Goal: Task Accomplishment & Management: Manage account settings

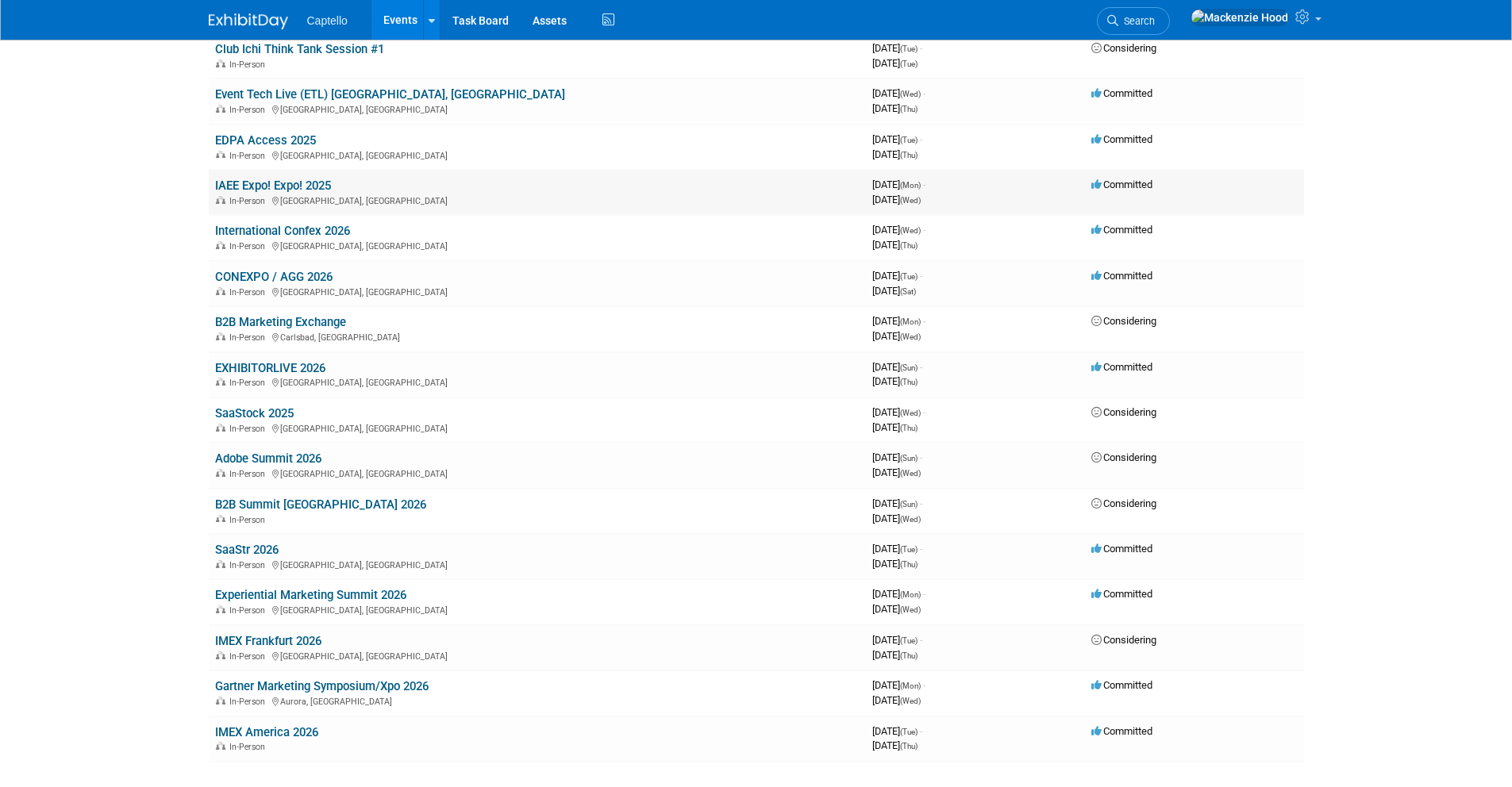
scroll to position [438, 0]
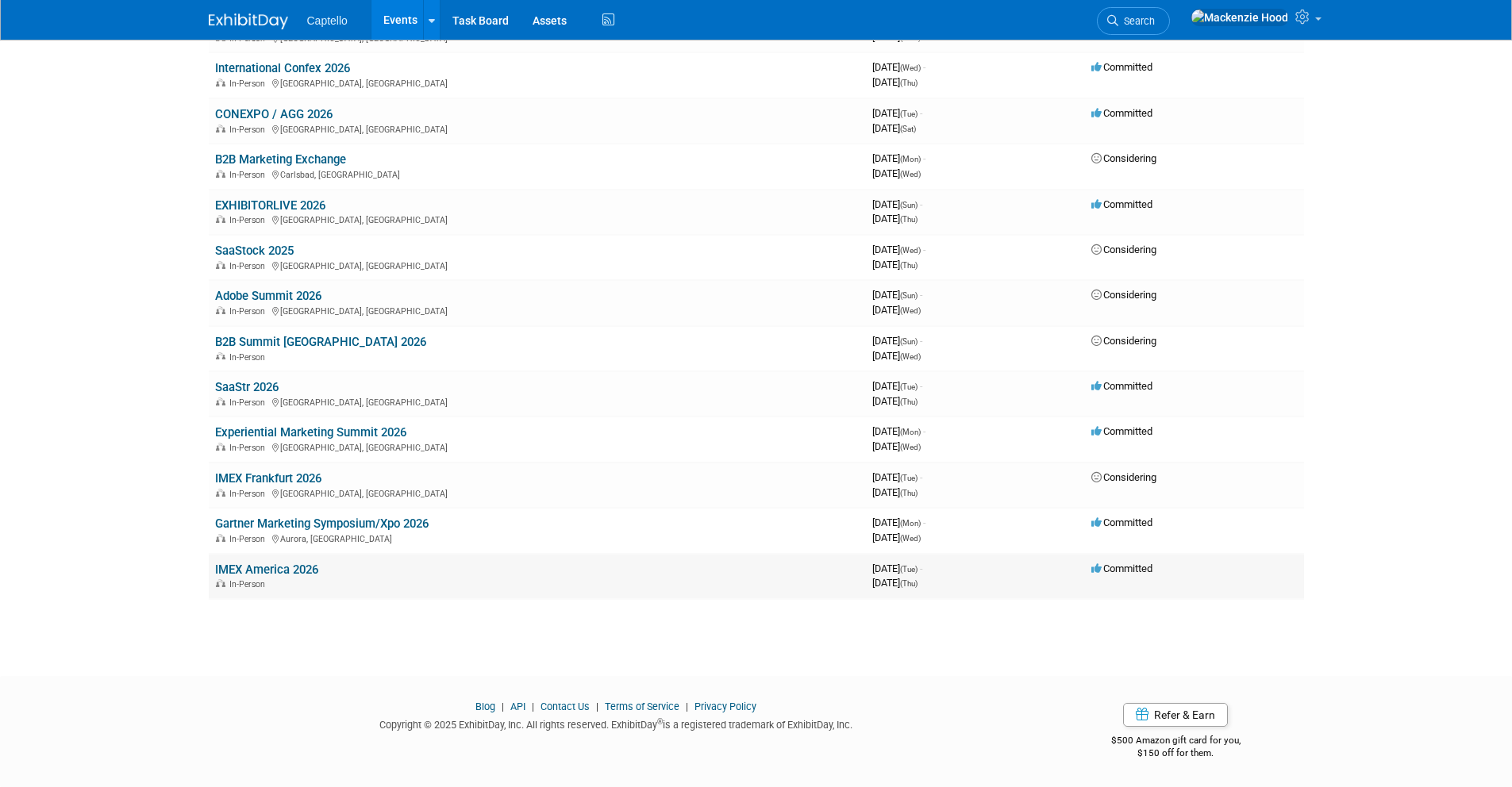
click at [312, 564] on link "IMEX America 2026" at bounding box center [267, 569] width 104 height 14
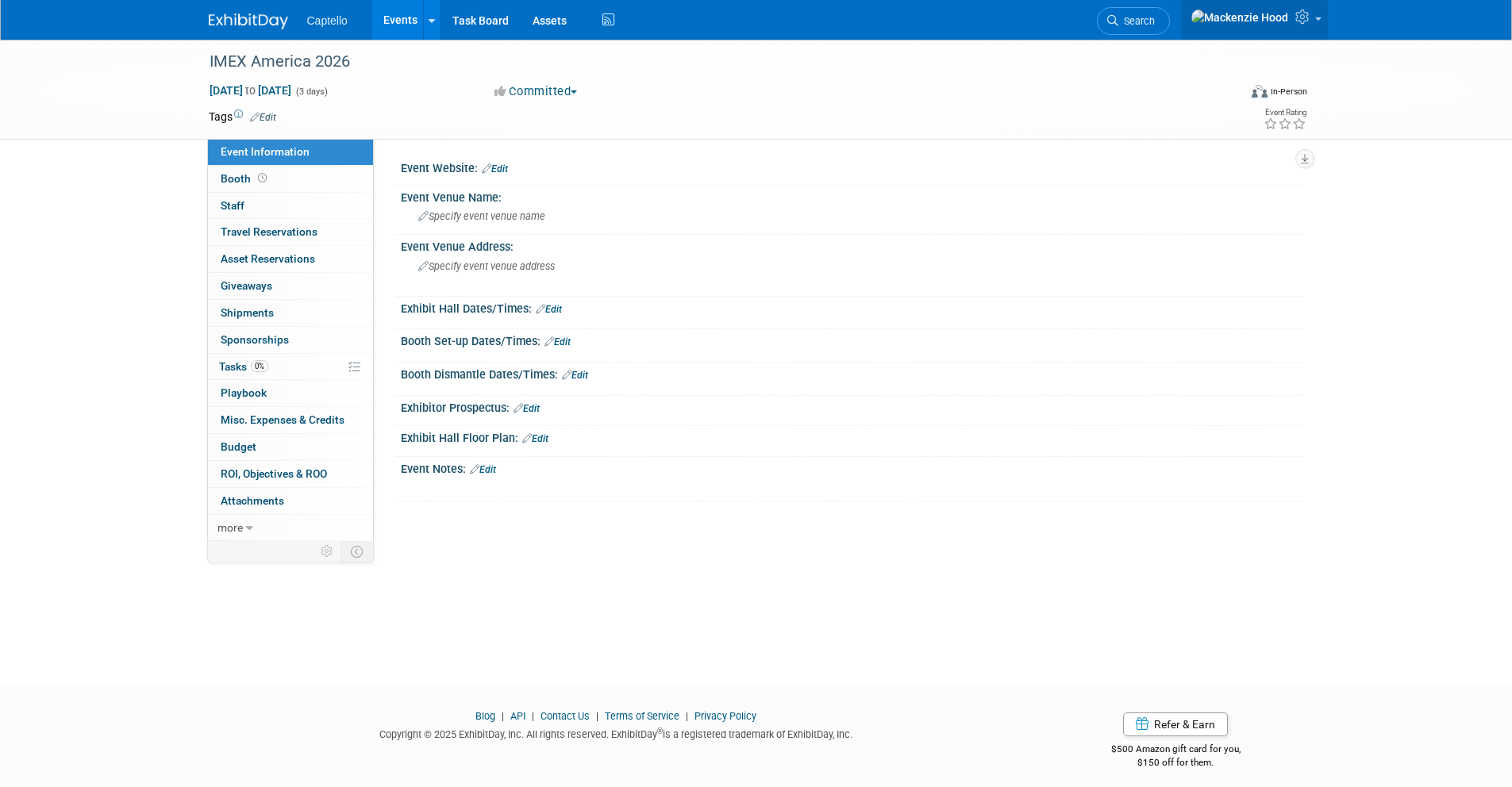
click at [1299, 18] on icon at bounding box center [1304, 16] width 18 height 14
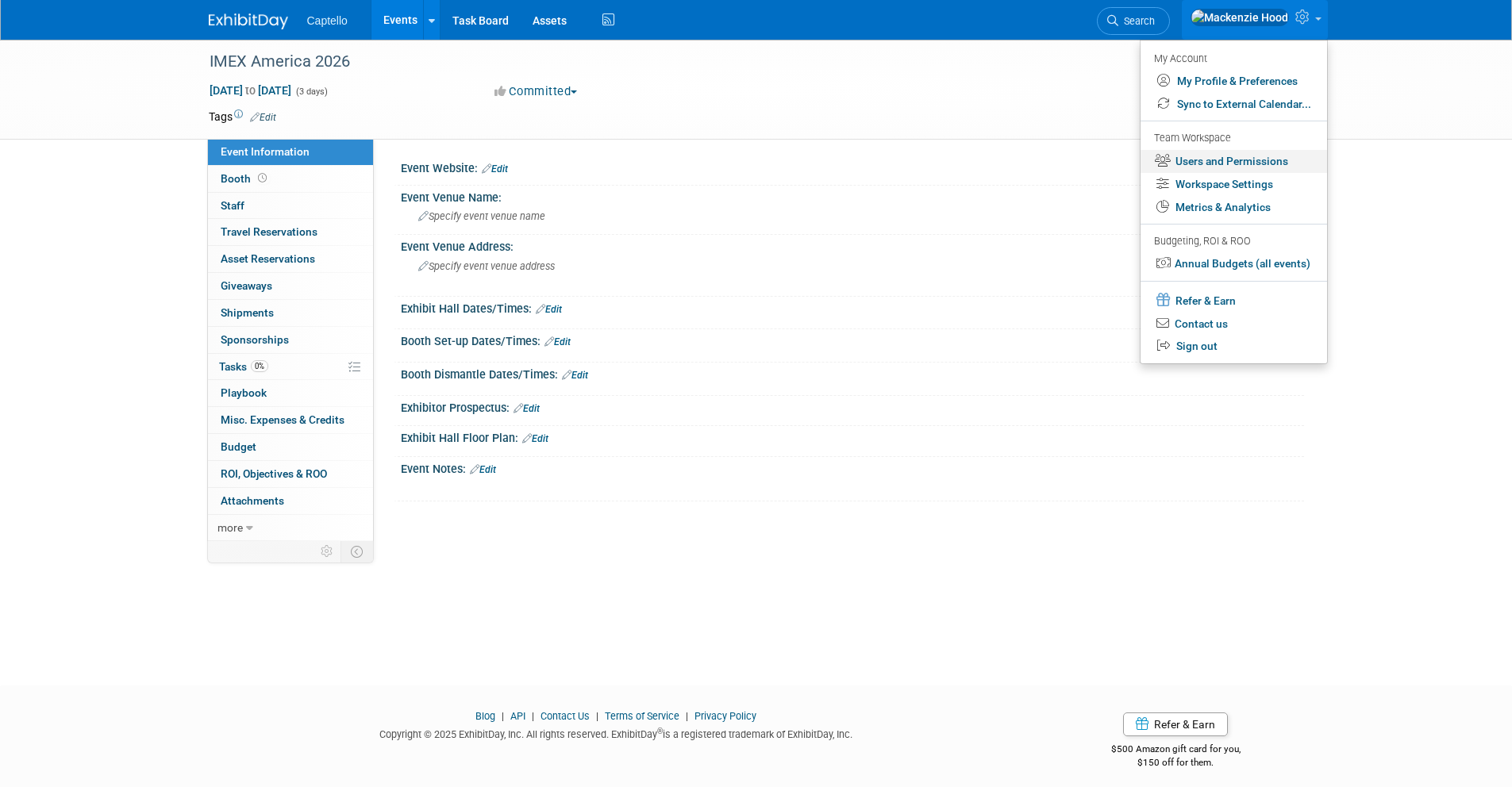
click at [1267, 153] on link "Users and Permissions" at bounding box center [1234, 161] width 187 height 23
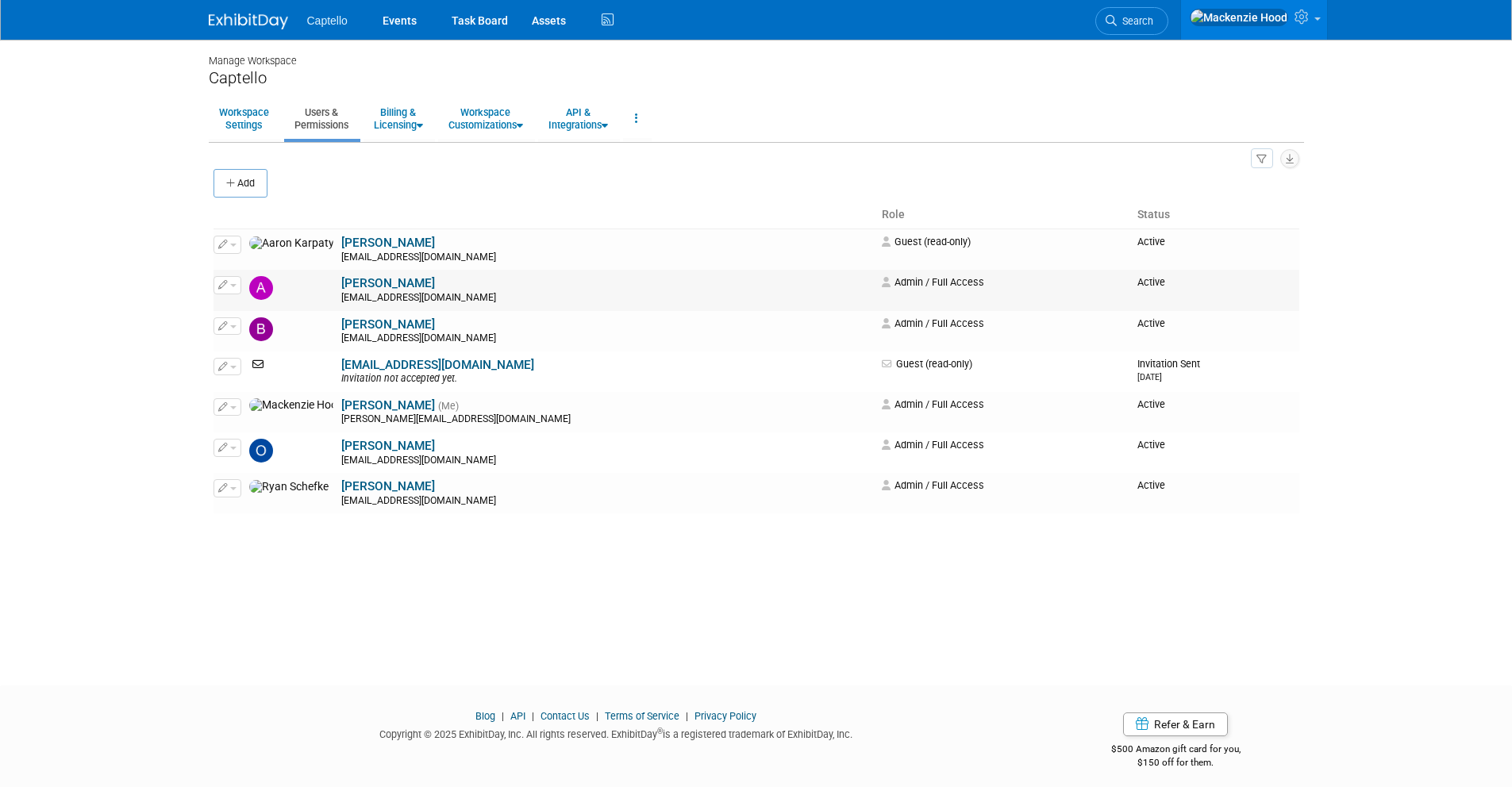
drag, startPoint x: 407, startPoint y: 282, endPoint x: 280, endPoint y: 288, distance: 127.1
click at [337, 288] on td "Aurora Mangiacasale amangia@captello.com" at bounding box center [606, 290] width 538 height 41
click at [448, 284] on td "Aurora Mangiacasale amangia@captello.com" at bounding box center [606, 290] width 538 height 41
drag, startPoint x: 861, startPoint y: 239, endPoint x: 680, endPoint y: 227, distance: 181.4
click at [680, 227] on table "Role Status Edit Impersonate Active" at bounding box center [756, 357] width 1086 height 311
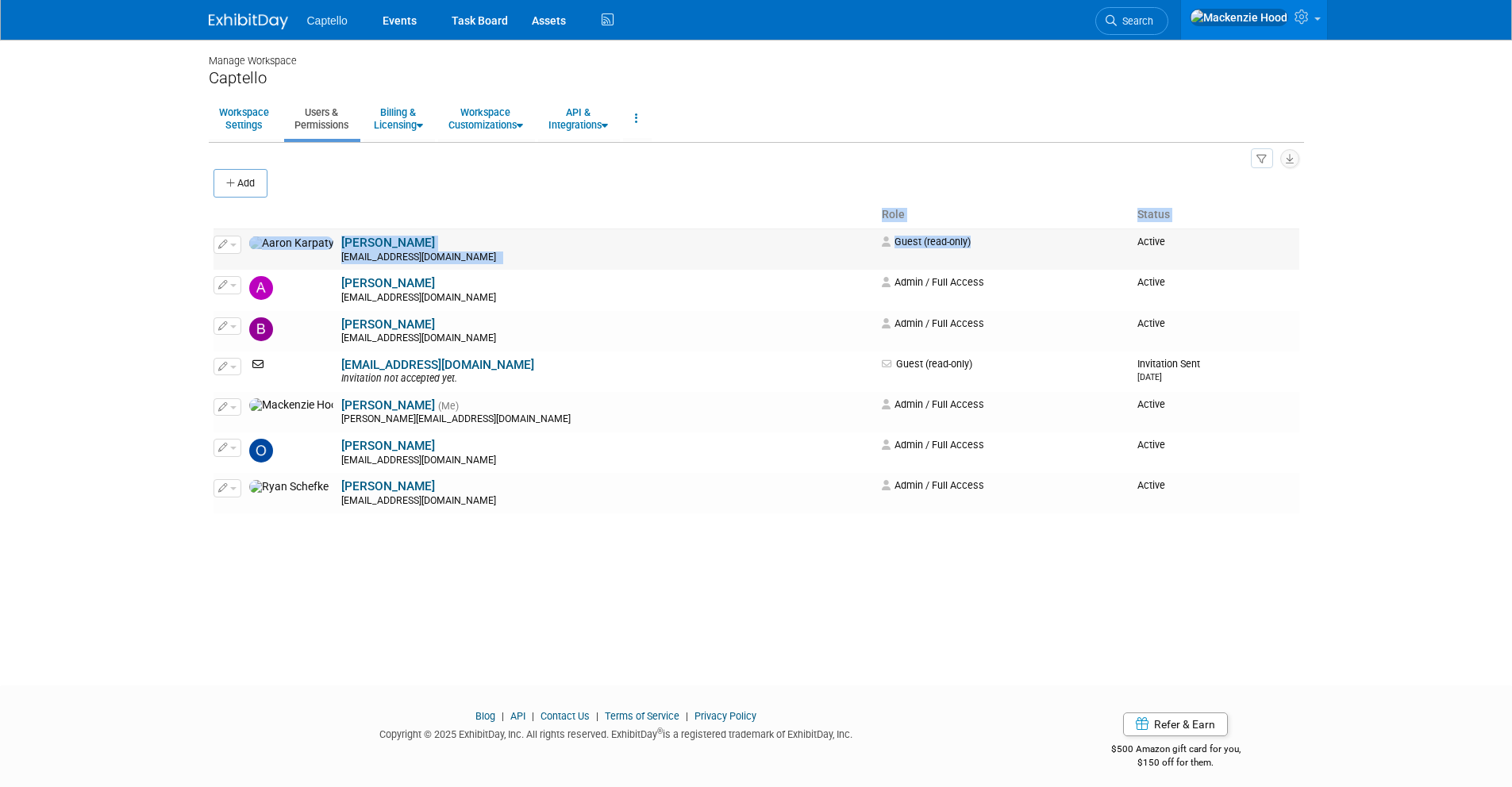
click at [655, 236] on td "Aaron Karpaty aakarpaty@leadliaison.com" at bounding box center [606, 249] width 538 height 42
click at [230, 180] on icon "button" at bounding box center [232, 183] width 11 height 10
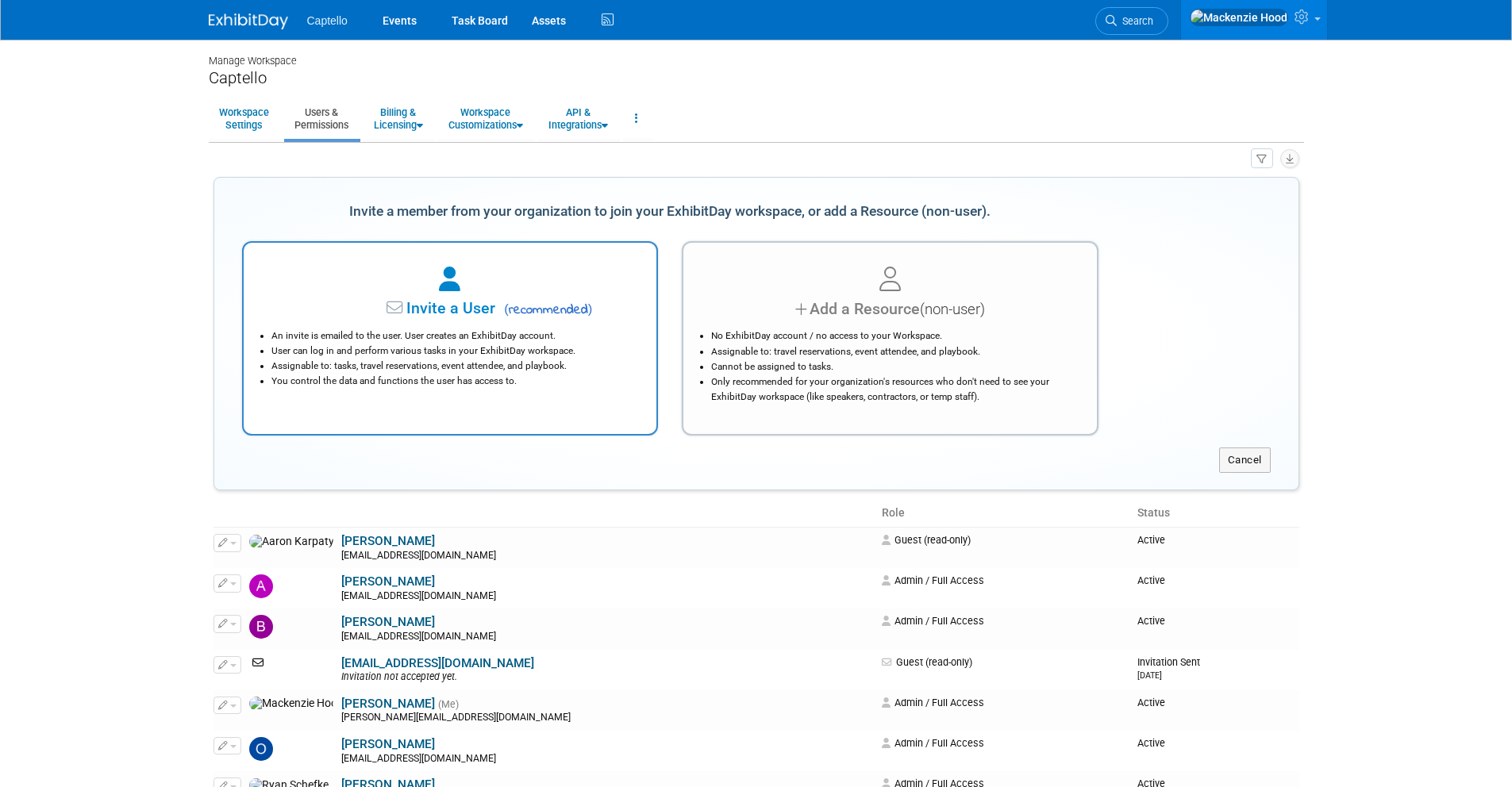
click at [454, 323] on div "An invite is emailed to the user. User creates an ExhibitDay account. User can …" at bounding box center [450, 355] width 373 height 68
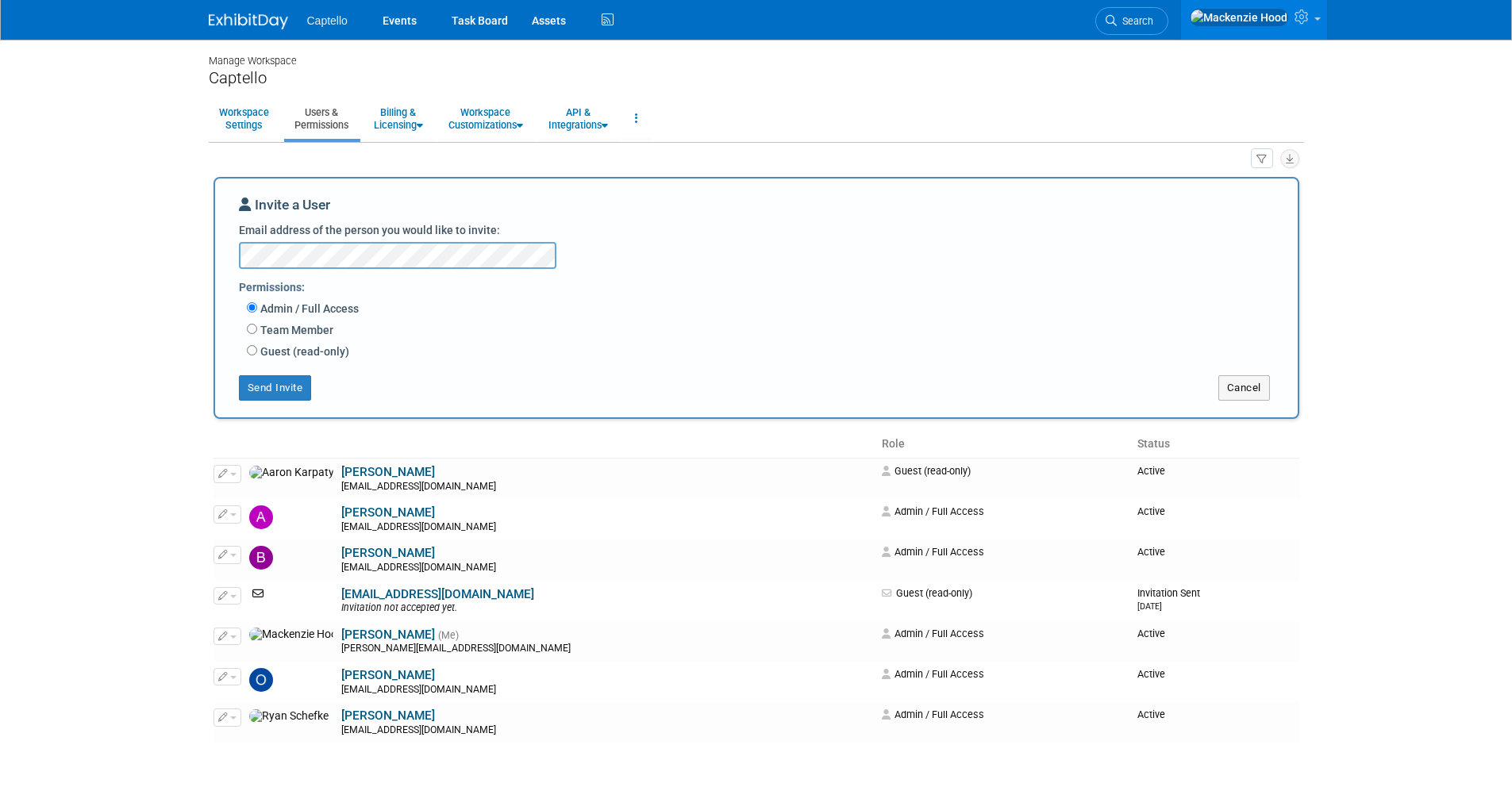
click at [258, 349] on label "Guest (read-only)" at bounding box center [303, 351] width 92 height 16
click at [257, 349] on input "Guest (read-only)" at bounding box center [251, 350] width 10 height 10
radio input "true"
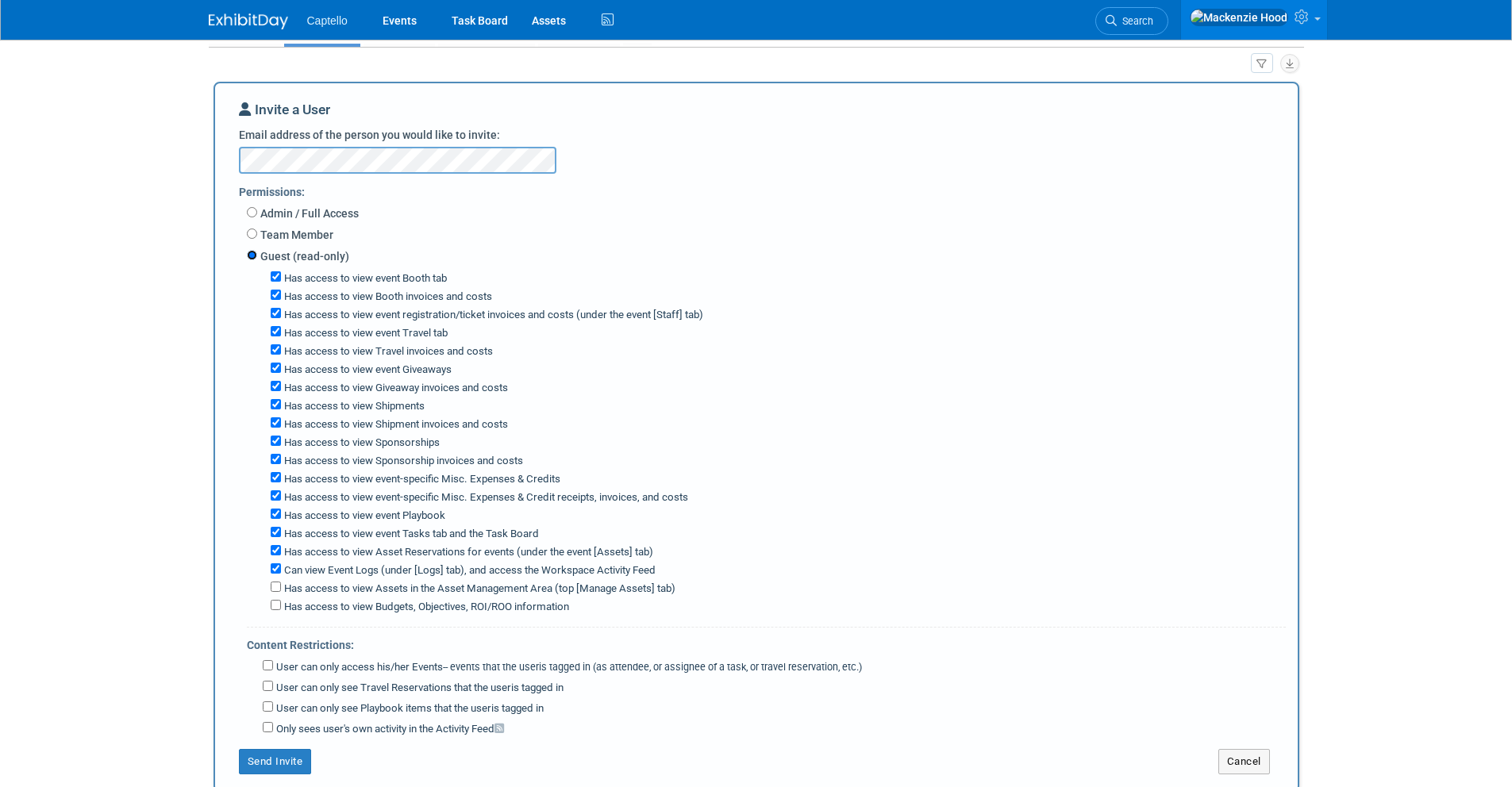
scroll to position [109, 0]
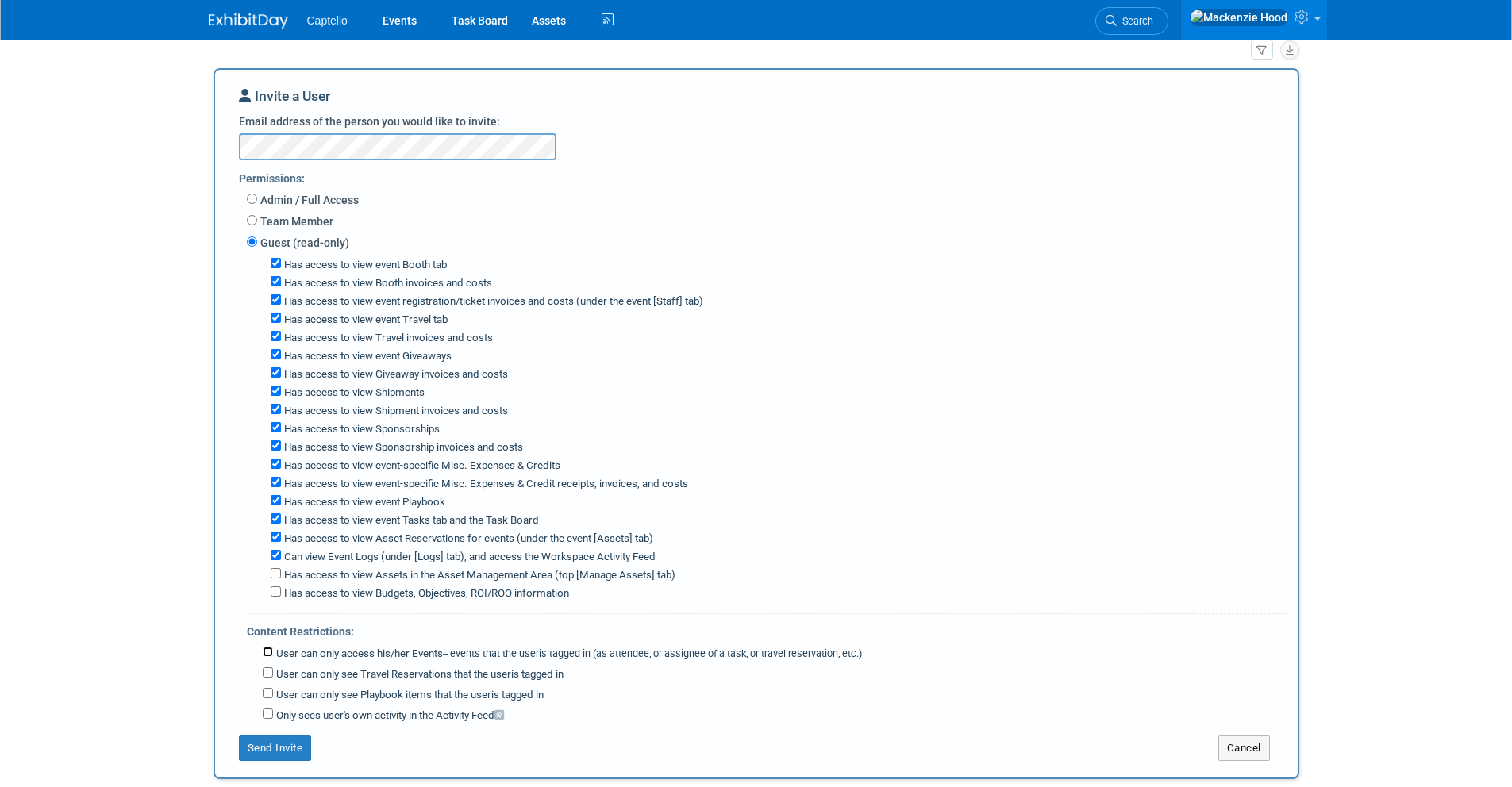
click at [271, 650] on input "User can only access his/her Events -- events that the user either created, or …" at bounding box center [267, 651] width 10 height 10
checkbox input "true"
click at [293, 749] on button "Send Invite" at bounding box center [274, 747] width 73 height 25
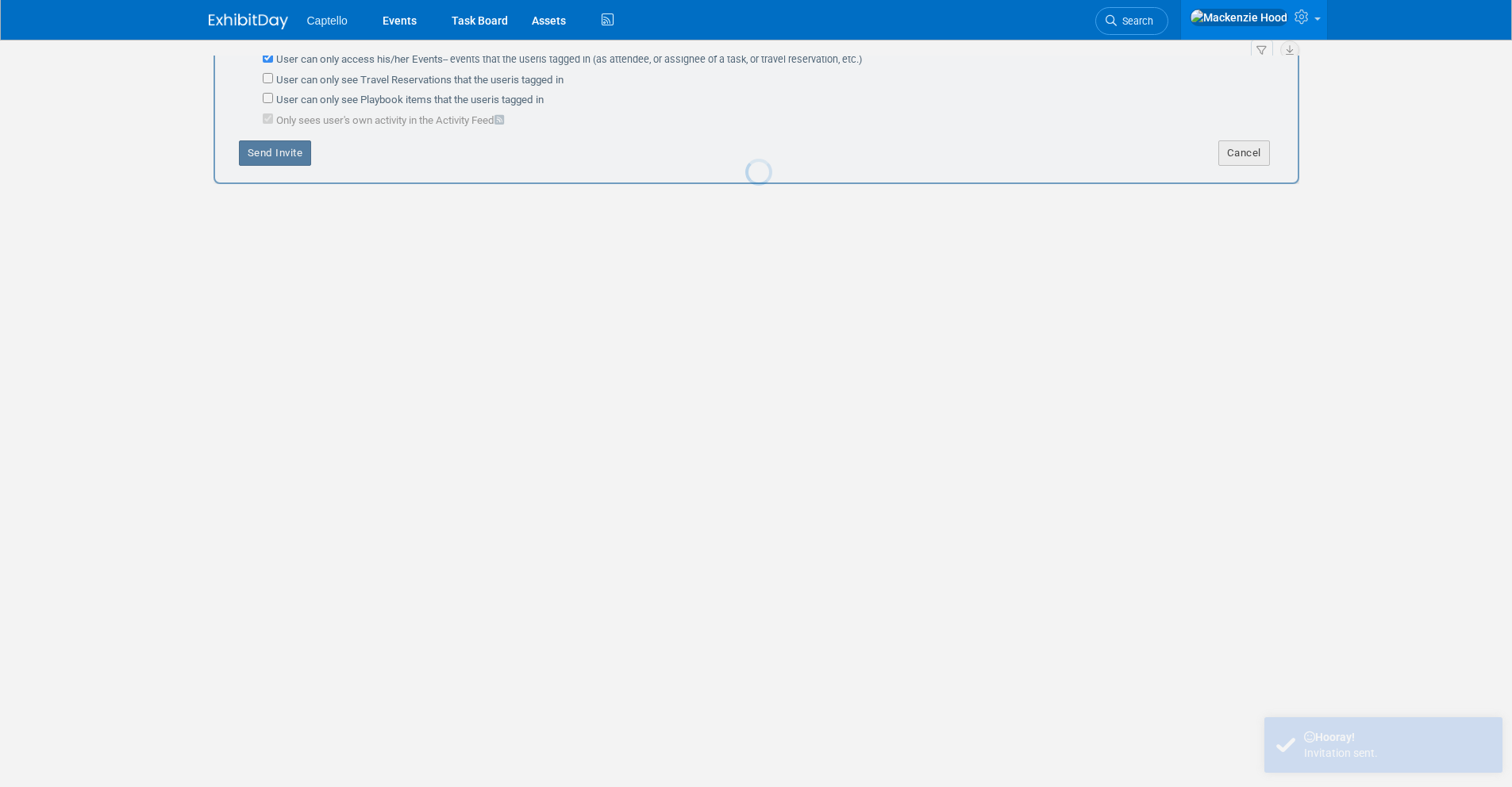
scroll to position [9, 0]
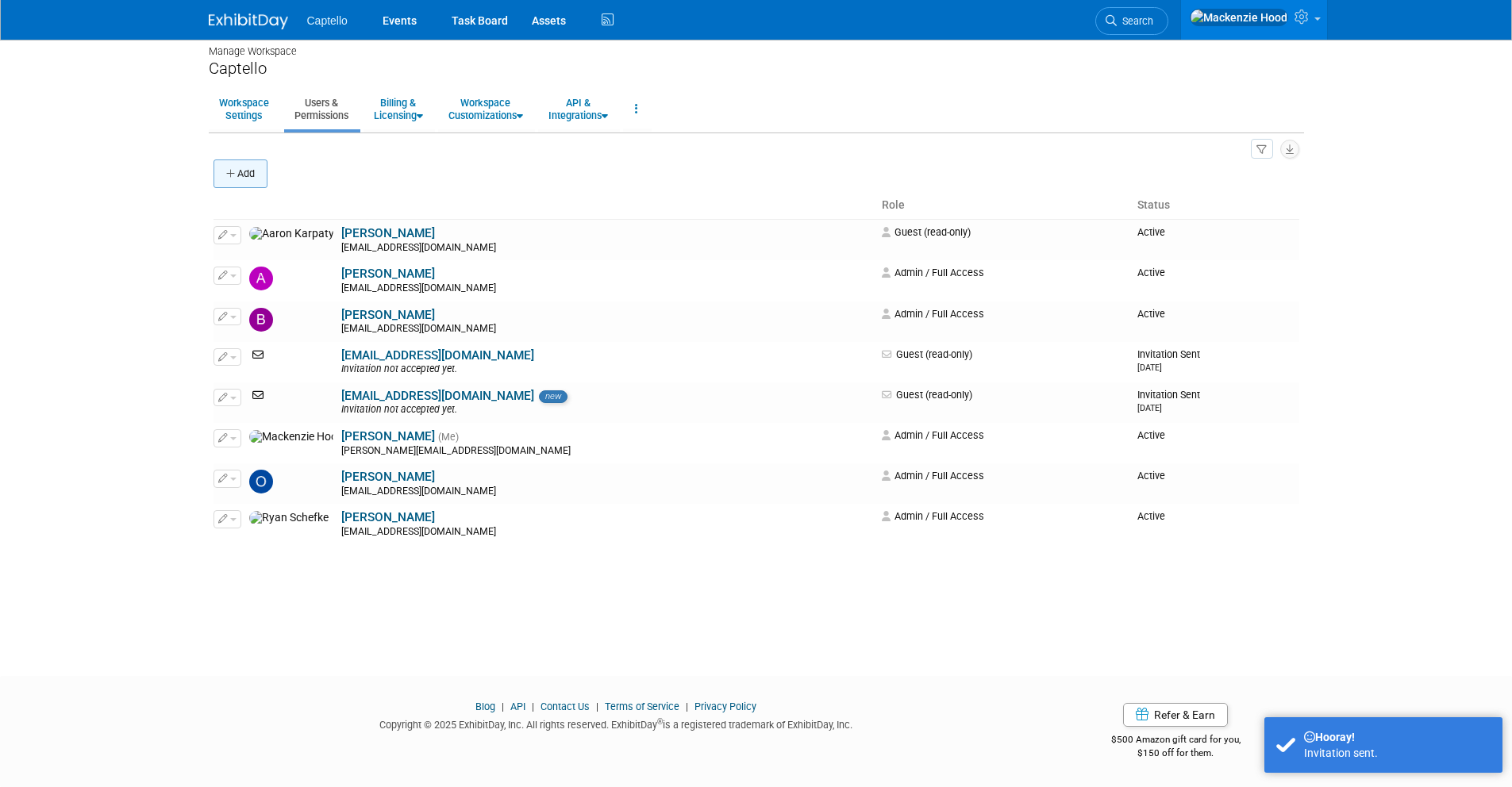
click at [241, 170] on button "Add" at bounding box center [240, 174] width 54 height 29
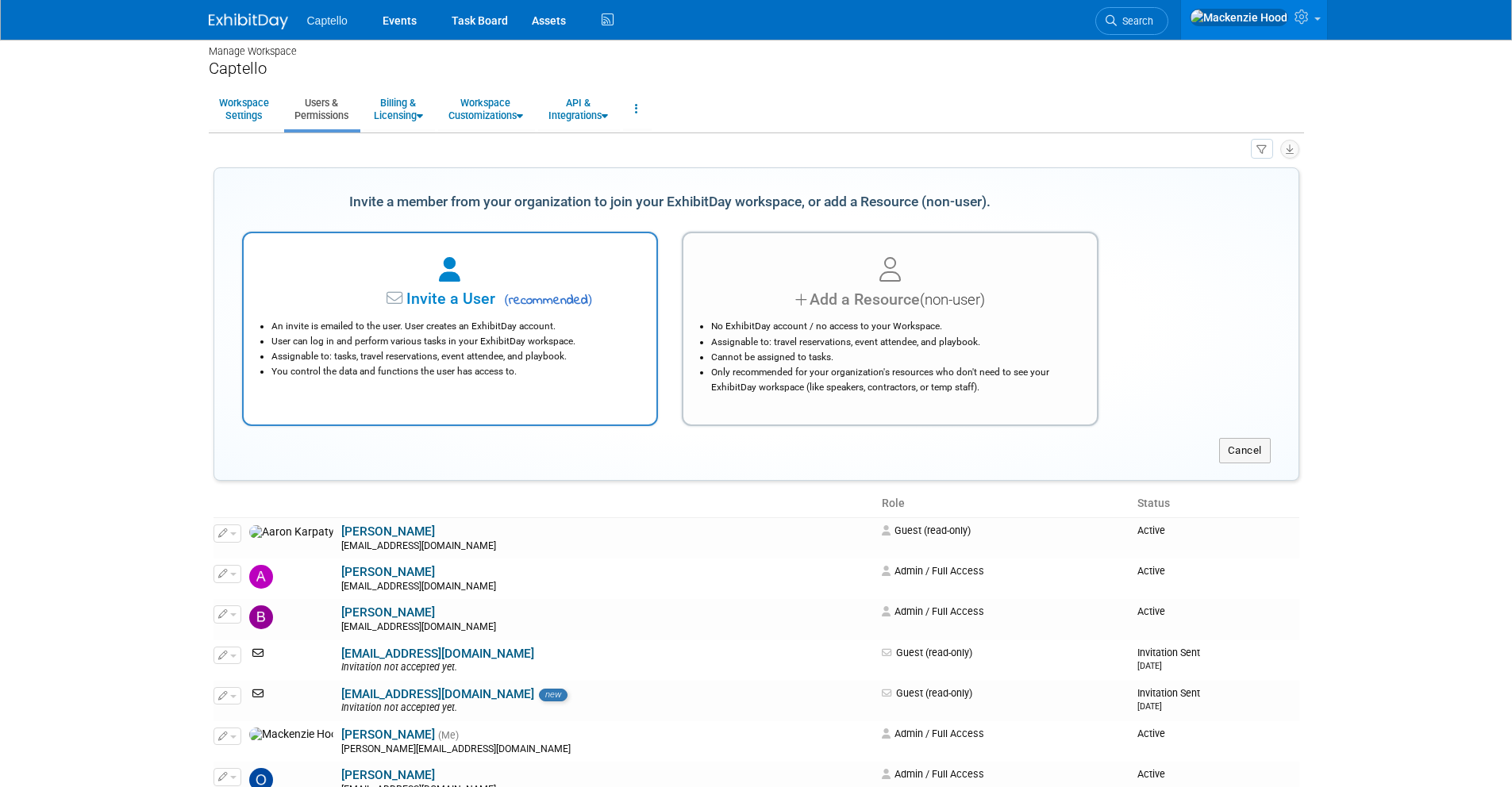
click at [383, 297] on span "Invite a User" at bounding box center [401, 298] width 189 height 18
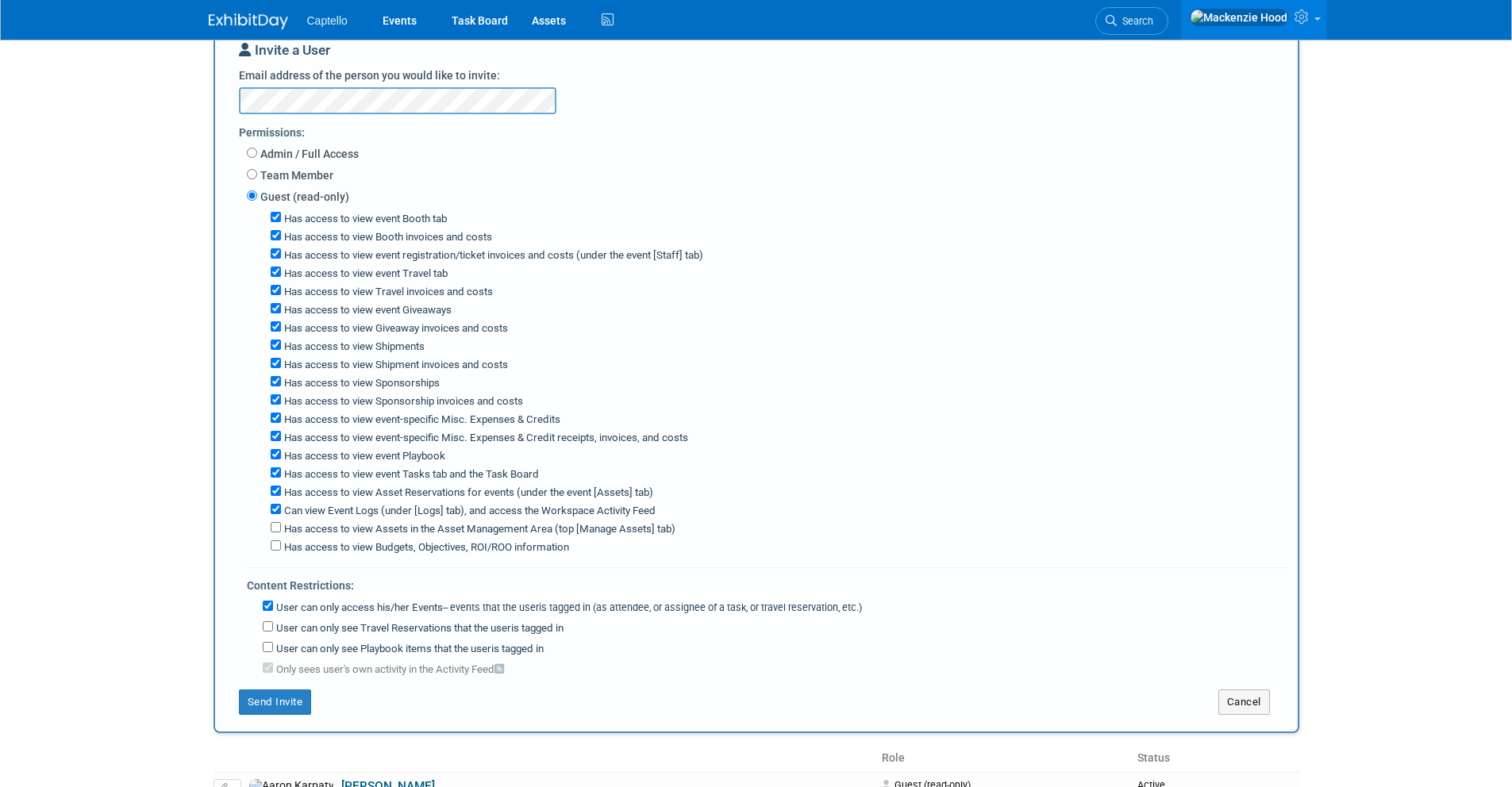
scroll to position [156, 0]
click at [296, 695] on button "Send Invite" at bounding box center [274, 699] width 73 height 25
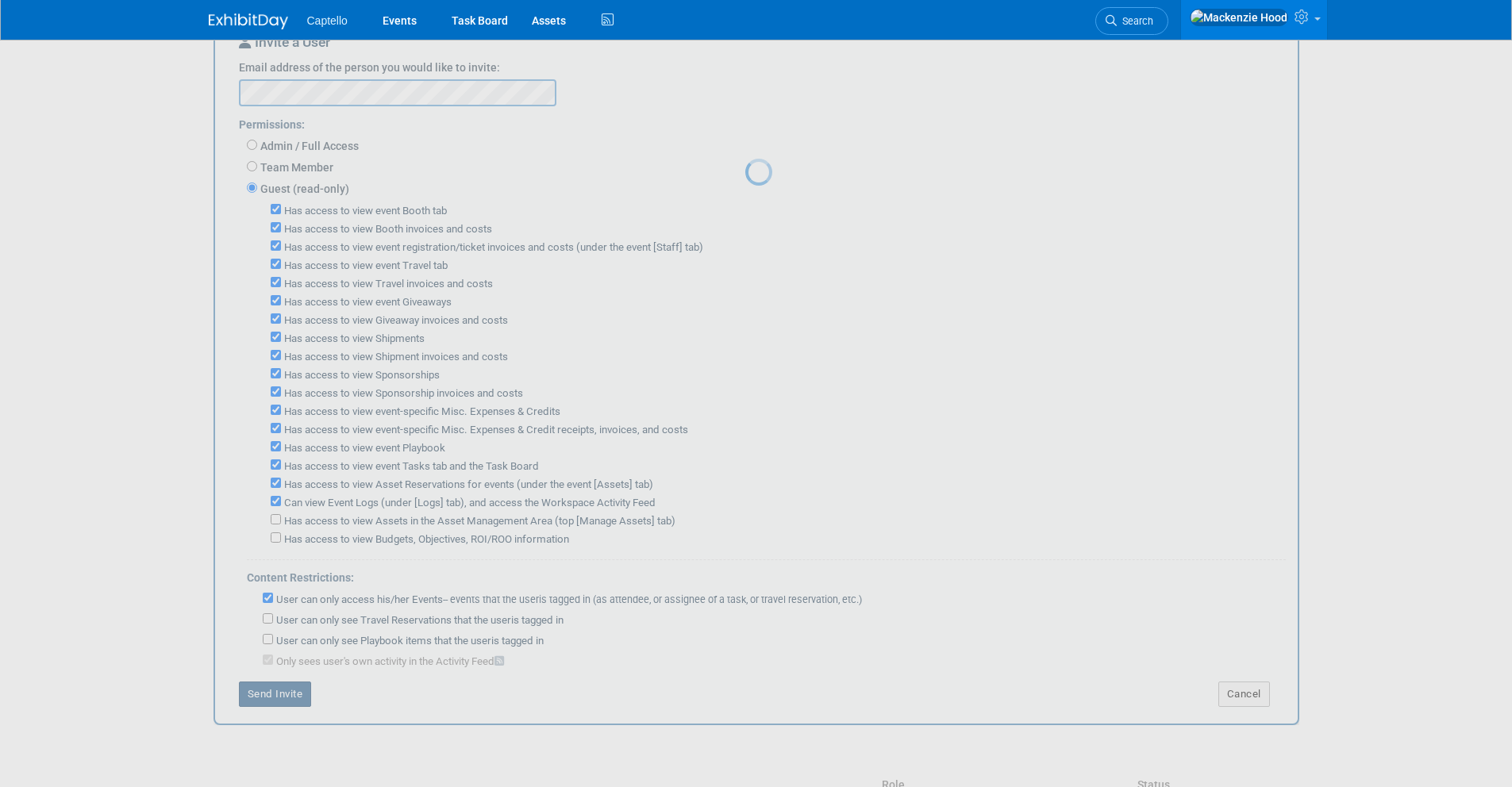
scroll to position [9, 0]
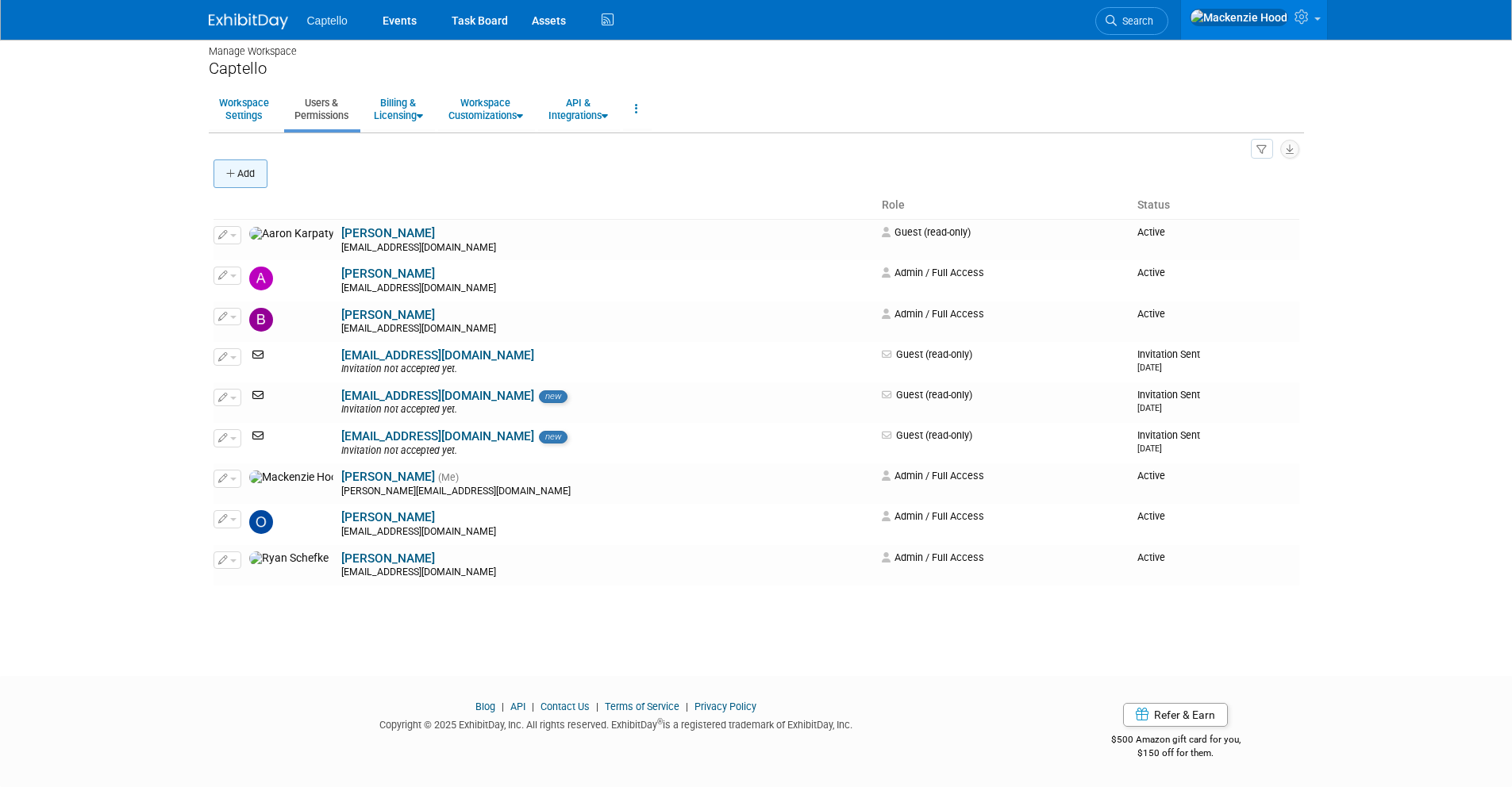
click at [218, 162] on button "Add" at bounding box center [240, 174] width 54 height 29
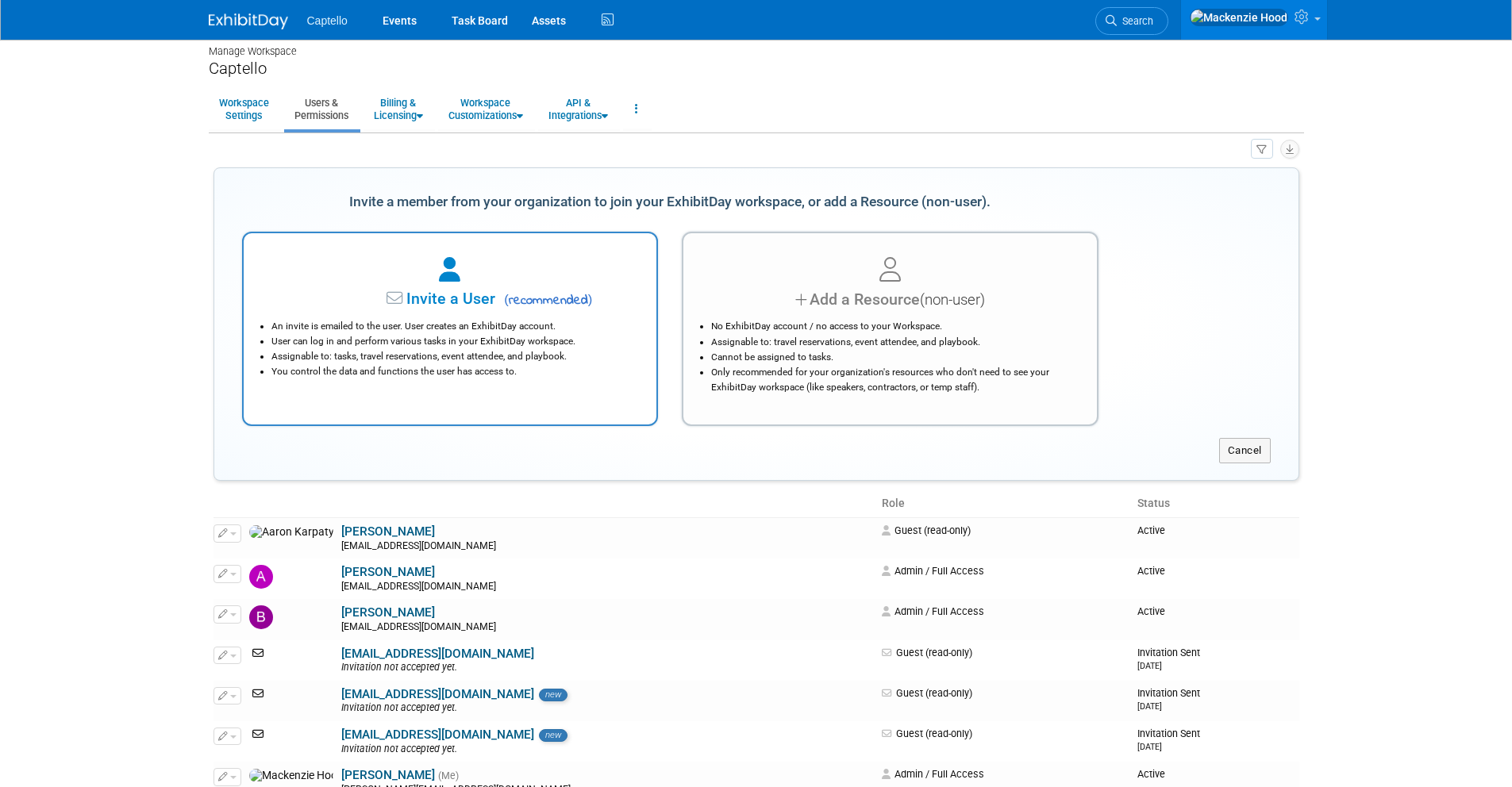
click at [511, 244] on div "Invite a User ( recommended ) An invite is emailed to the user. User creates an…" at bounding box center [450, 329] width 417 height 194
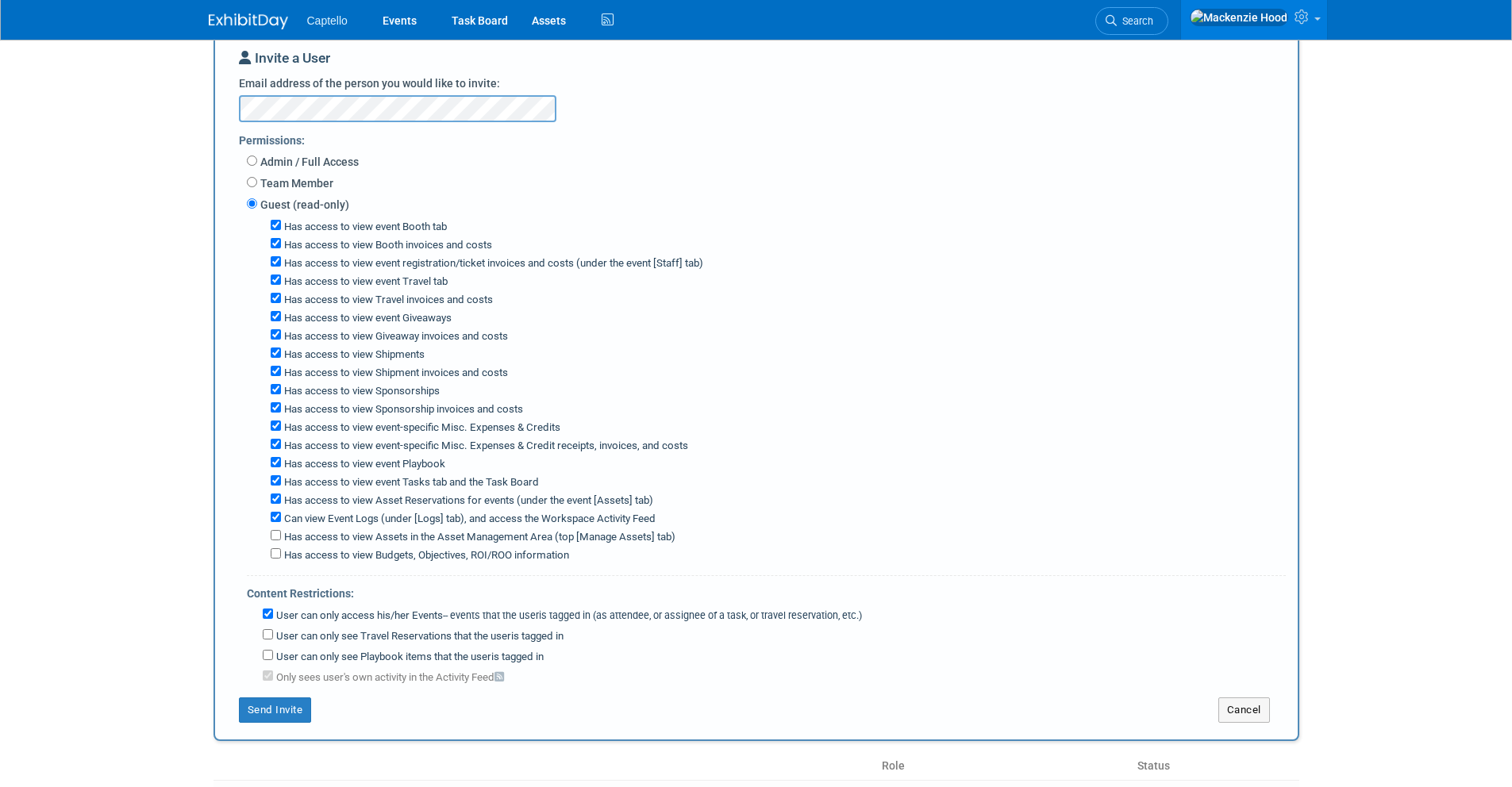
scroll to position [150, 0]
click at [289, 705] on button "Send Invite" at bounding box center [274, 706] width 73 height 25
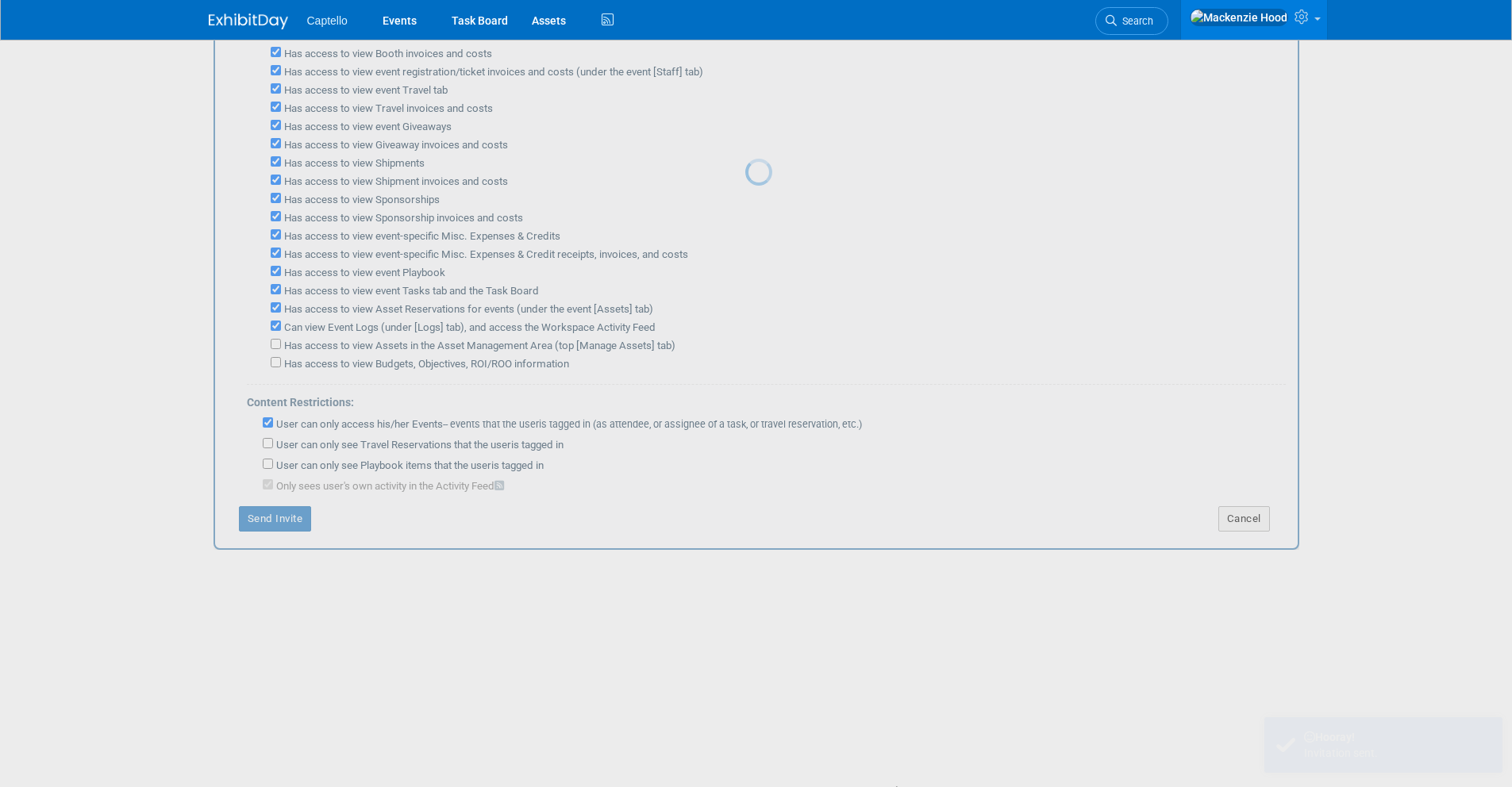
scroll to position [36, 0]
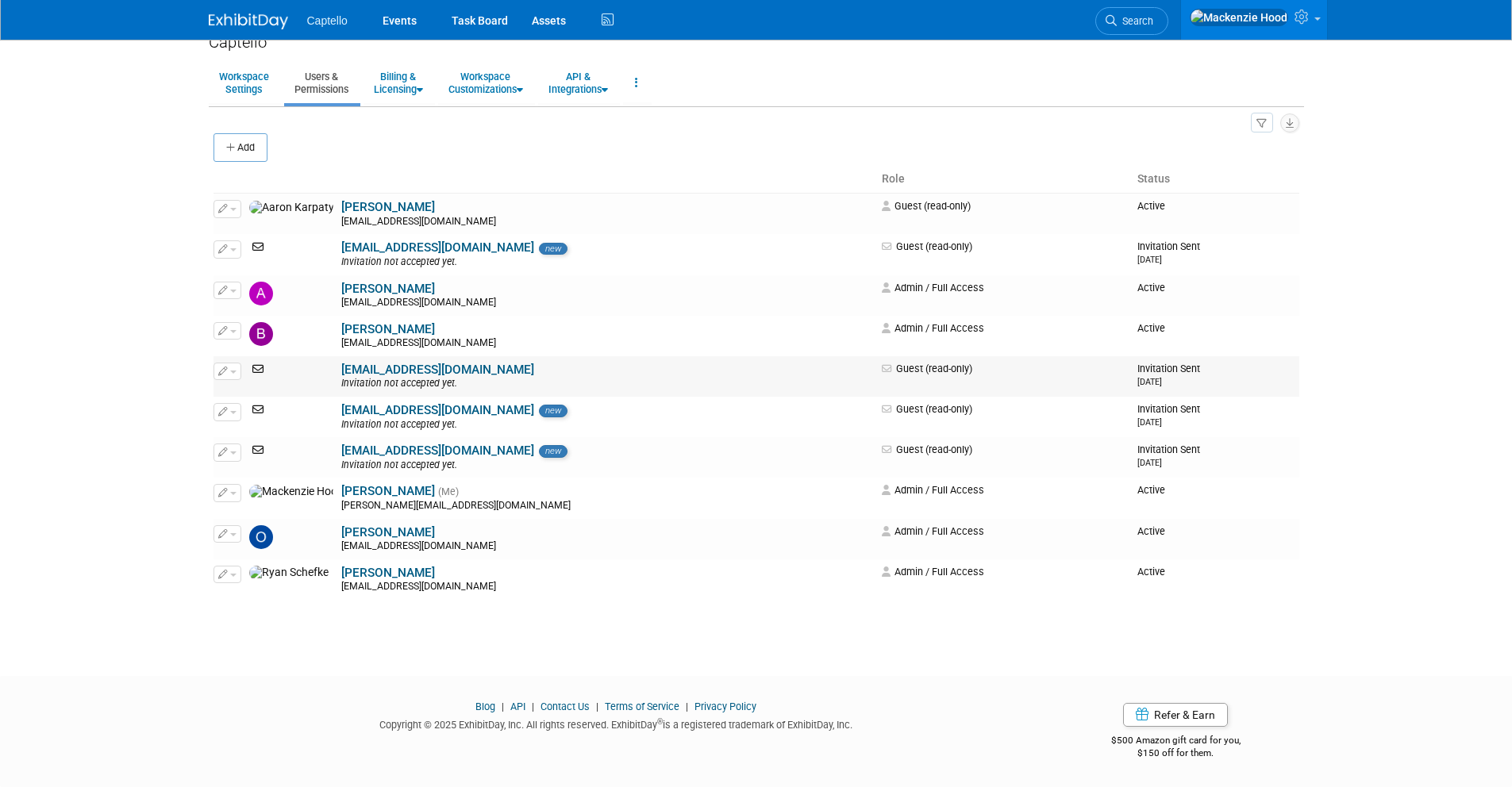
click at [233, 370] on span "button" at bounding box center [233, 371] width 6 height 3
click at [137, 341] on body "Captello Events Task Board Assets" at bounding box center [756, 357] width 1512 height 787
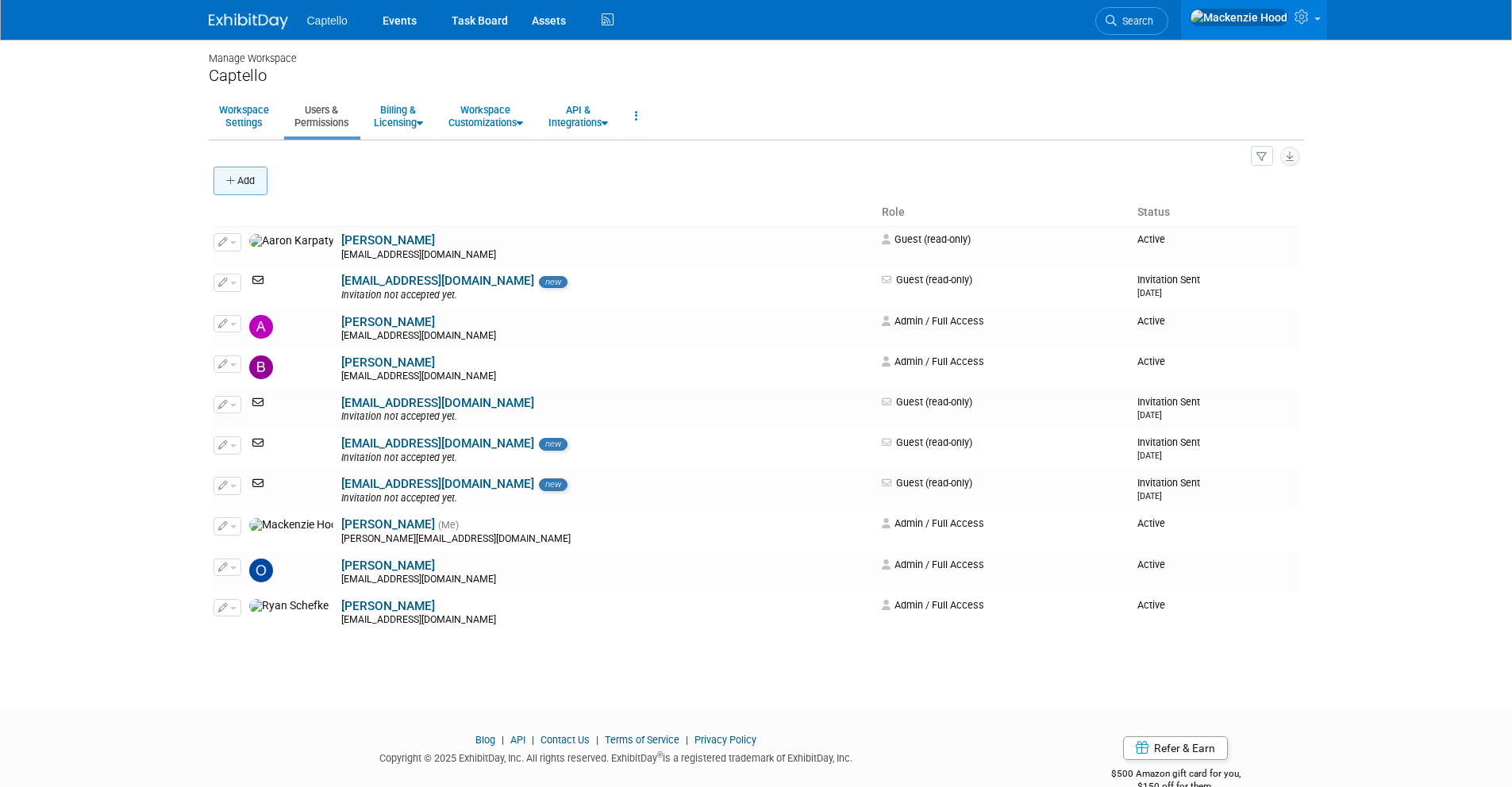
scroll to position [0, 0]
click at [277, 18] on img at bounding box center [249, 21] width 79 height 16
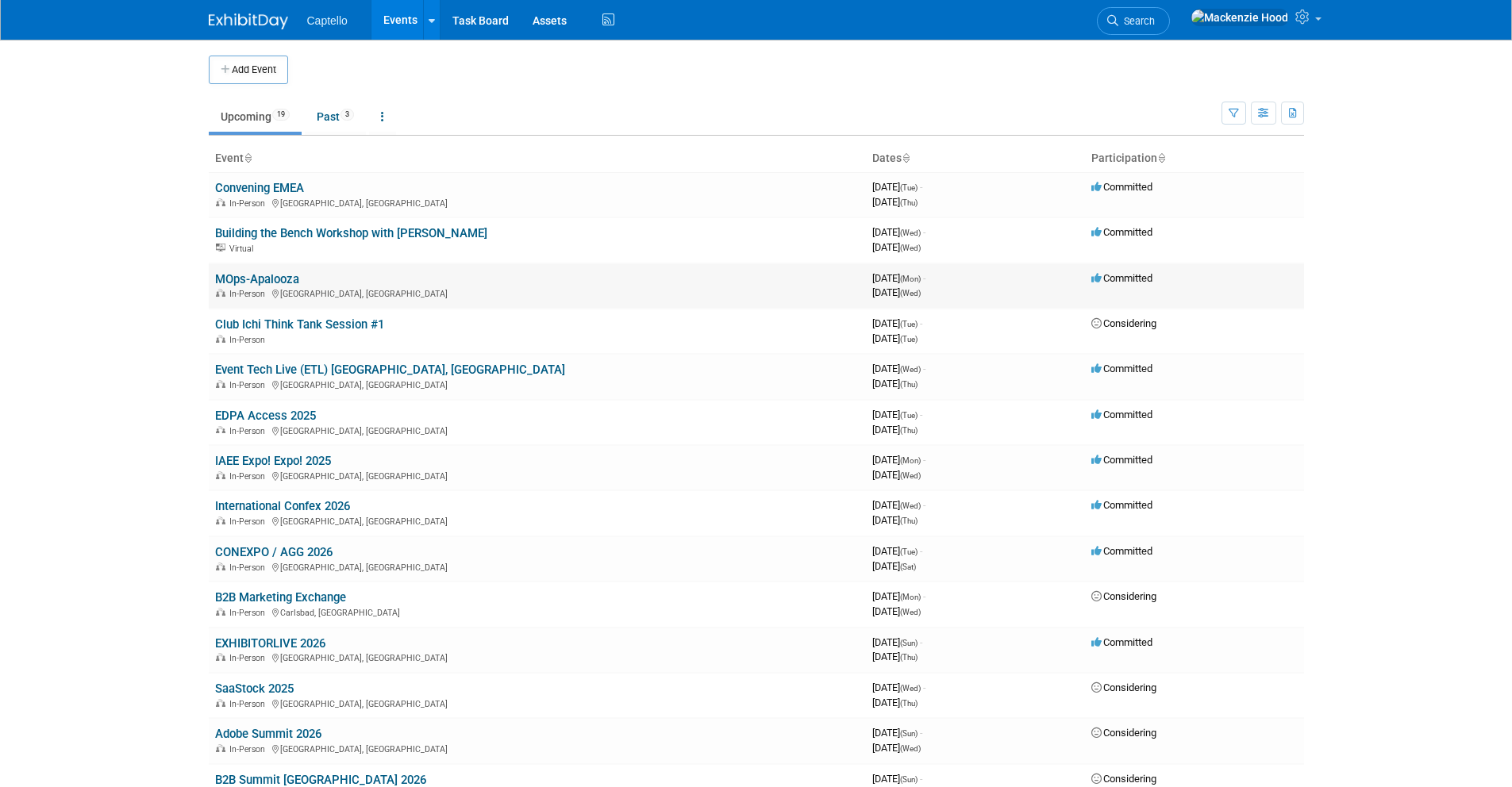
click at [287, 272] on link "MOps-Apalooza" at bounding box center [257, 279] width 84 height 14
click at [1313, 25] on link at bounding box center [1255, 19] width 146 height 40
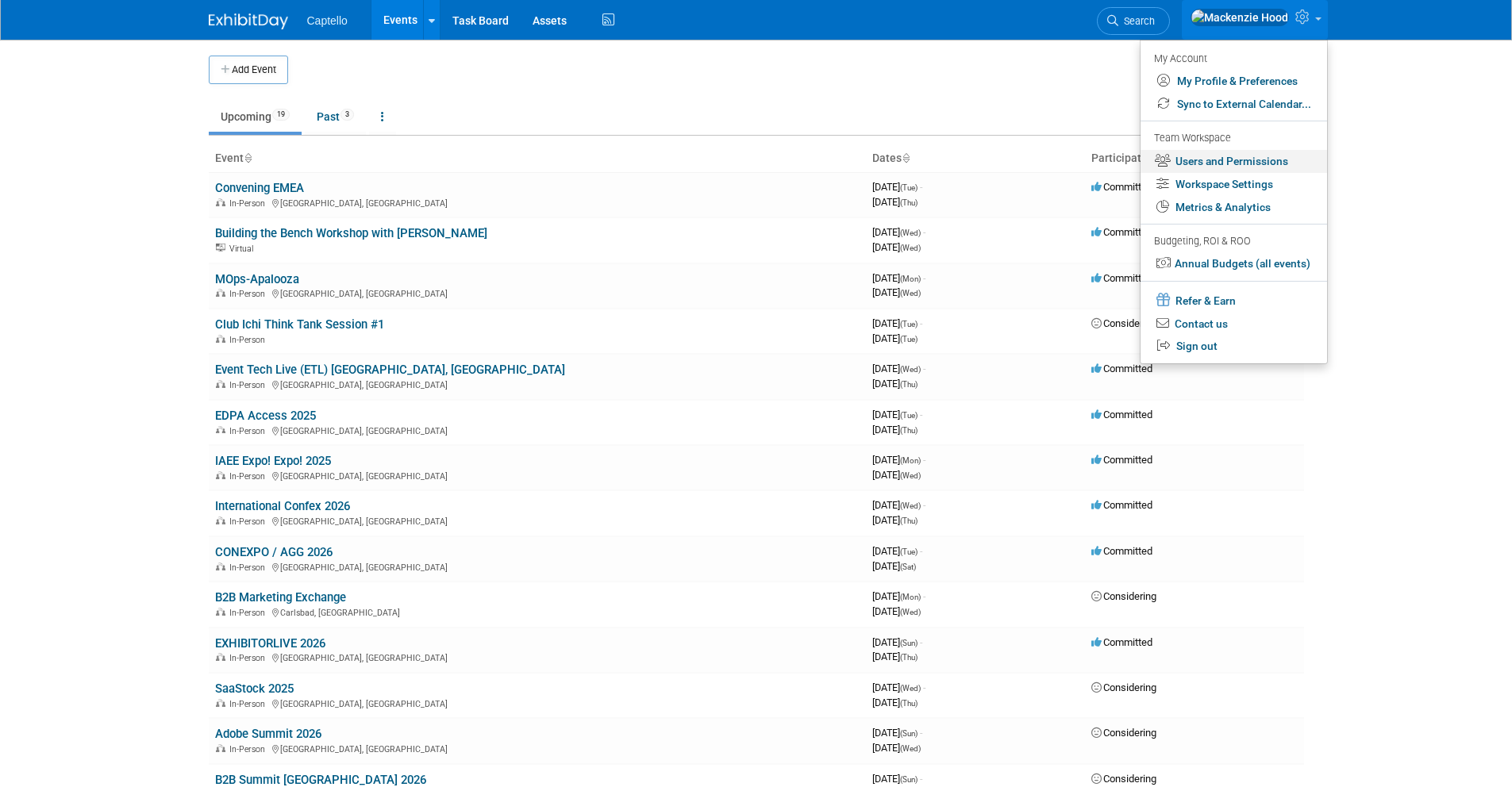
click at [1277, 150] on link "Users and Permissions" at bounding box center [1234, 161] width 187 height 23
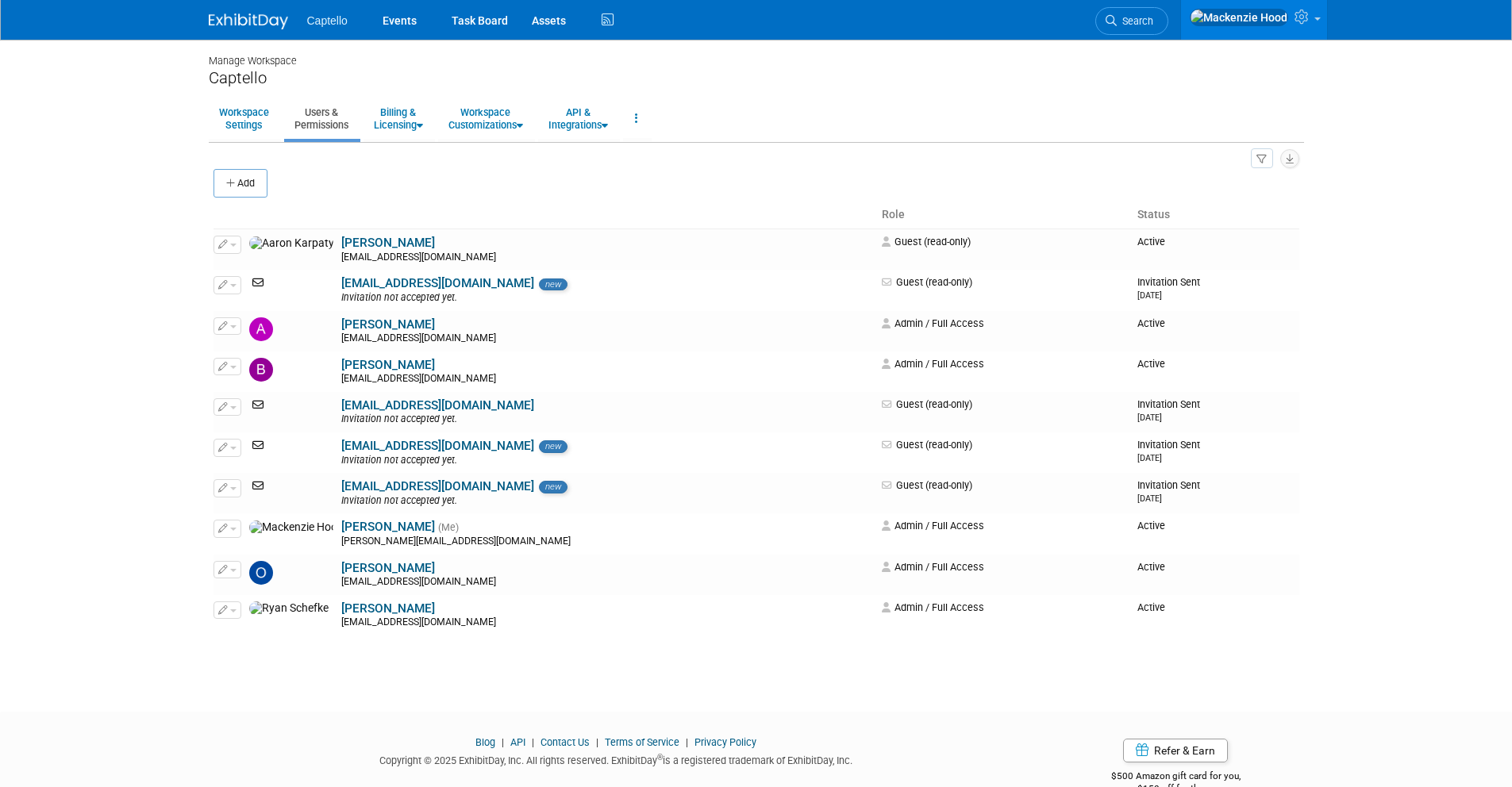
click at [204, 11] on div "Captello Events Task Board Assets" at bounding box center [756, 19] width 1119 height 40
click at [210, 15] on img at bounding box center [249, 21] width 79 height 16
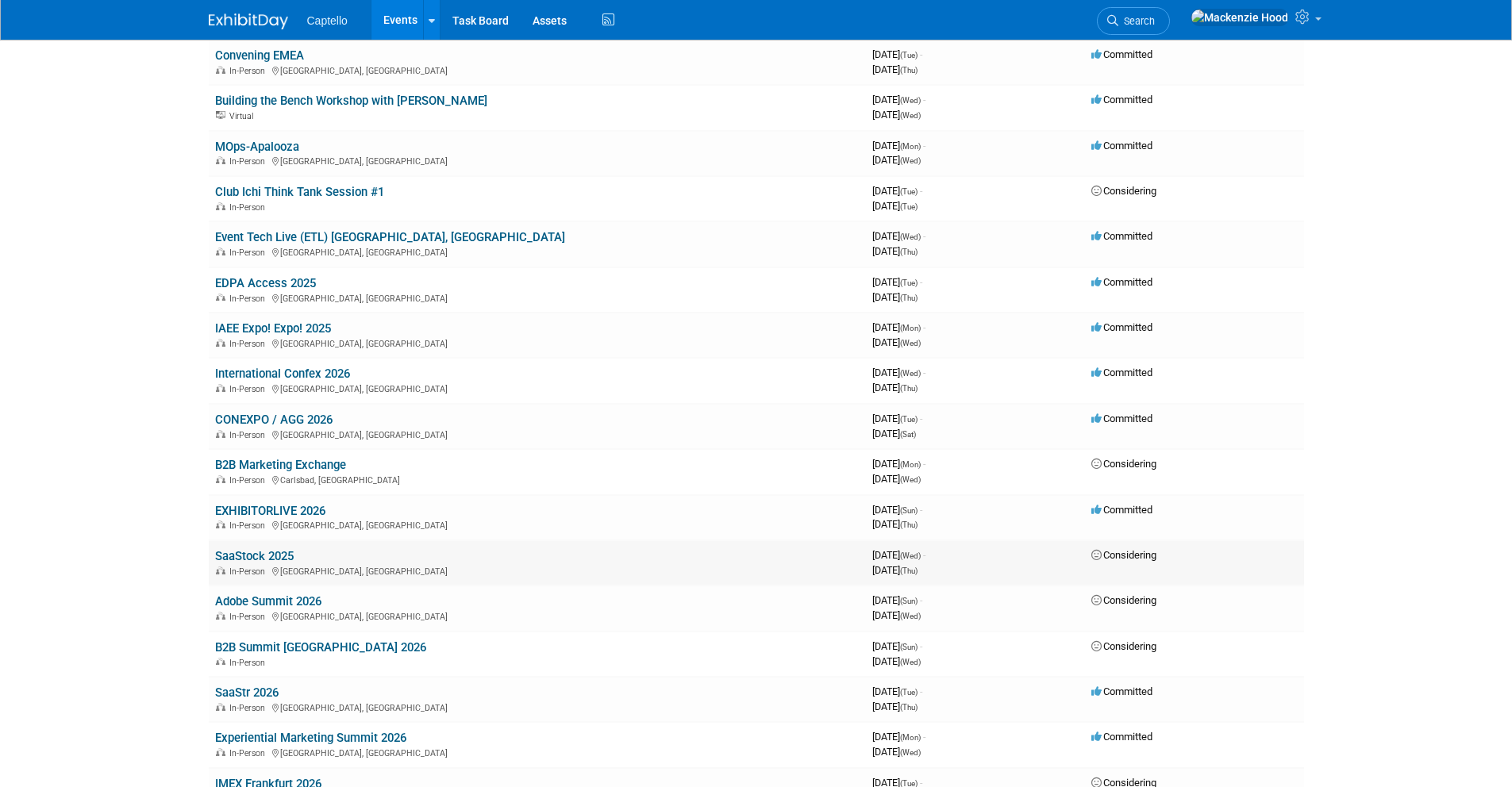
scroll to position [133, 0]
click at [1300, 29] on link at bounding box center [1255, 19] width 146 height 40
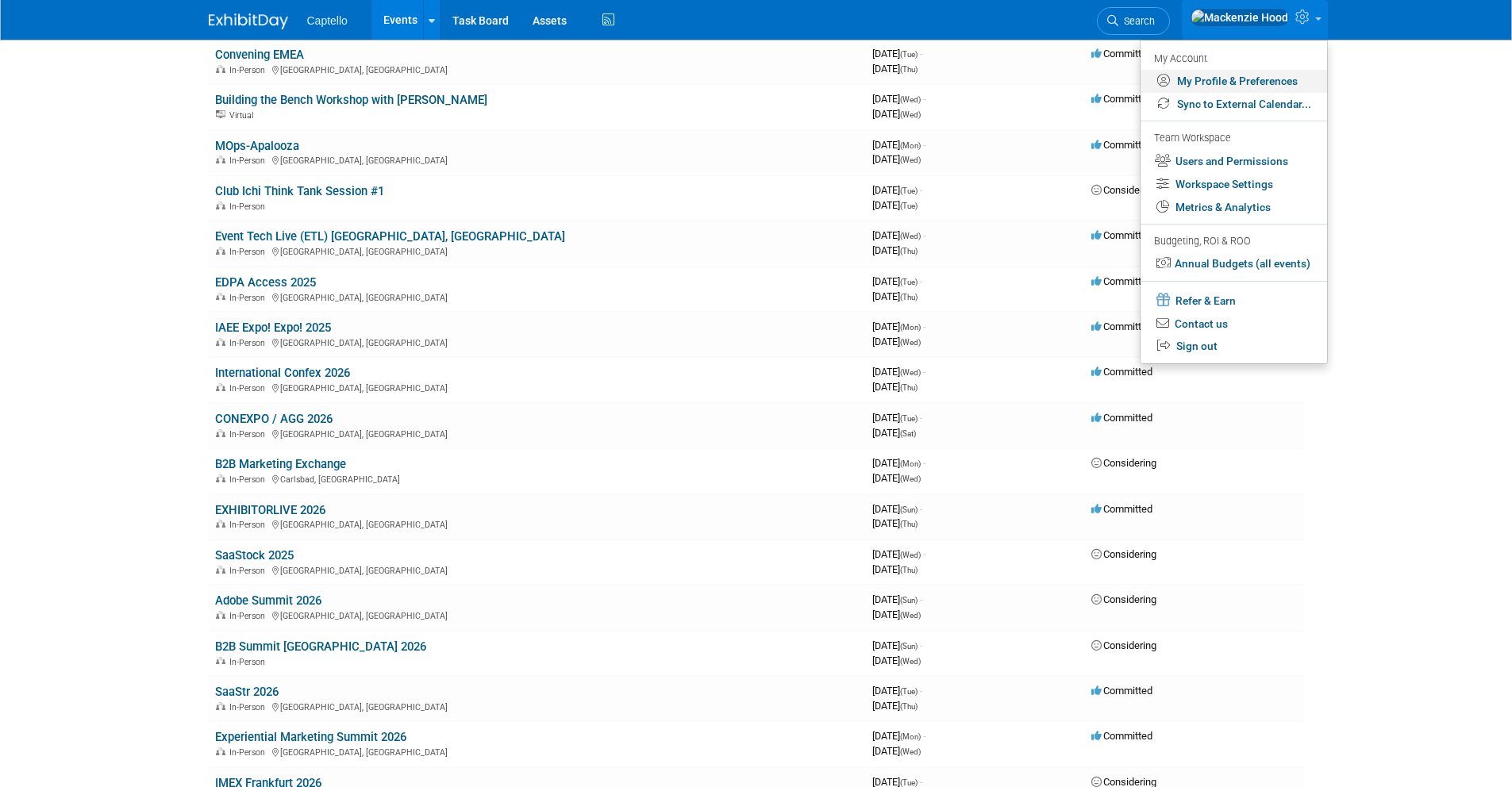
click at [1229, 80] on link "My Profile & Preferences" at bounding box center [1234, 81] width 187 height 23
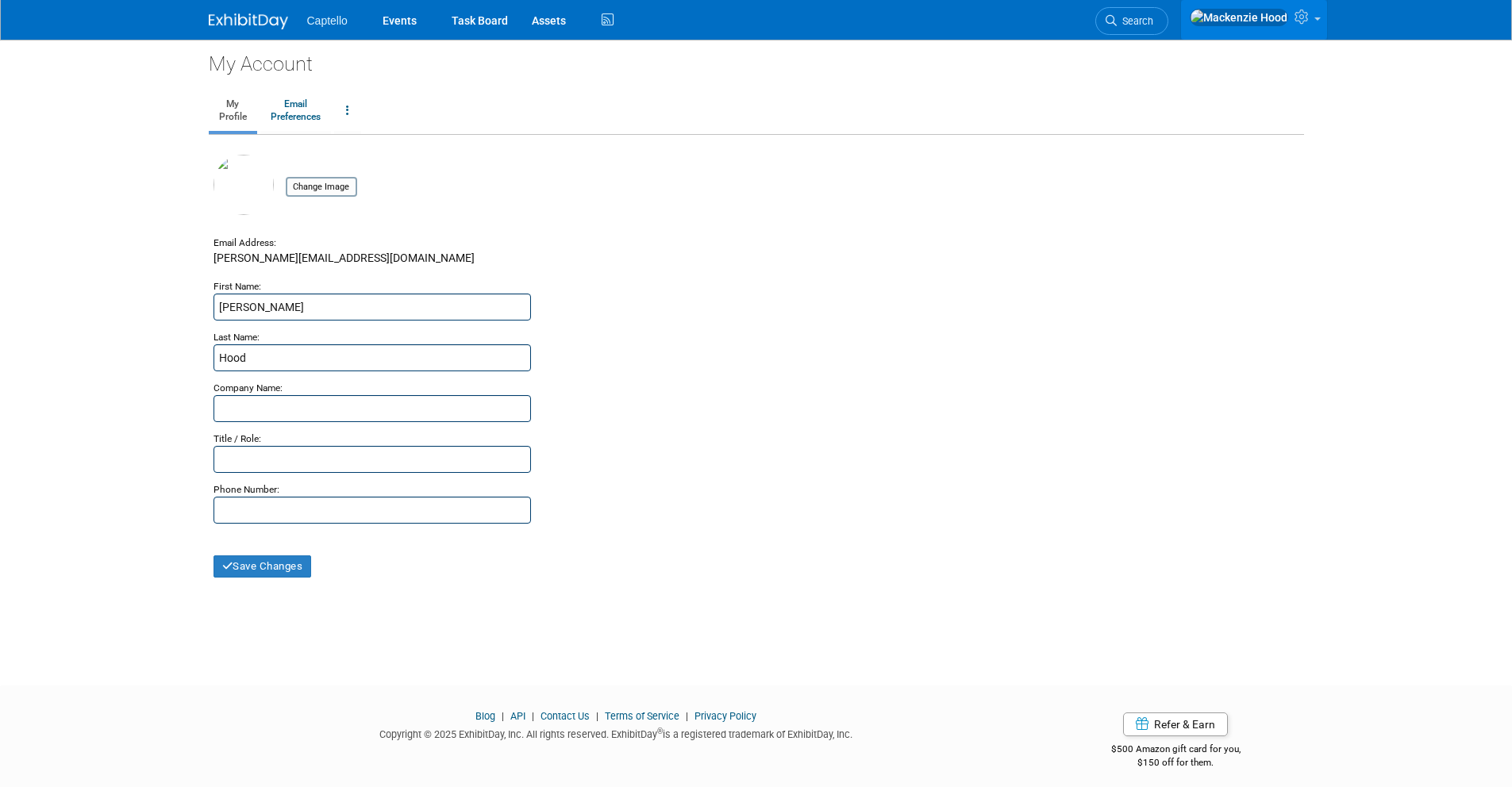
click at [1316, 17] on link at bounding box center [1254, 19] width 146 height 40
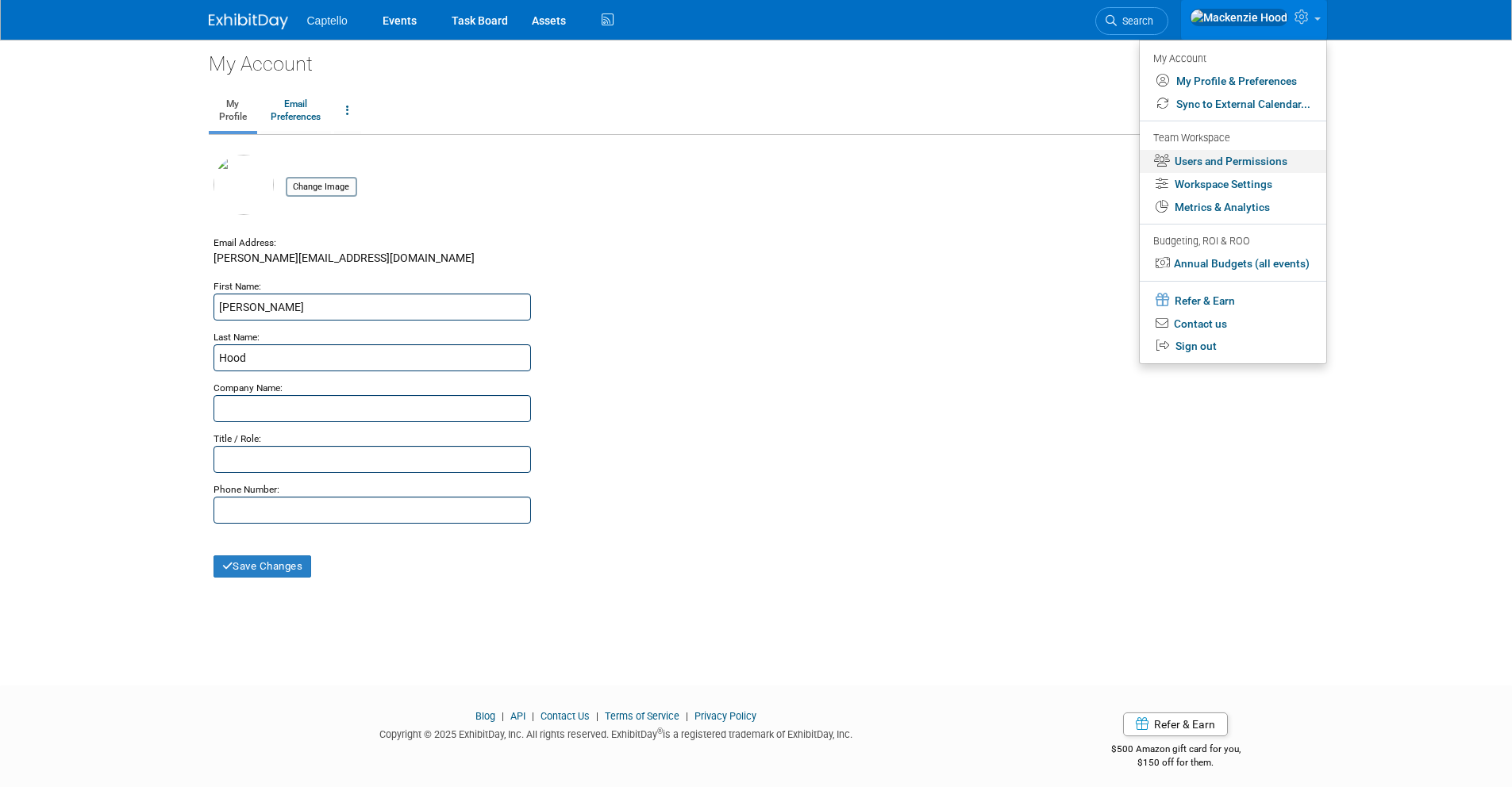
click at [1262, 156] on link "Users and Permissions" at bounding box center [1233, 161] width 187 height 23
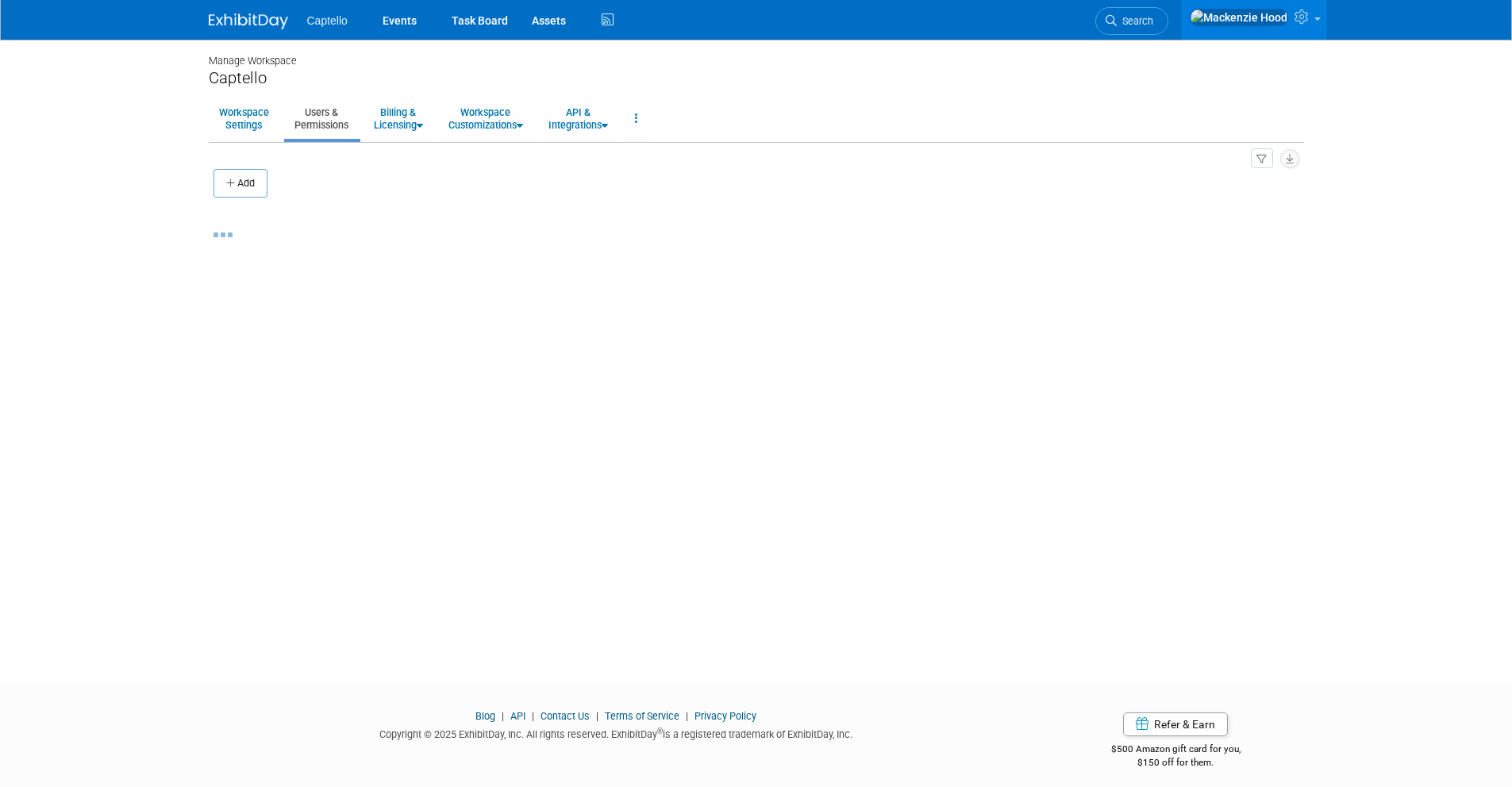
click at [272, 30] on img at bounding box center [249, 21] width 79 height 16
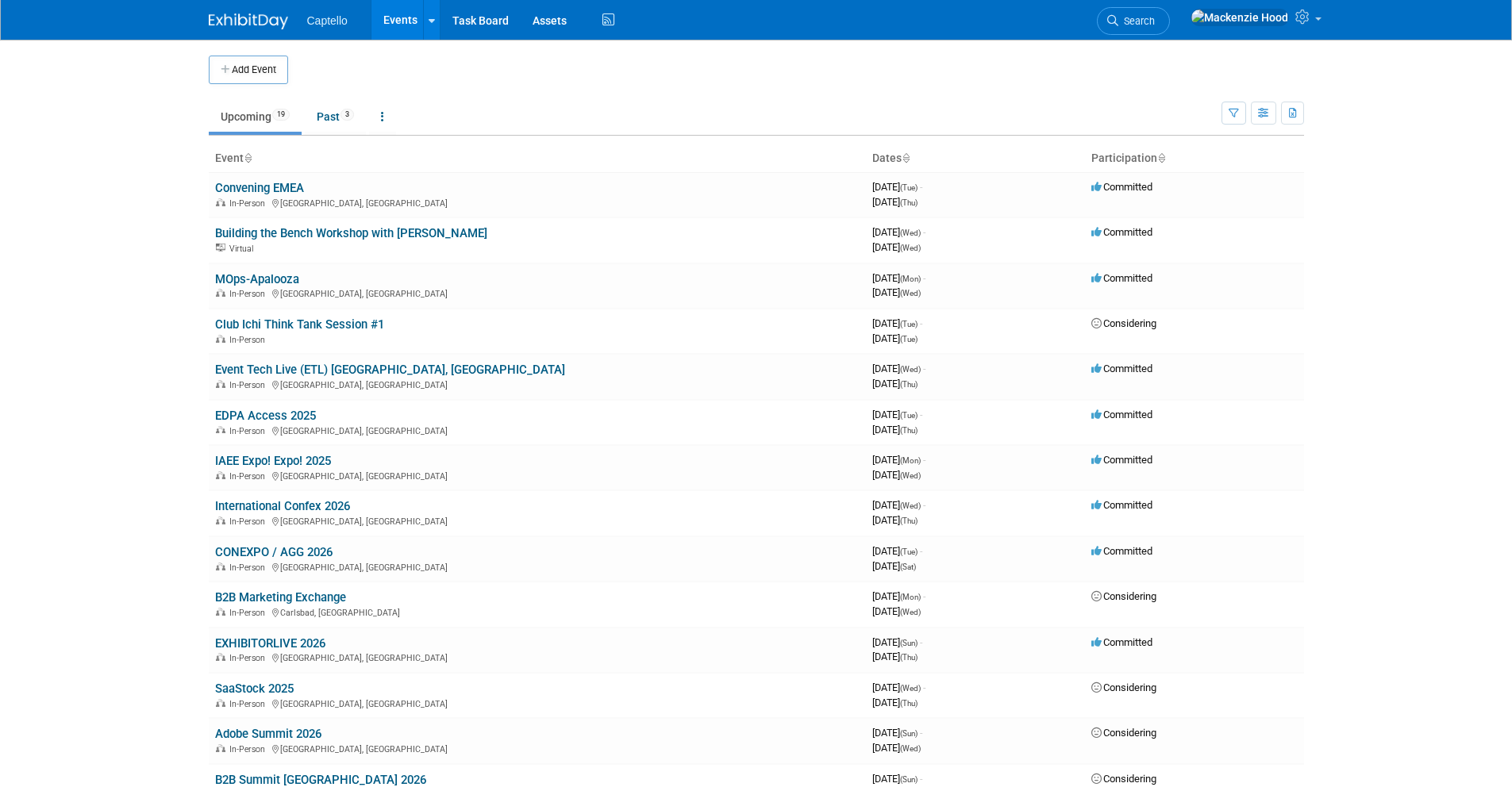
click at [771, 67] on td at bounding box center [770, 69] width 963 height 29
click at [281, 456] on link "IAEE Expo! Expo! 2025" at bounding box center [273, 460] width 116 height 14
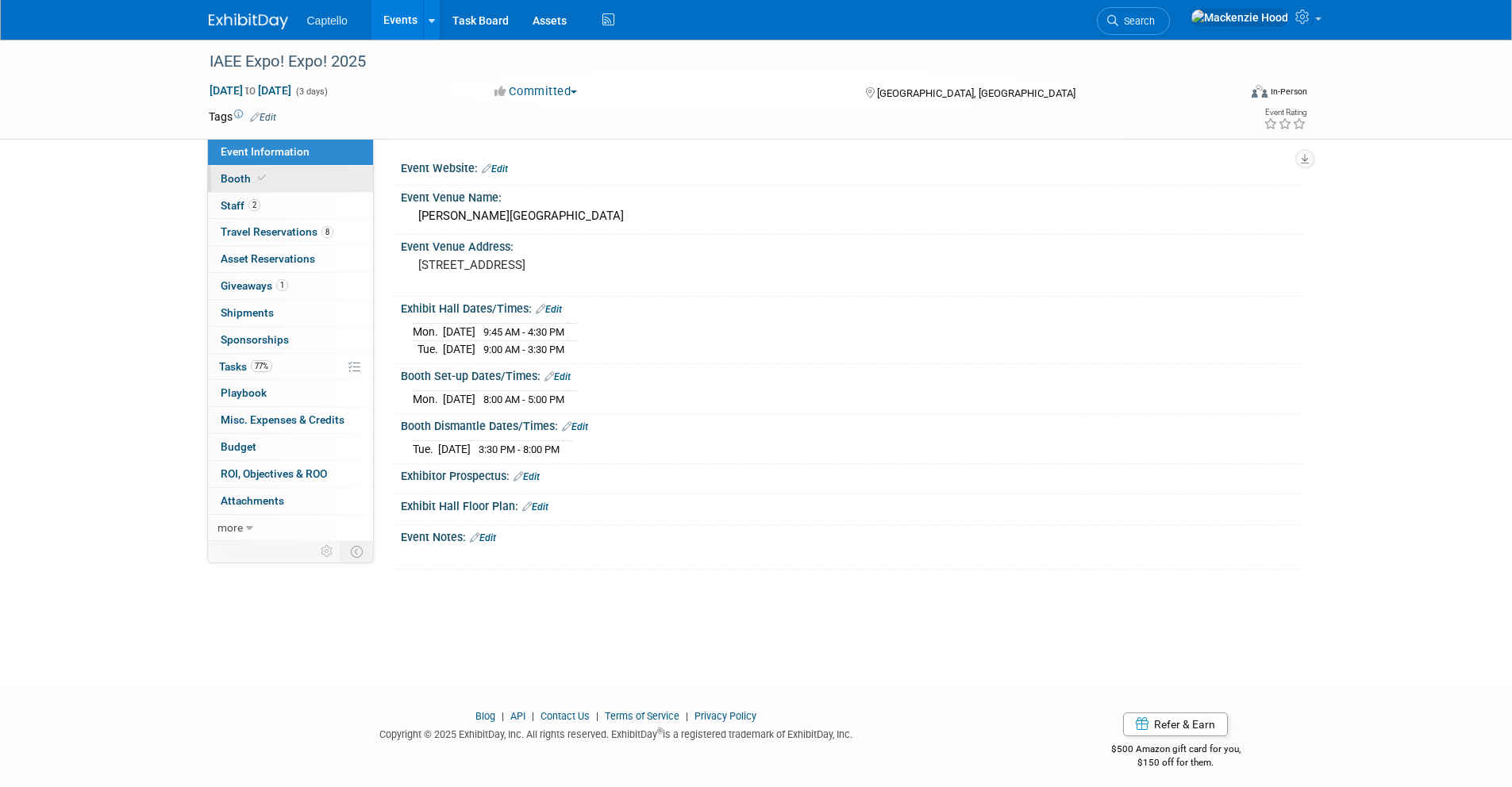
click at [284, 188] on link "Booth" at bounding box center [290, 178] width 165 height 26
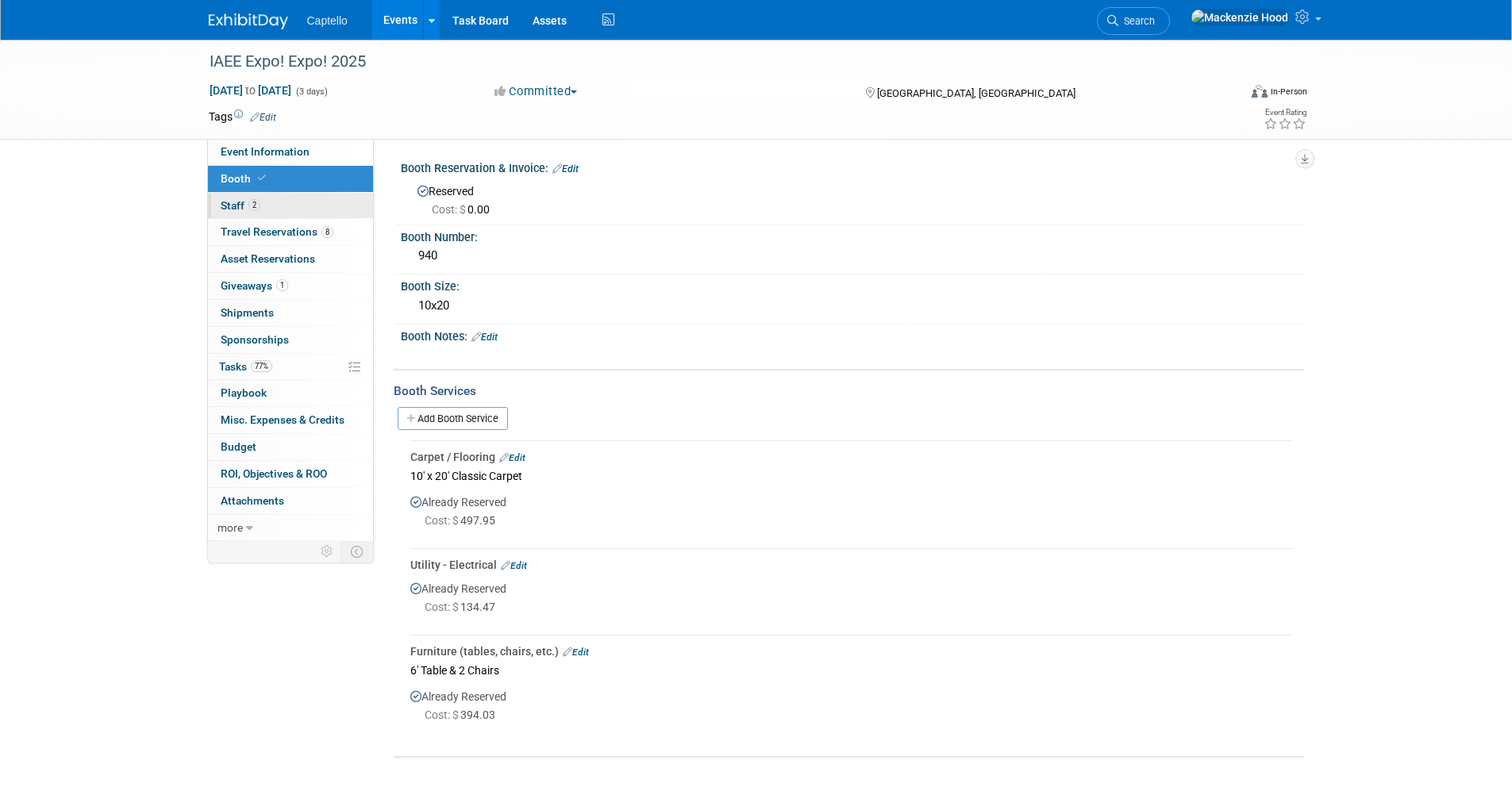
click at [289, 195] on link "2 Staff 2" at bounding box center [290, 206] width 165 height 26
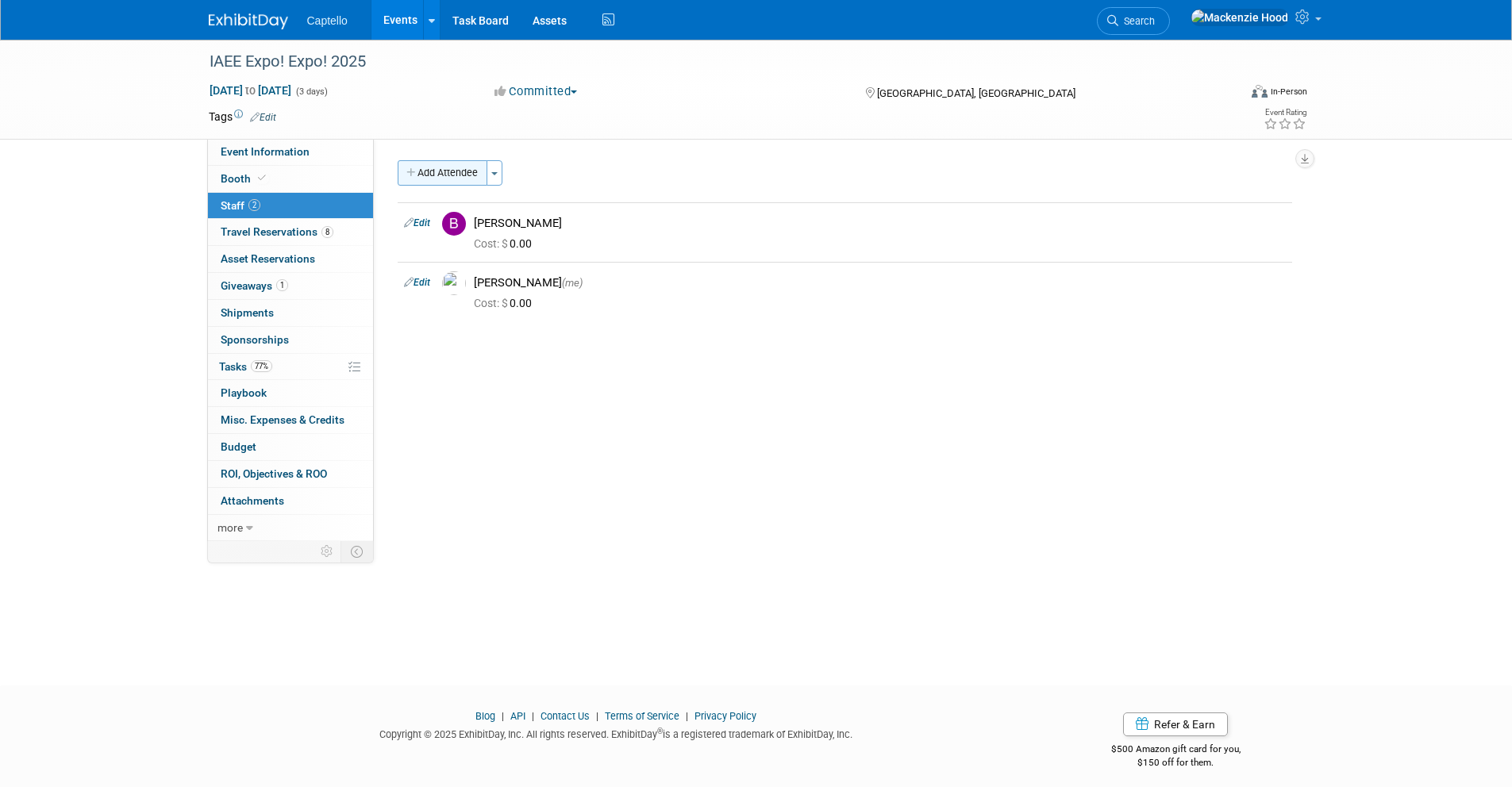
click at [430, 164] on button "Add Attendee" at bounding box center [442, 172] width 90 height 25
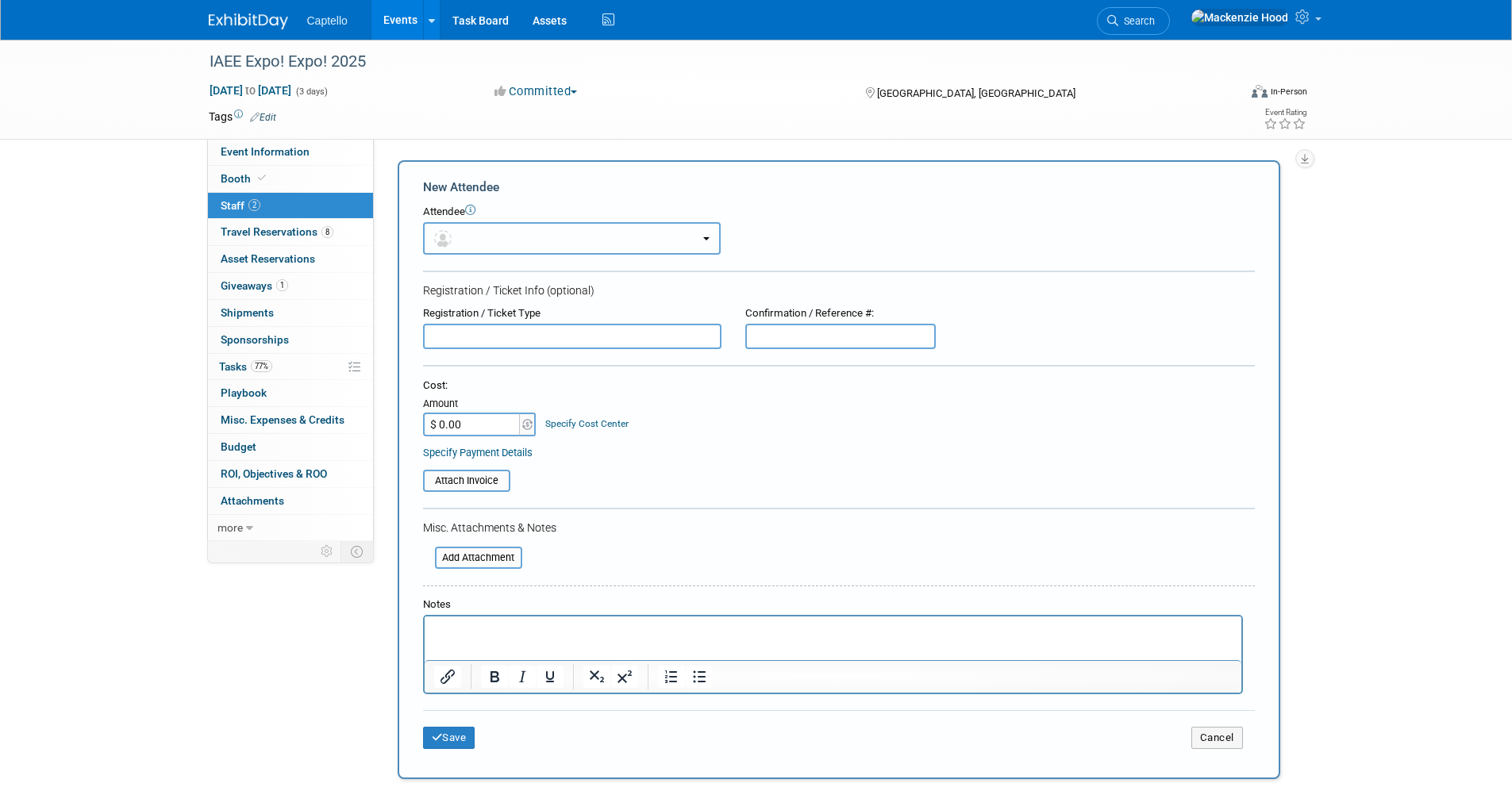
click at [553, 231] on button "button" at bounding box center [572, 237] width 298 height 32
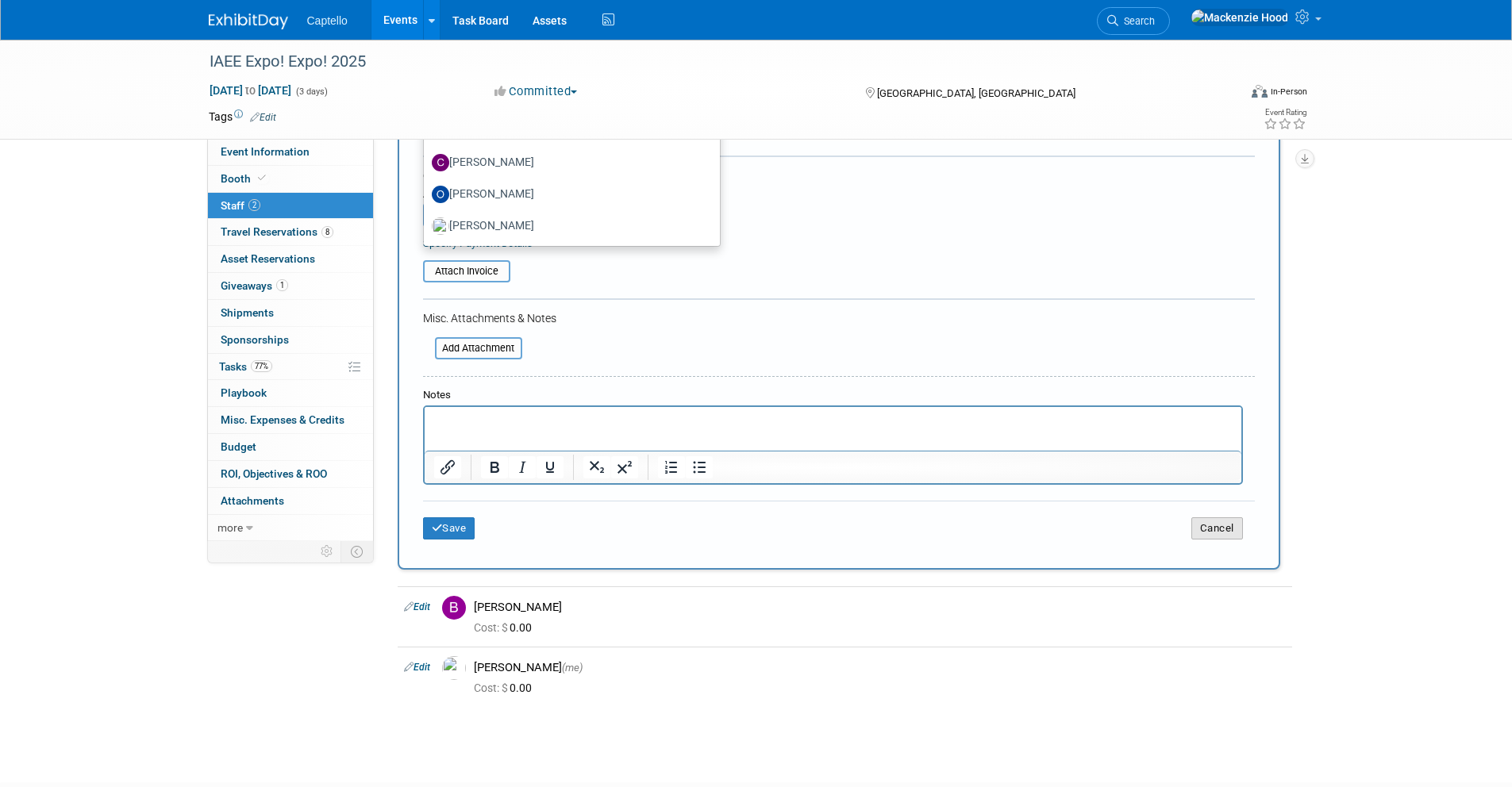
click at [1221, 539] on button "Cancel" at bounding box center [1217, 528] width 52 height 22
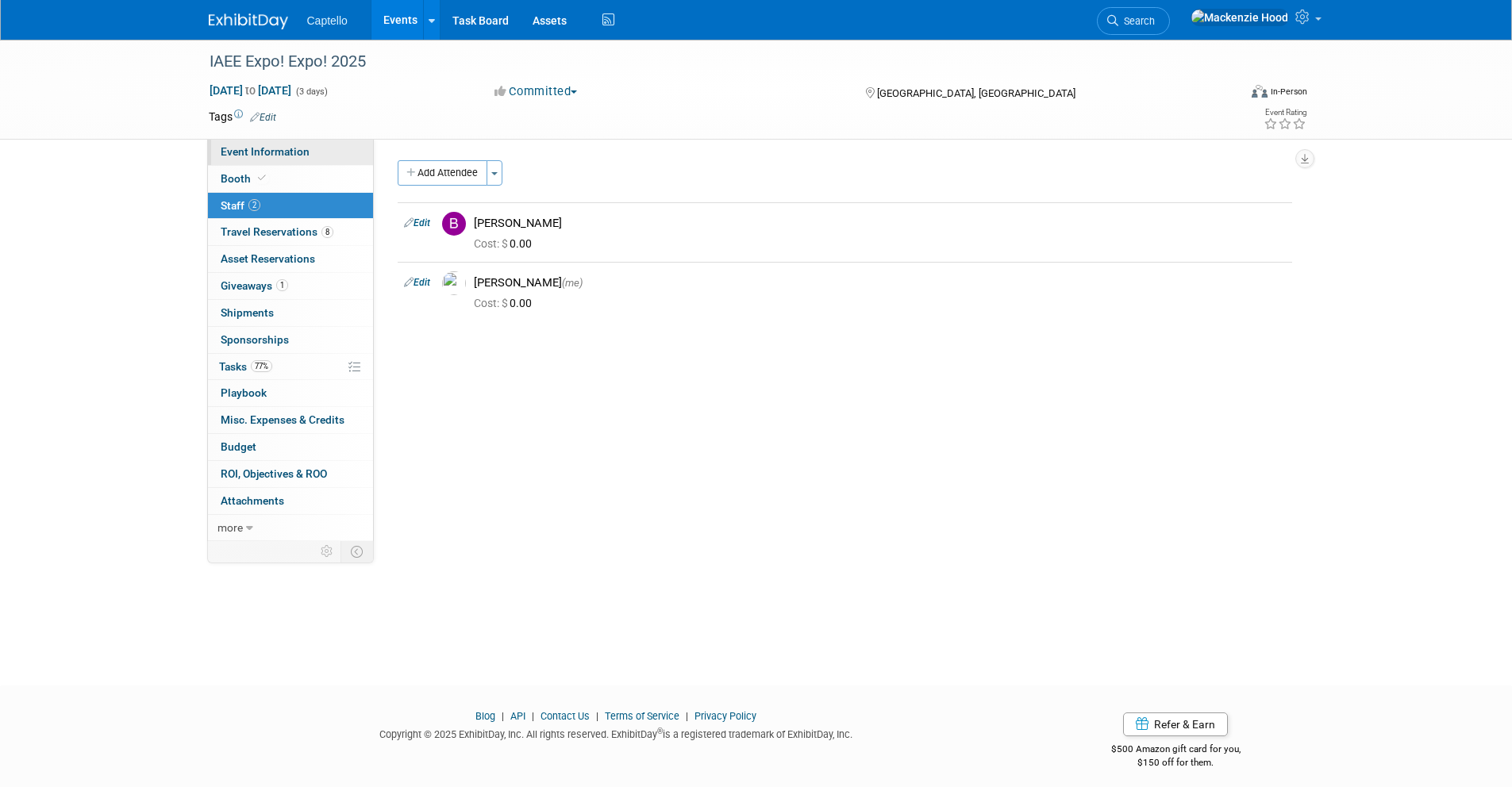
click at [325, 146] on link "Event Information" at bounding box center [290, 151] width 165 height 26
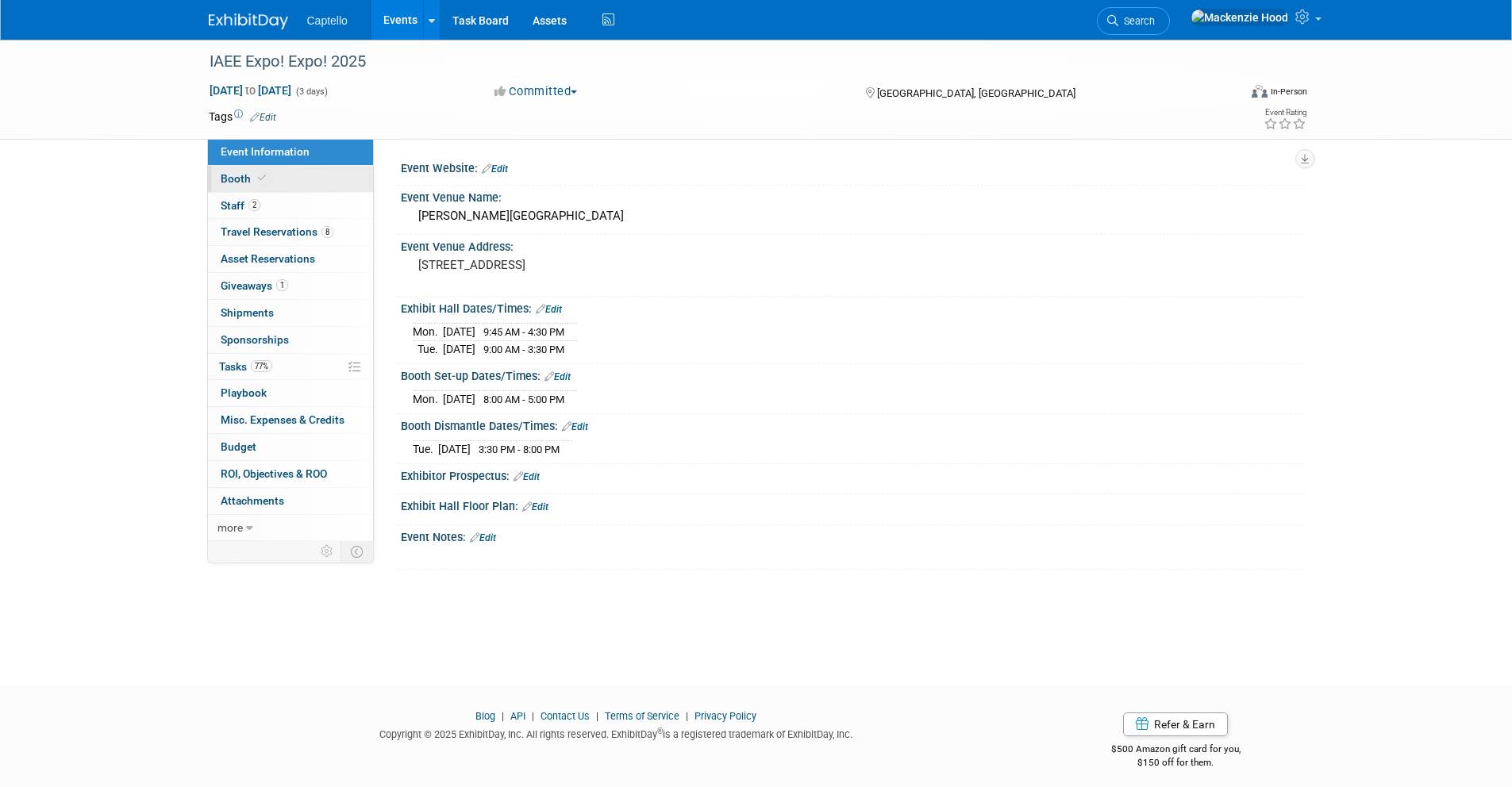
click at [283, 188] on link "Booth" at bounding box center [290, 178] width 165 height 26
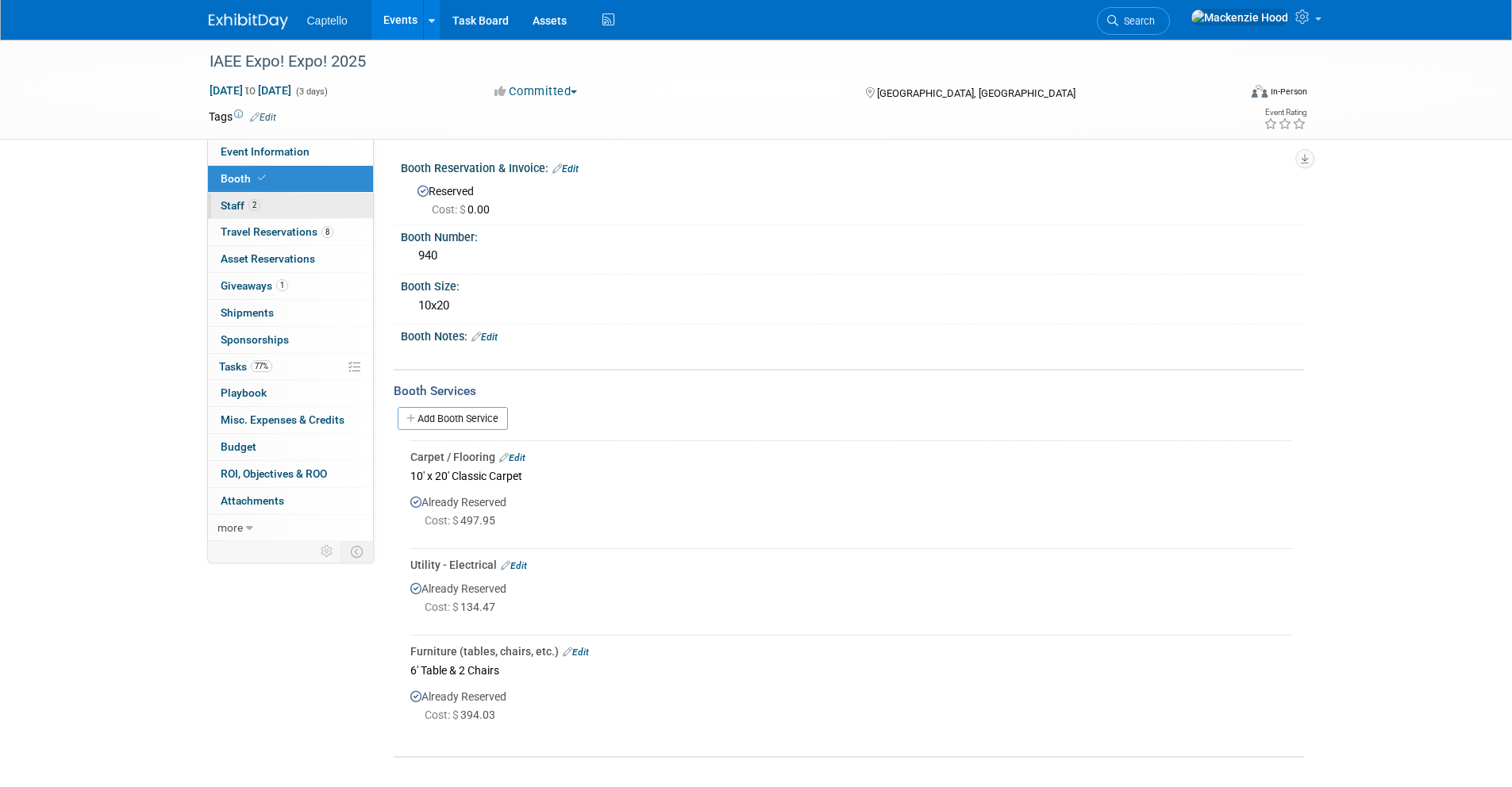
click at [287, 201] on link "2 Staff 2" at bounding box center [290, 206] width 165 height 26
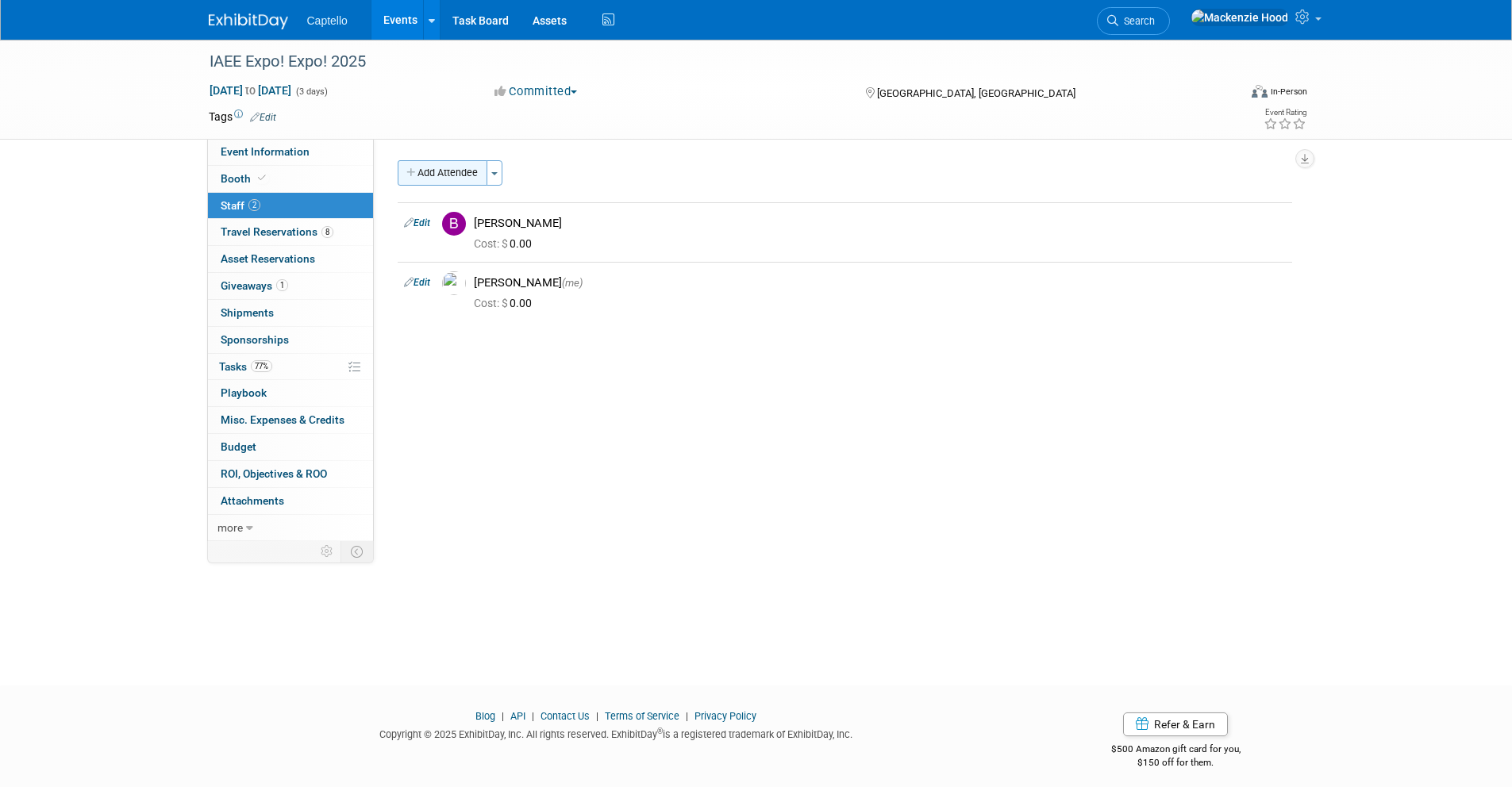
click at [427, 172] on button "Add Attendee" at bounding box center [442, 172] width 90 height 25
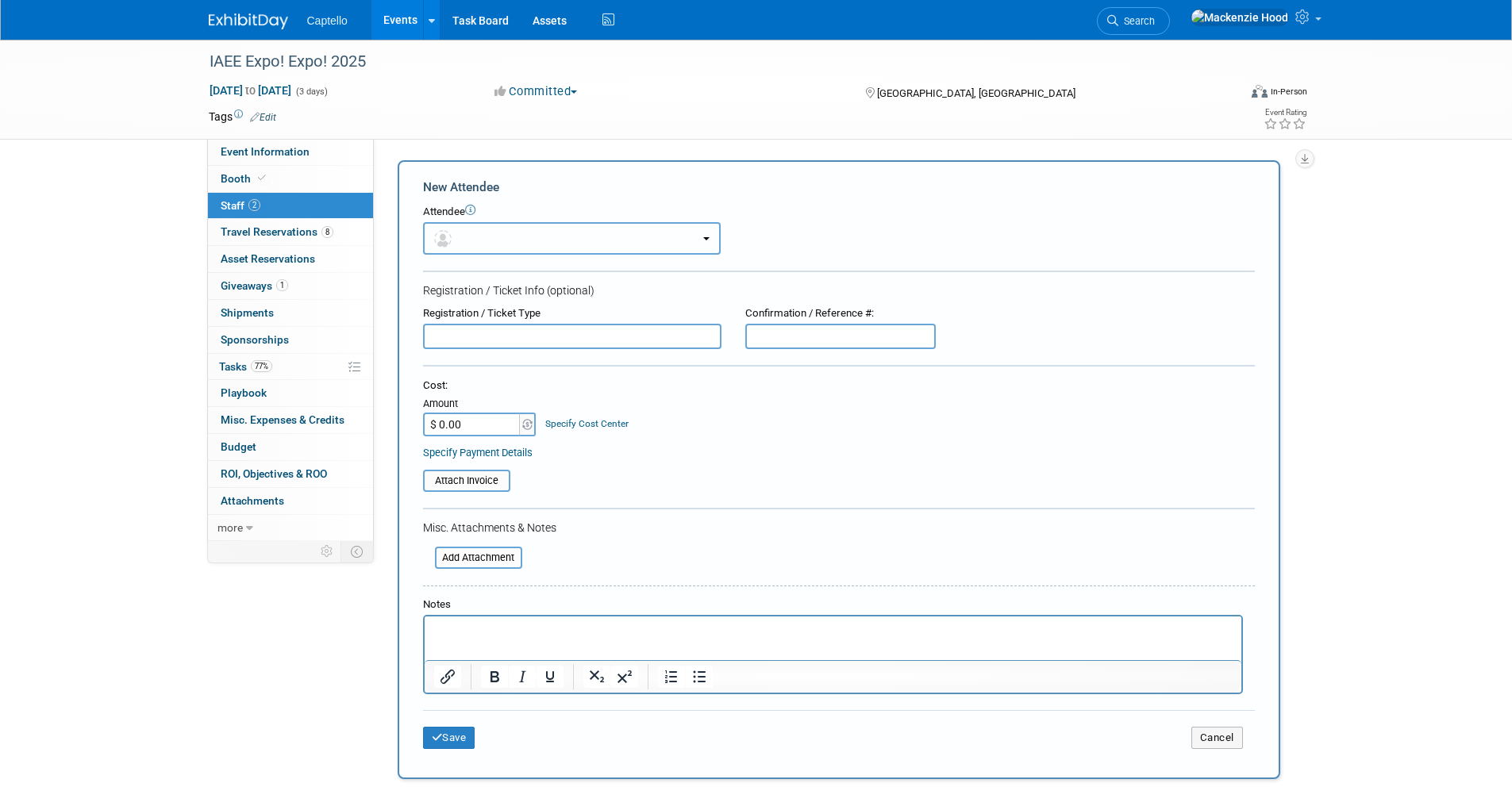
click at [495, 236] on button "button" at bounding box center [572, 237] width 298 height 32
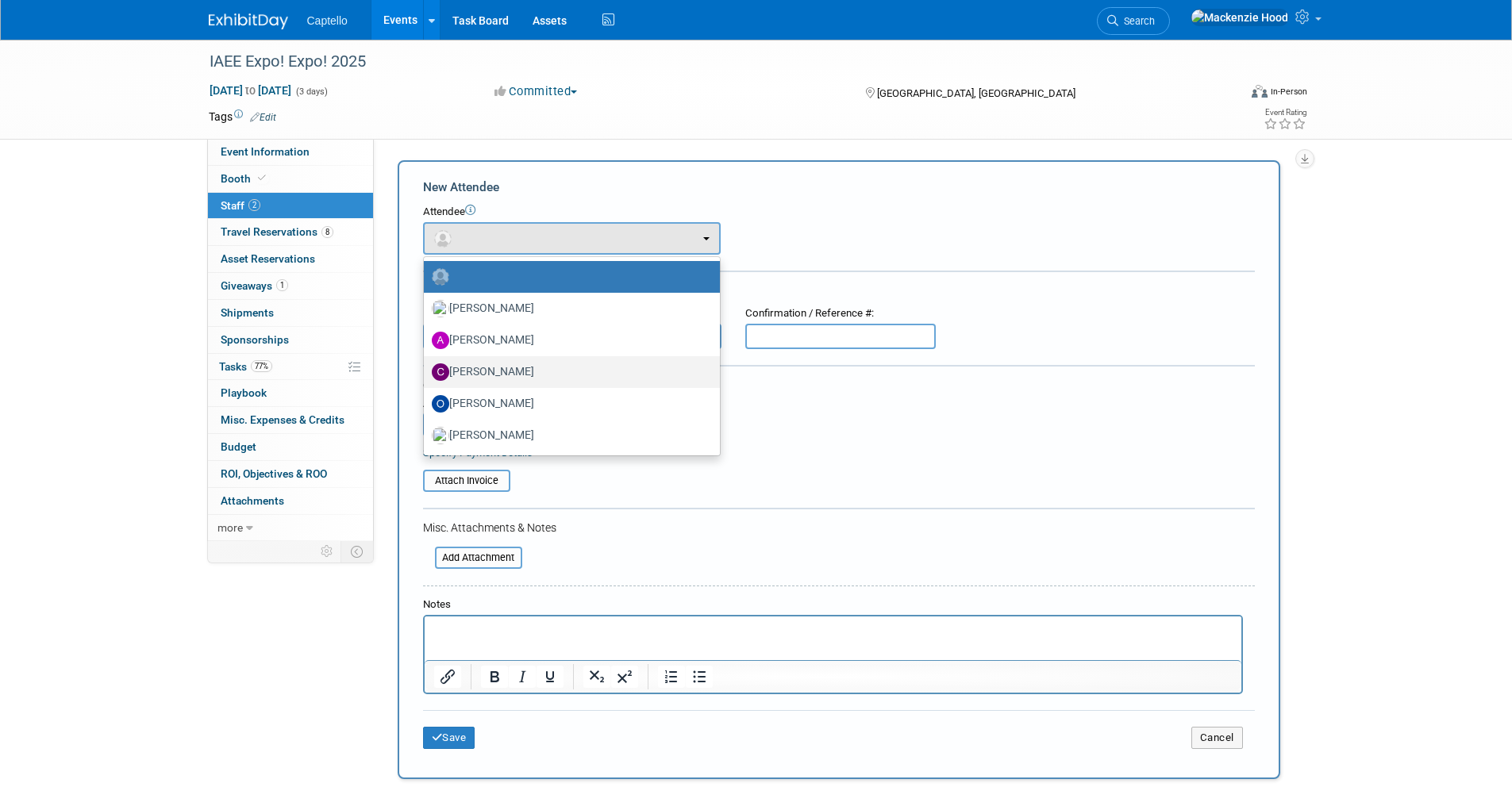
click at [538, 376] on label "Candice Bakke" at bounding box center [567, 371] width 273 height 25
click at [426, 375] on input "Candice Bakke" at bounding box center [421, 369] width 10 height 10
select select "24dc3f7b-cd6d-41f1-9510-2f88acba2107"
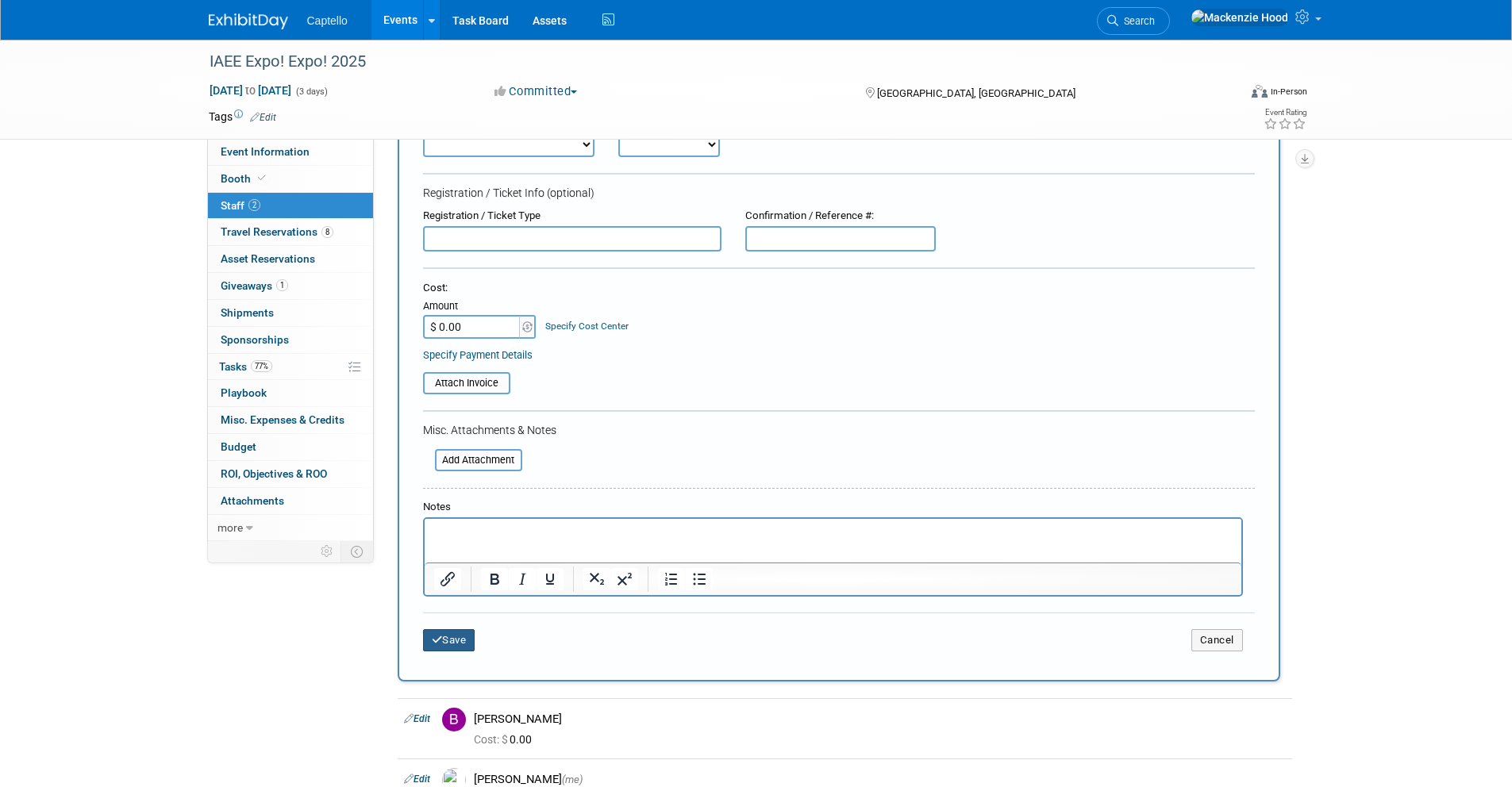
click at [463, 643] on button "Save" at bounding box center [449, 640] width 53 height 22
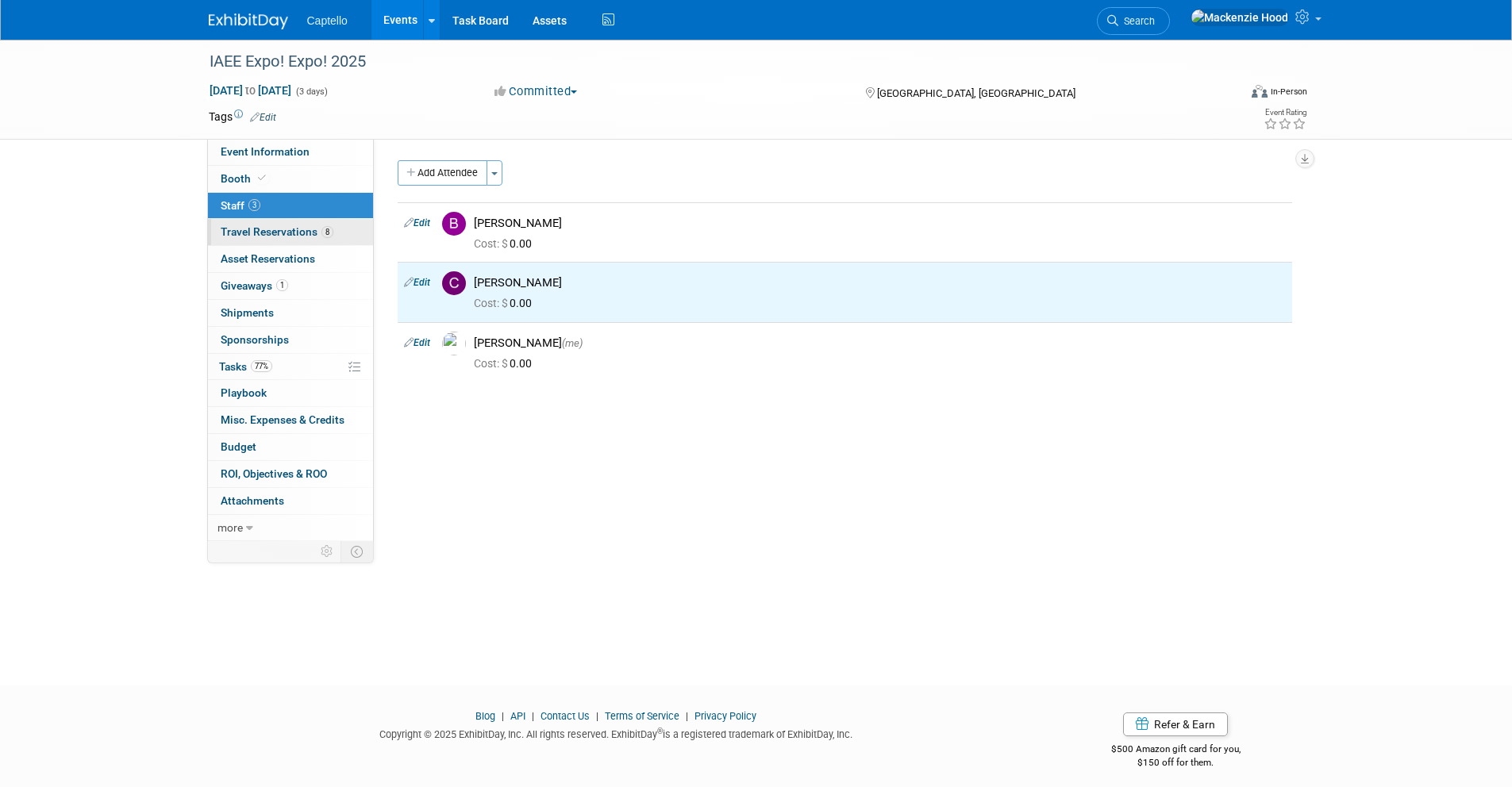
click at [332, 238] on link "8 Travel Reservations 8" at bounding box center [290, 232] width 165 height 26
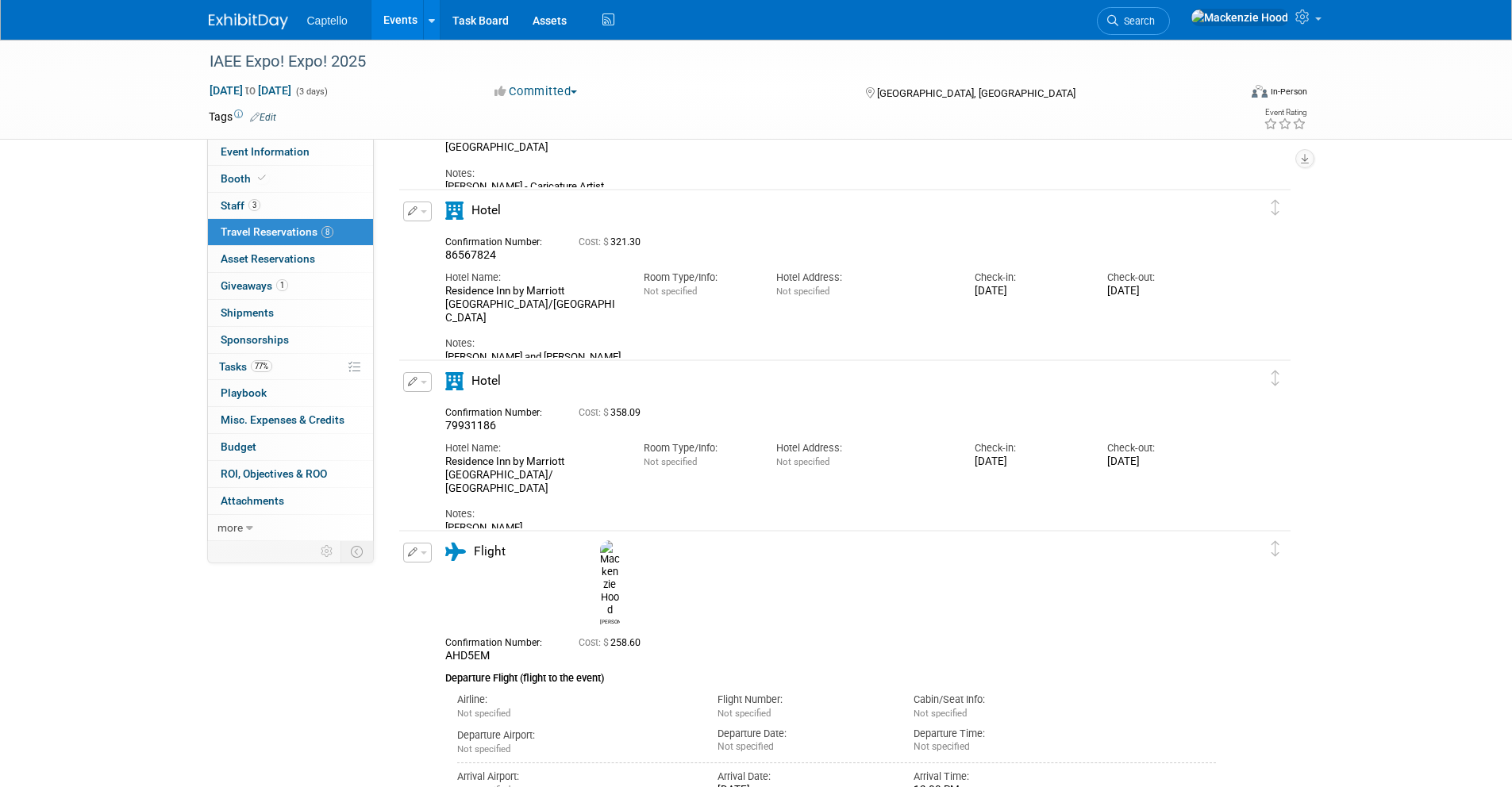
scroll to position [1124, 0]
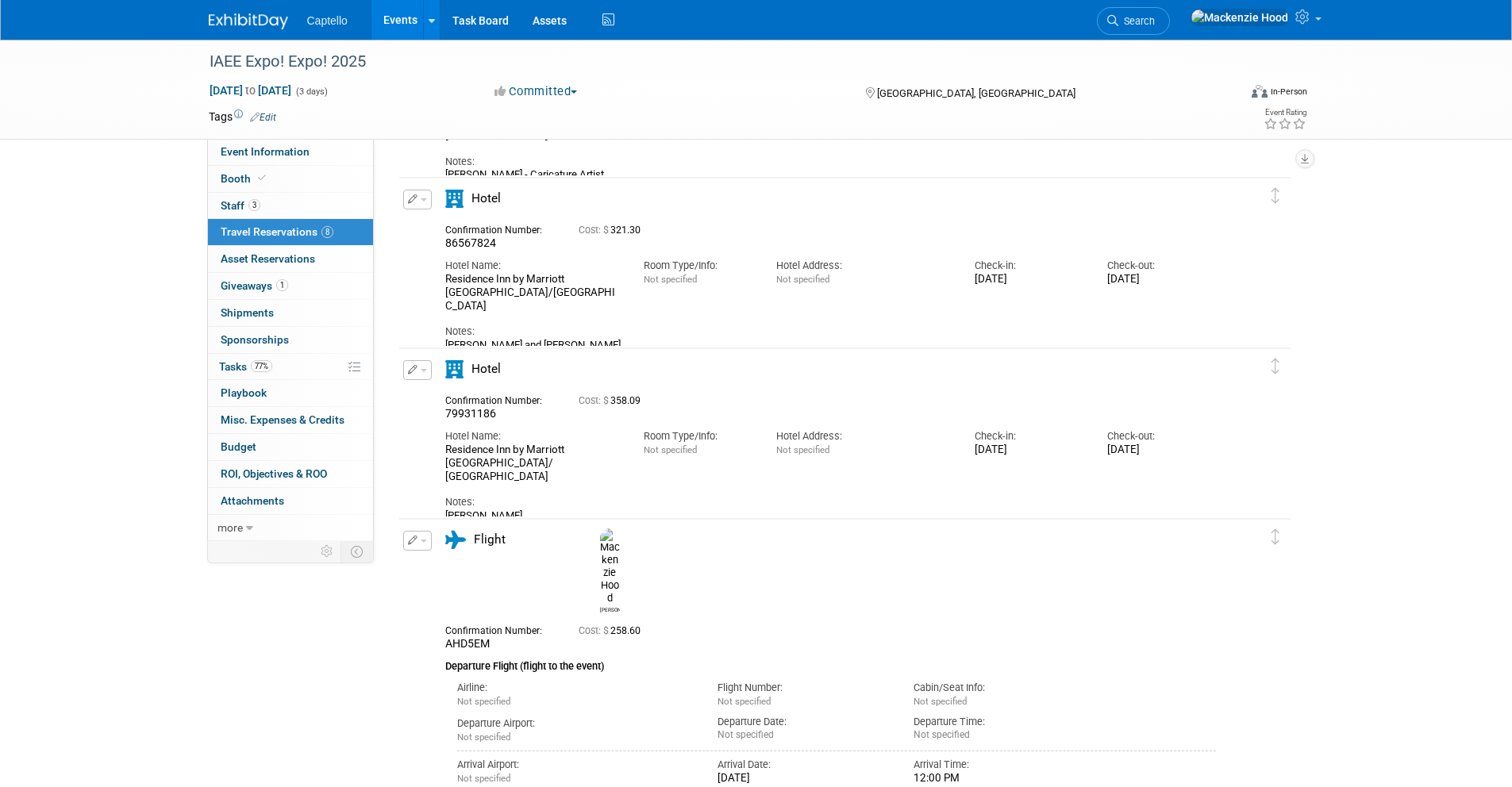
click at [421, 368] on button "button" at bounding box center [417, 369] width 29 height 19
click at [434, 395] on button "Edit Reservation" at bounding box center [470, 397] width 134 height 23
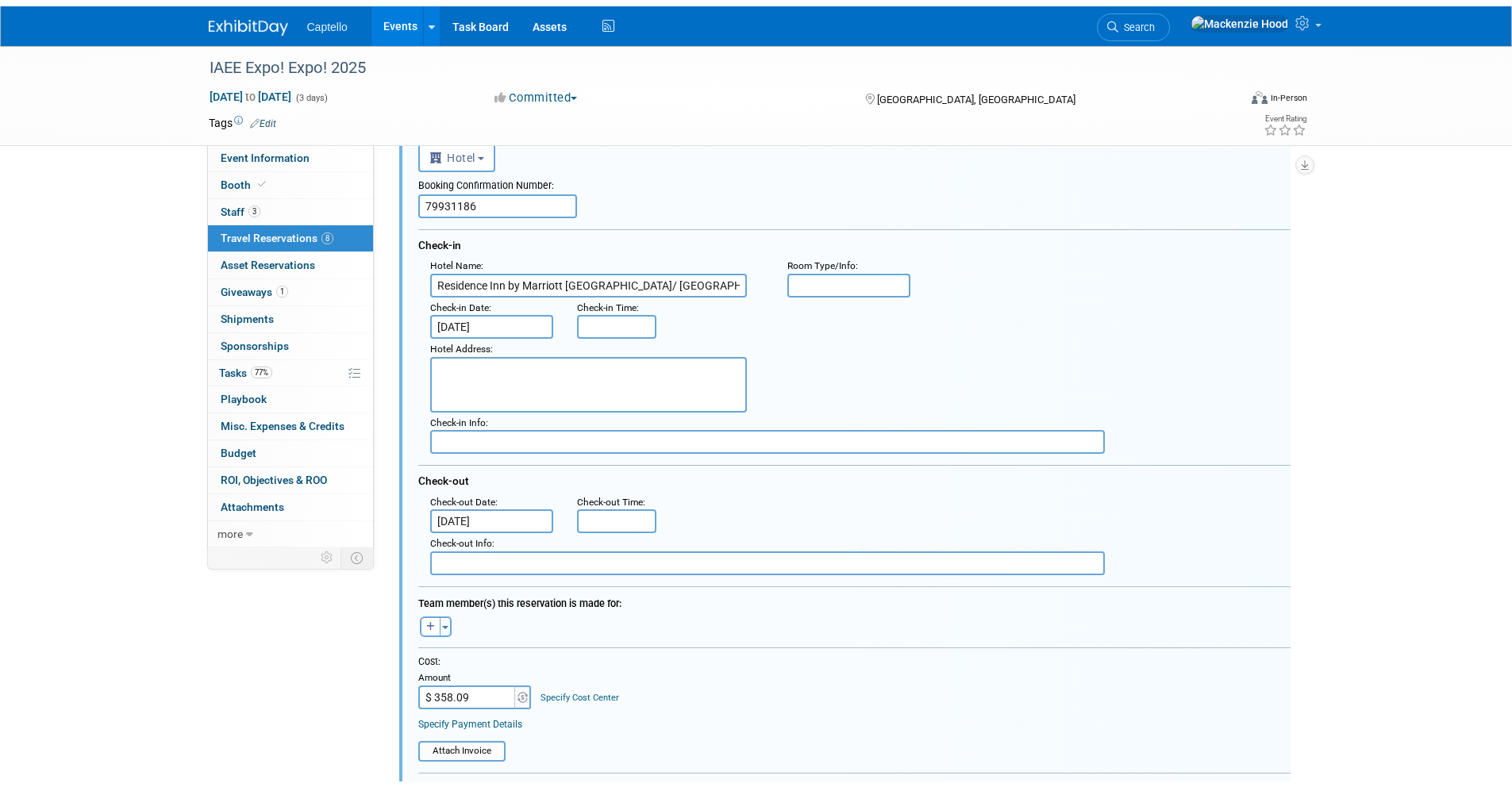
scroll to position [1867, 0]
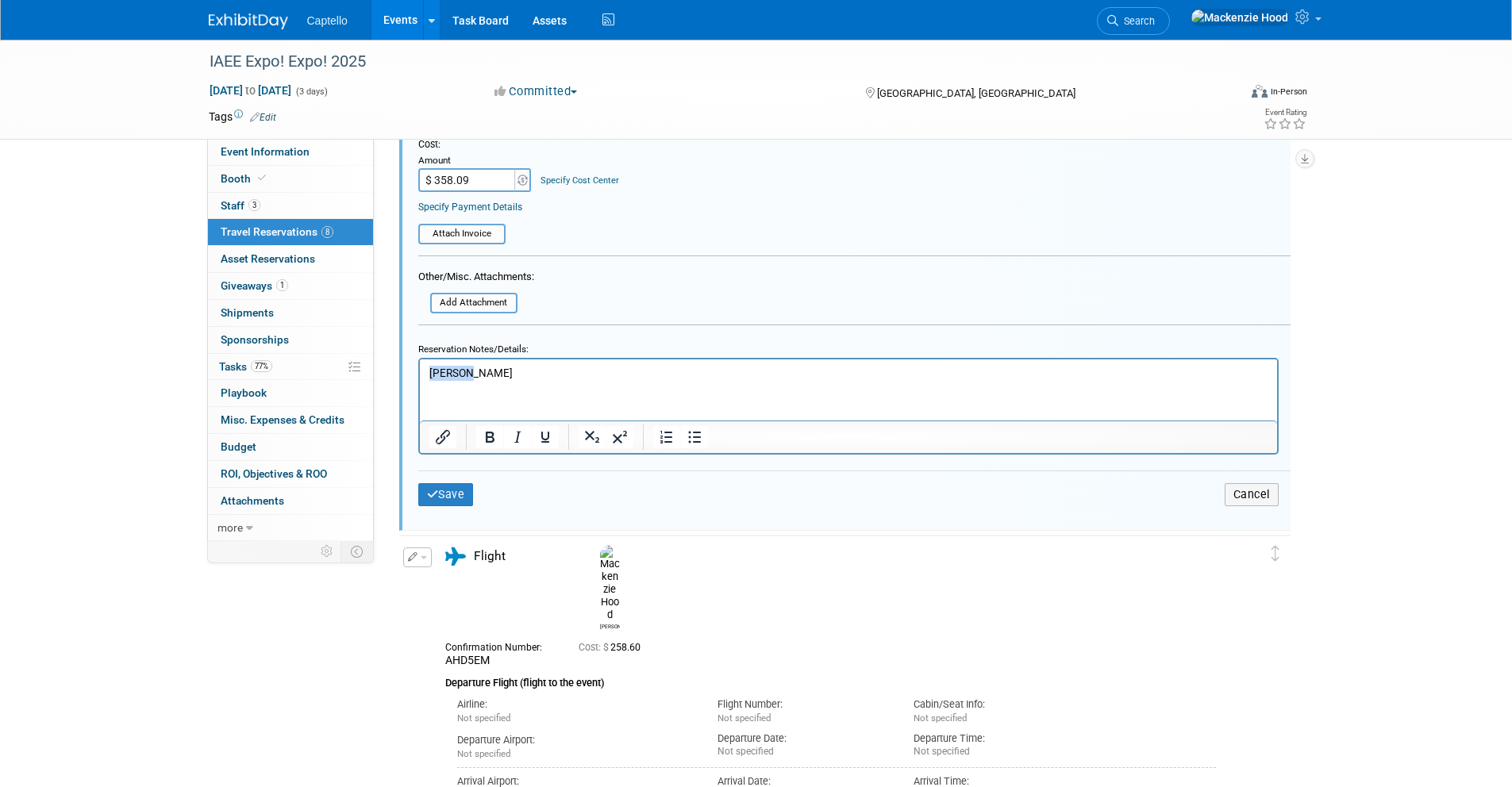
drag, startPoint x: 474, startPoint y: 369, endPoint x: 428, endPoint y: 360, distance: 46.9
click at [428, 360] on html "Candice" at bounding box center [847, 369] width 857 height 21
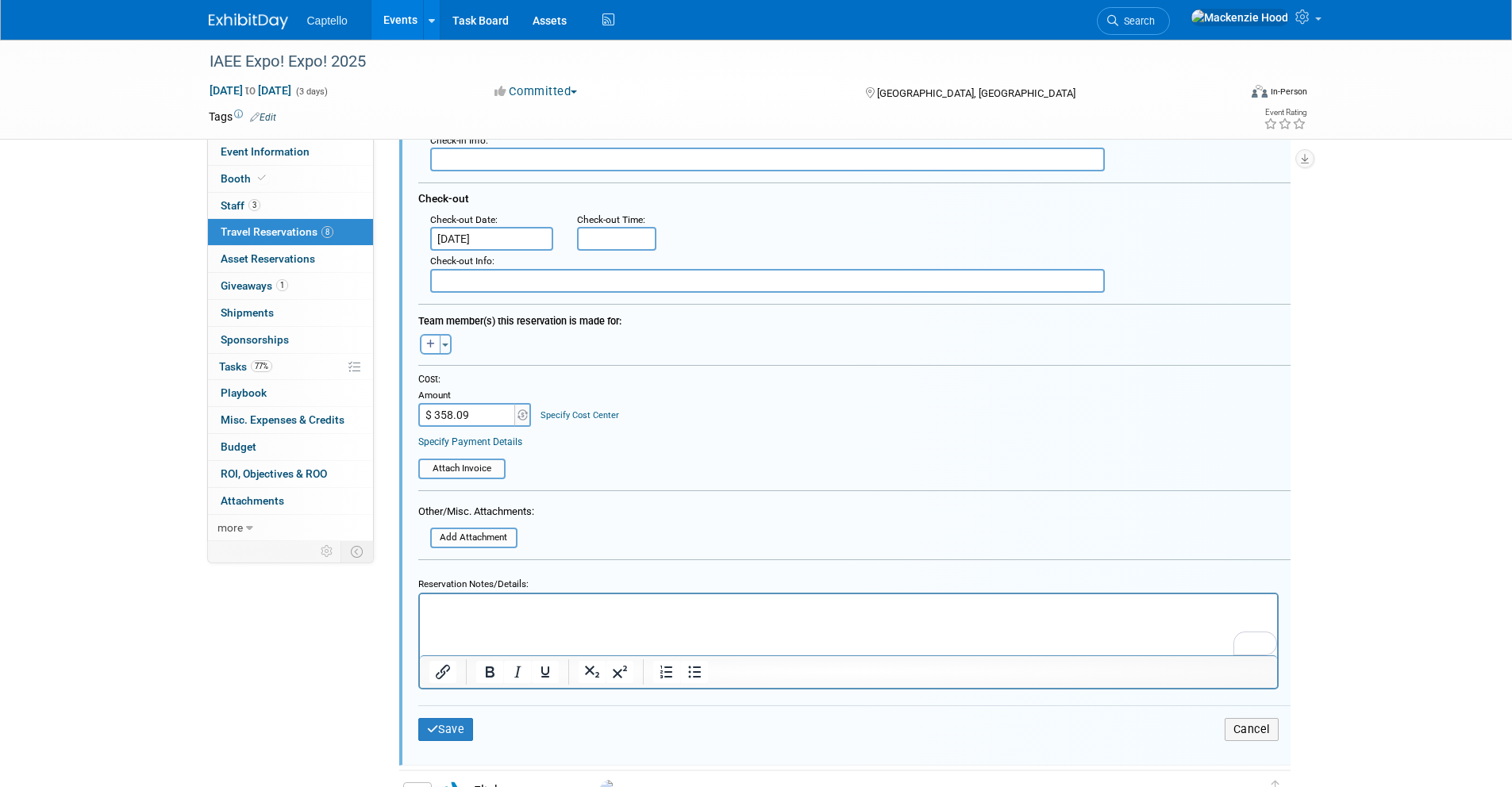
scroll to position [1620, 0]
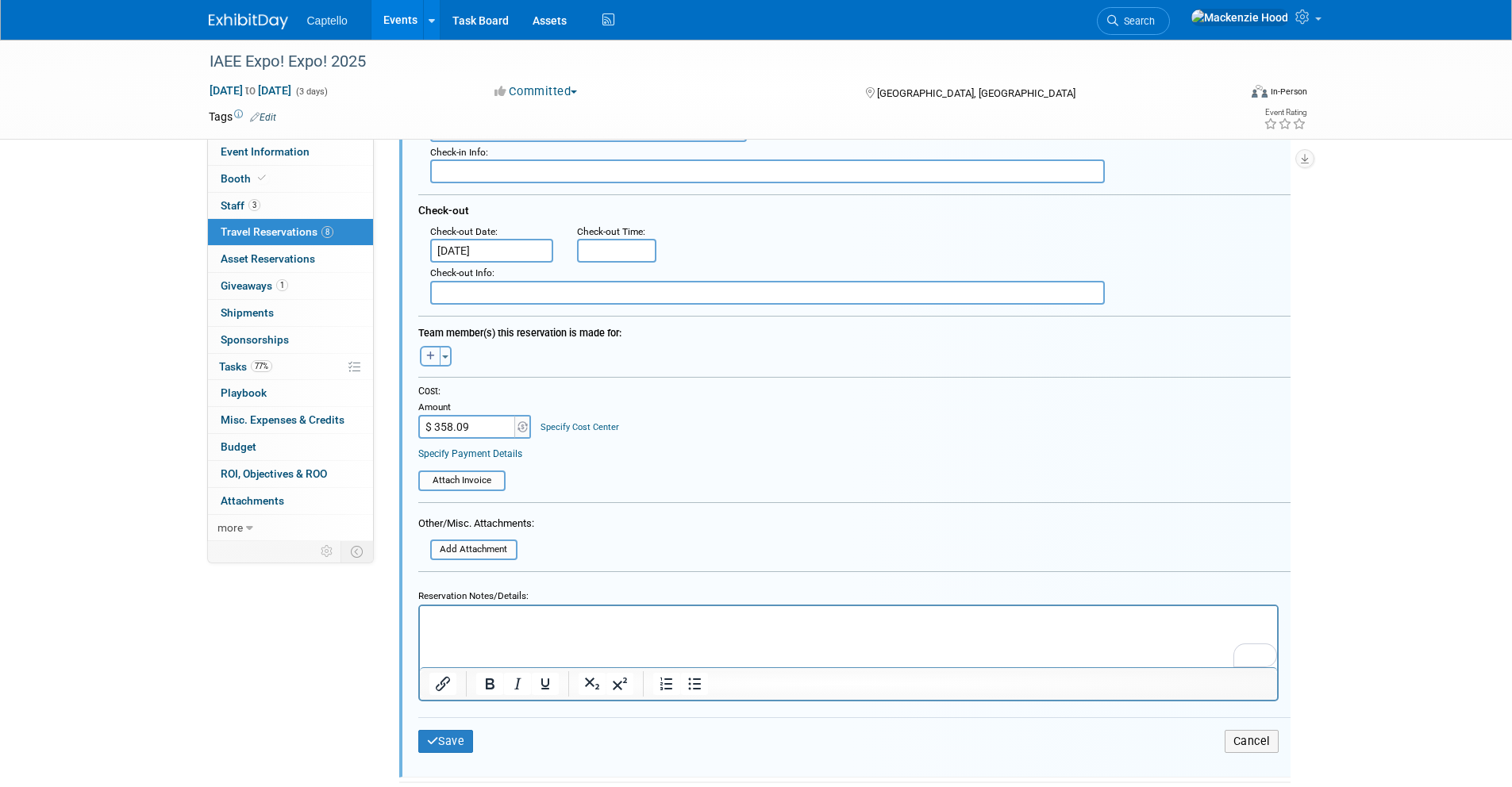
click at [430, 358] on icon "button" at bounding box center [430, 356] width 8 height 9
select select
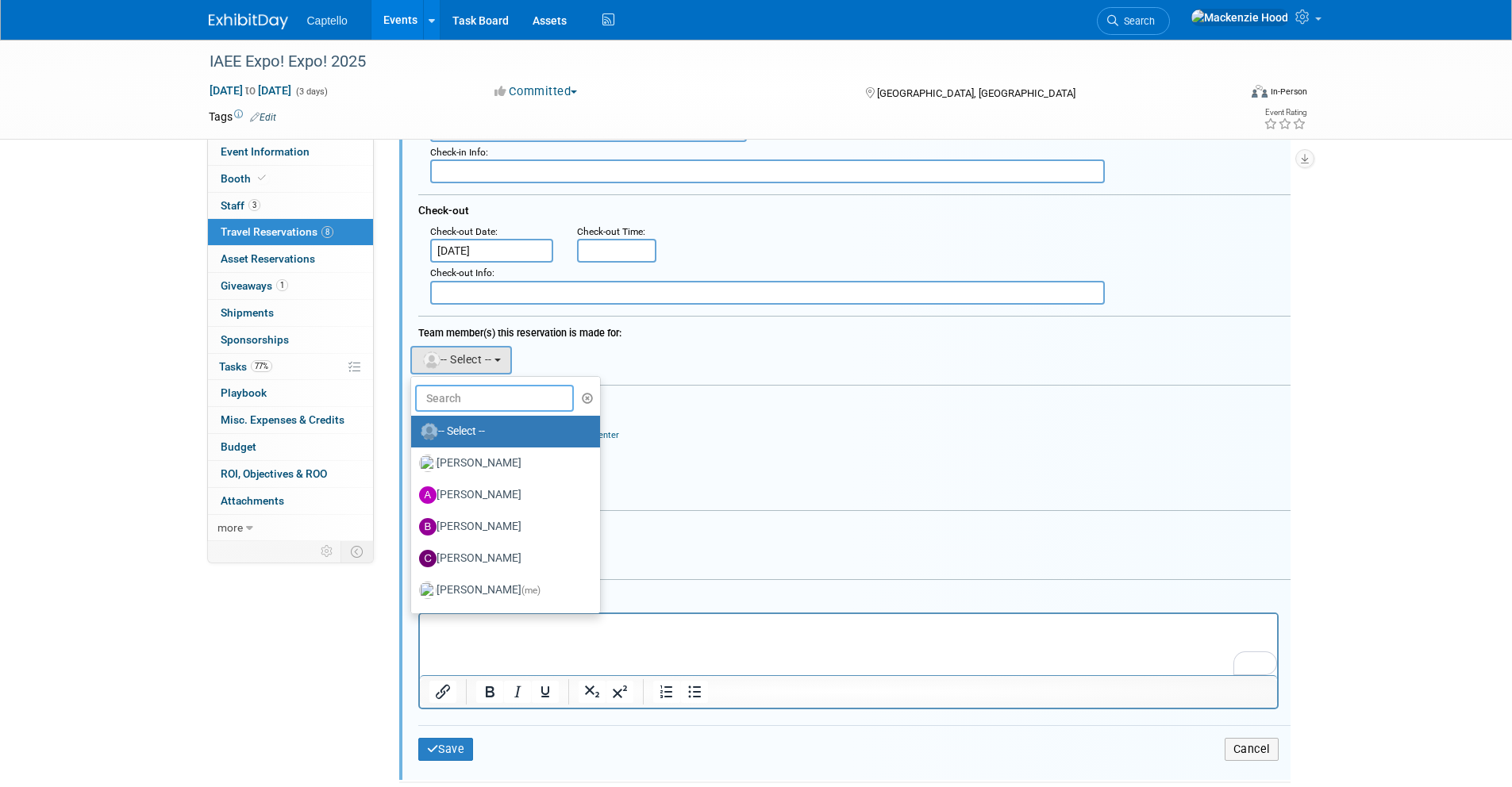
click at [463, 390] on input "text" at bounding box center [494, 397] width 159 height 27
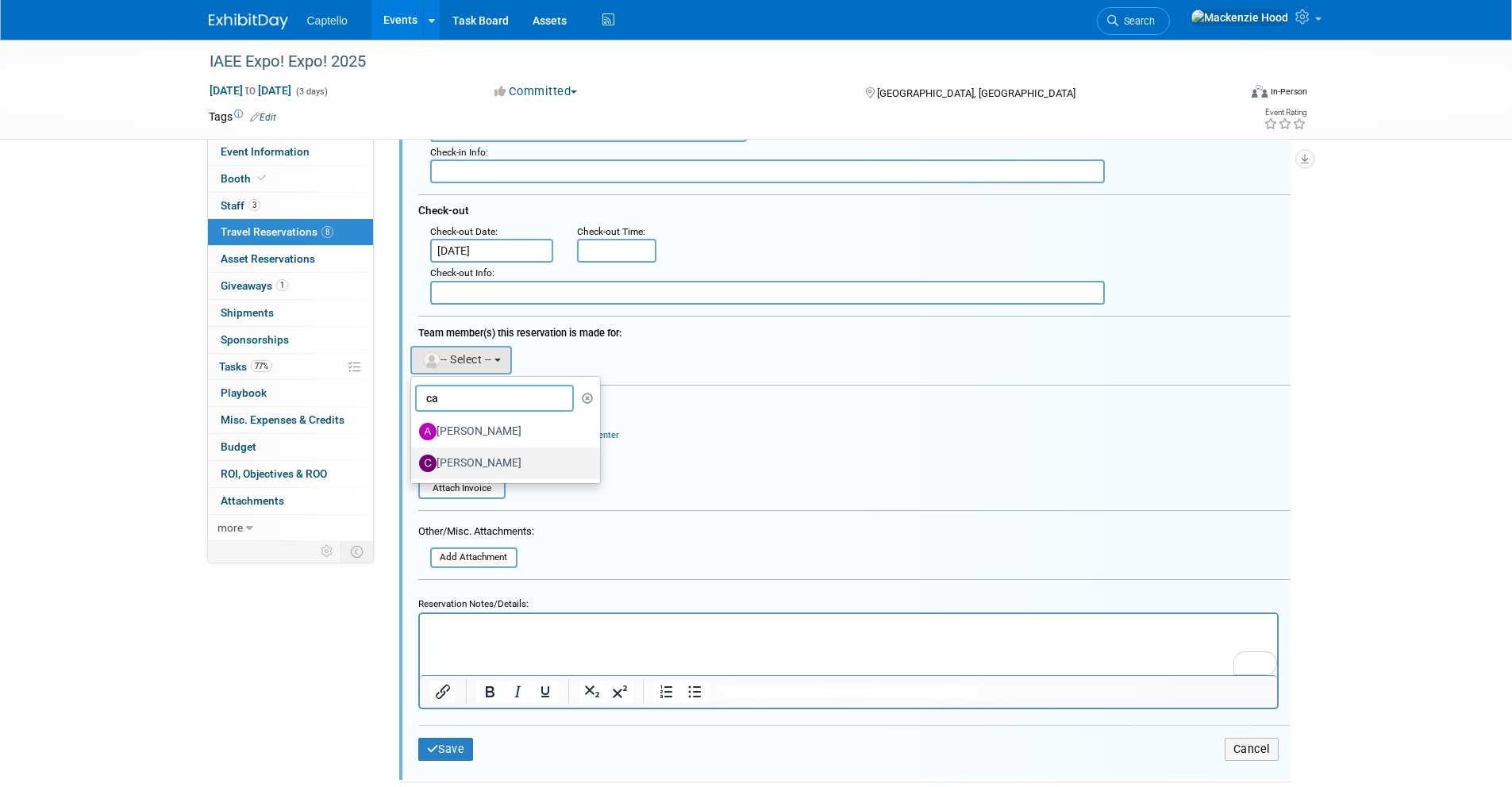
type input "ca"
click at [496, 458] on label "Candice Bakke" at bounding box center [501, 463] width 165 height 25
click at [413, 458] on input "Candice Bakke" at bounding box center [408, 461] width 10 height 10
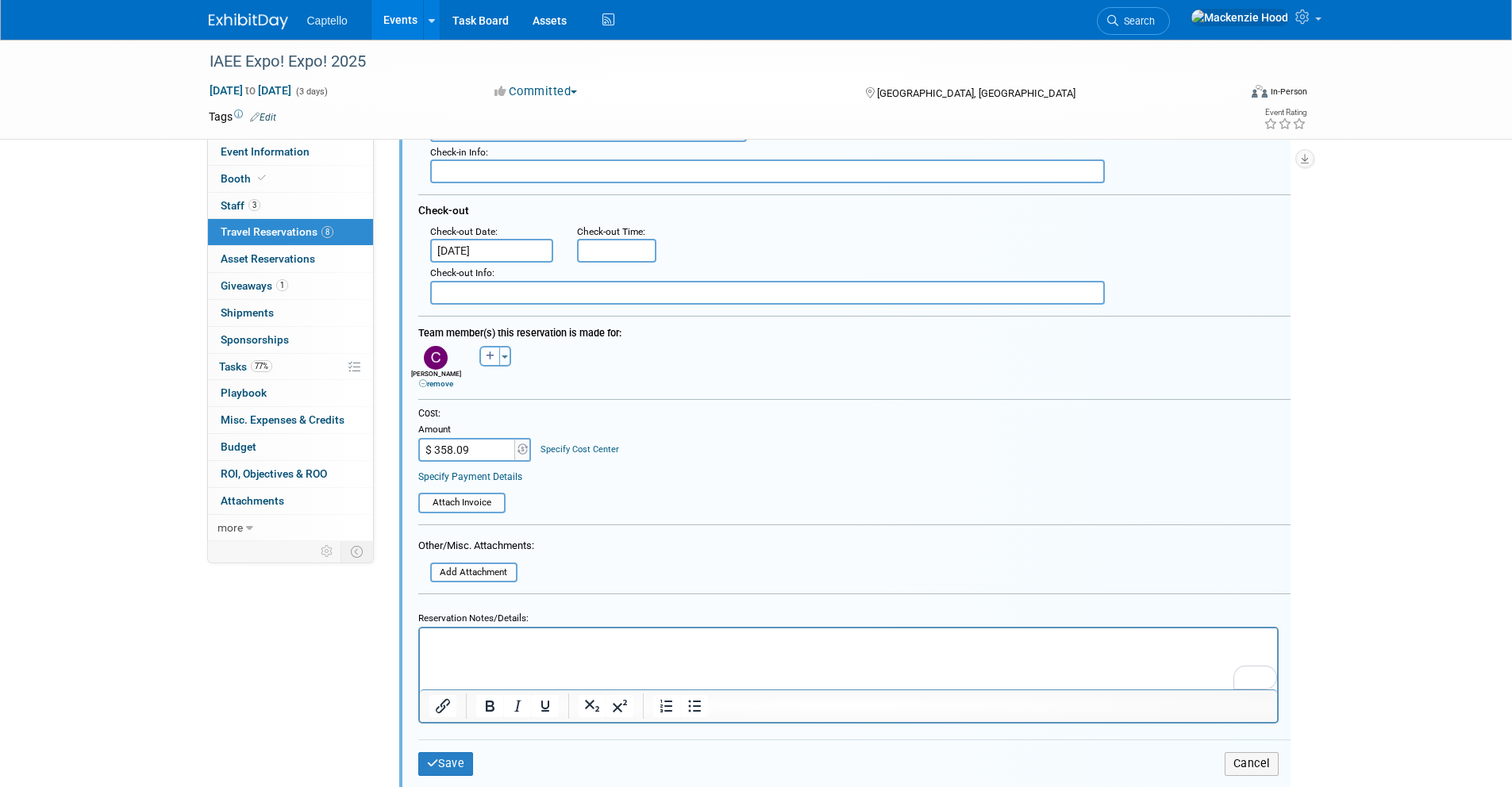
scroll to position [1773, 0]
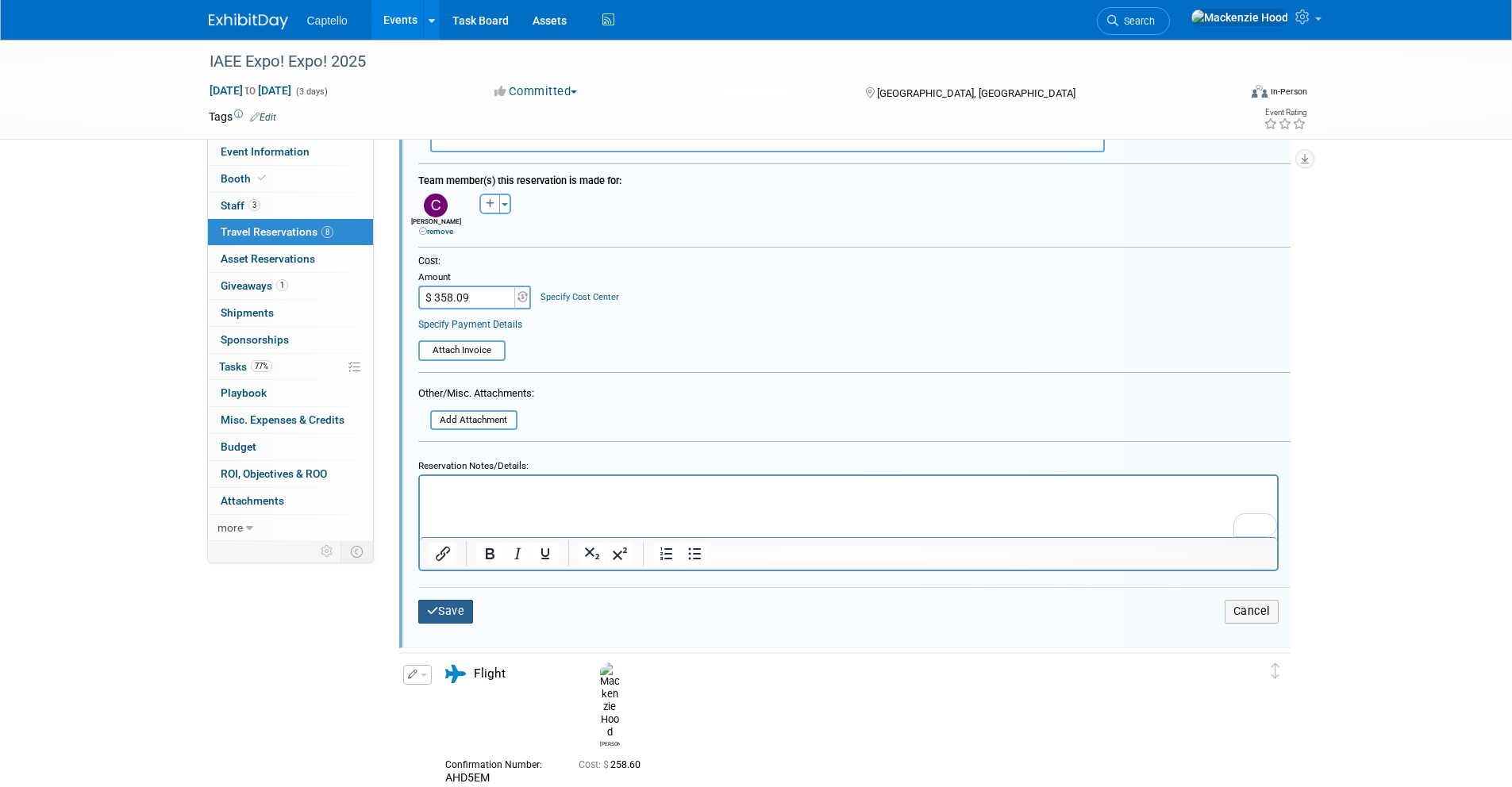
click at [444, 608] on button "Save" at bounding box center [446, 611] width 55 height 23
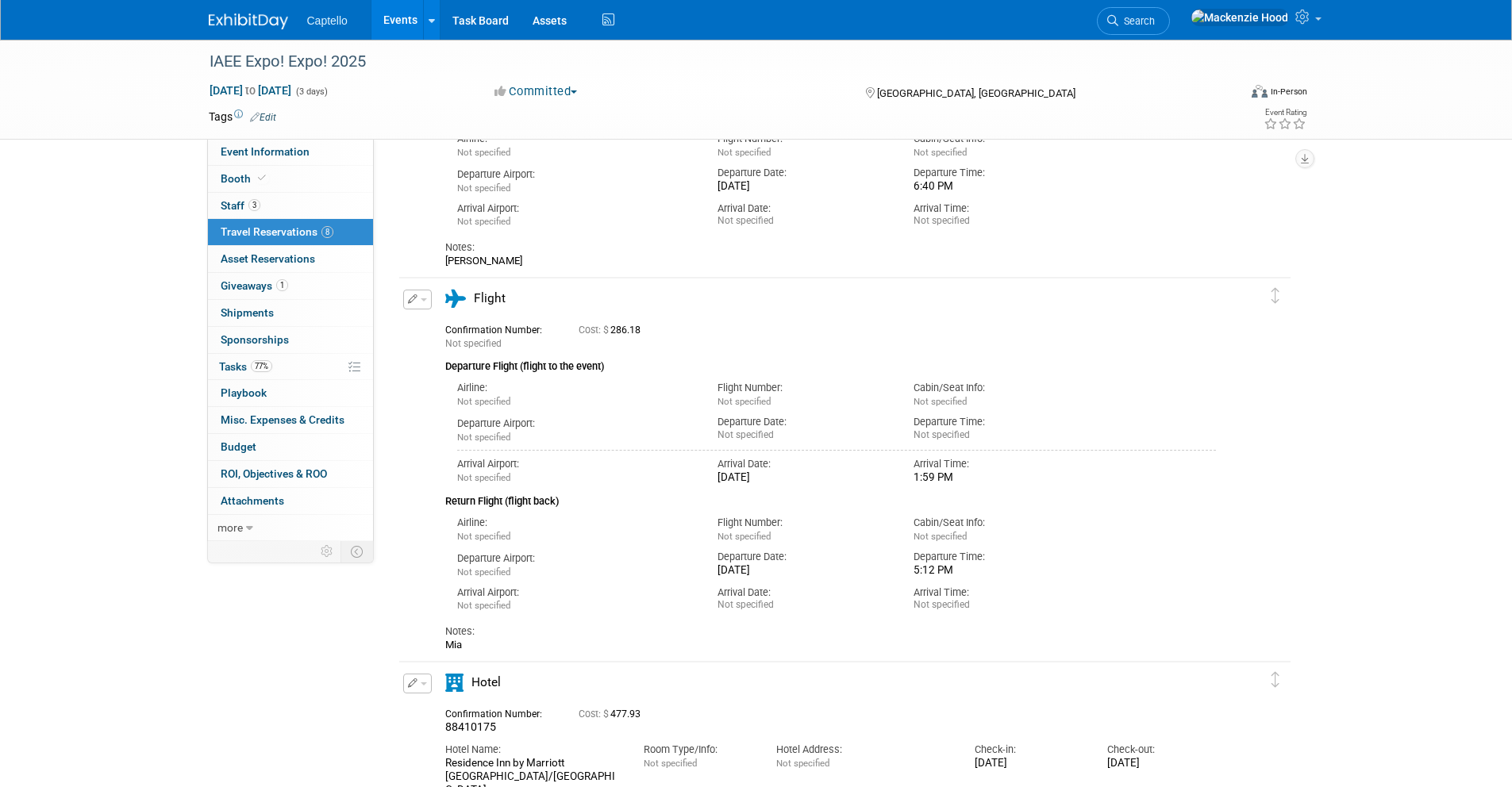
scroll to position [0, 0]
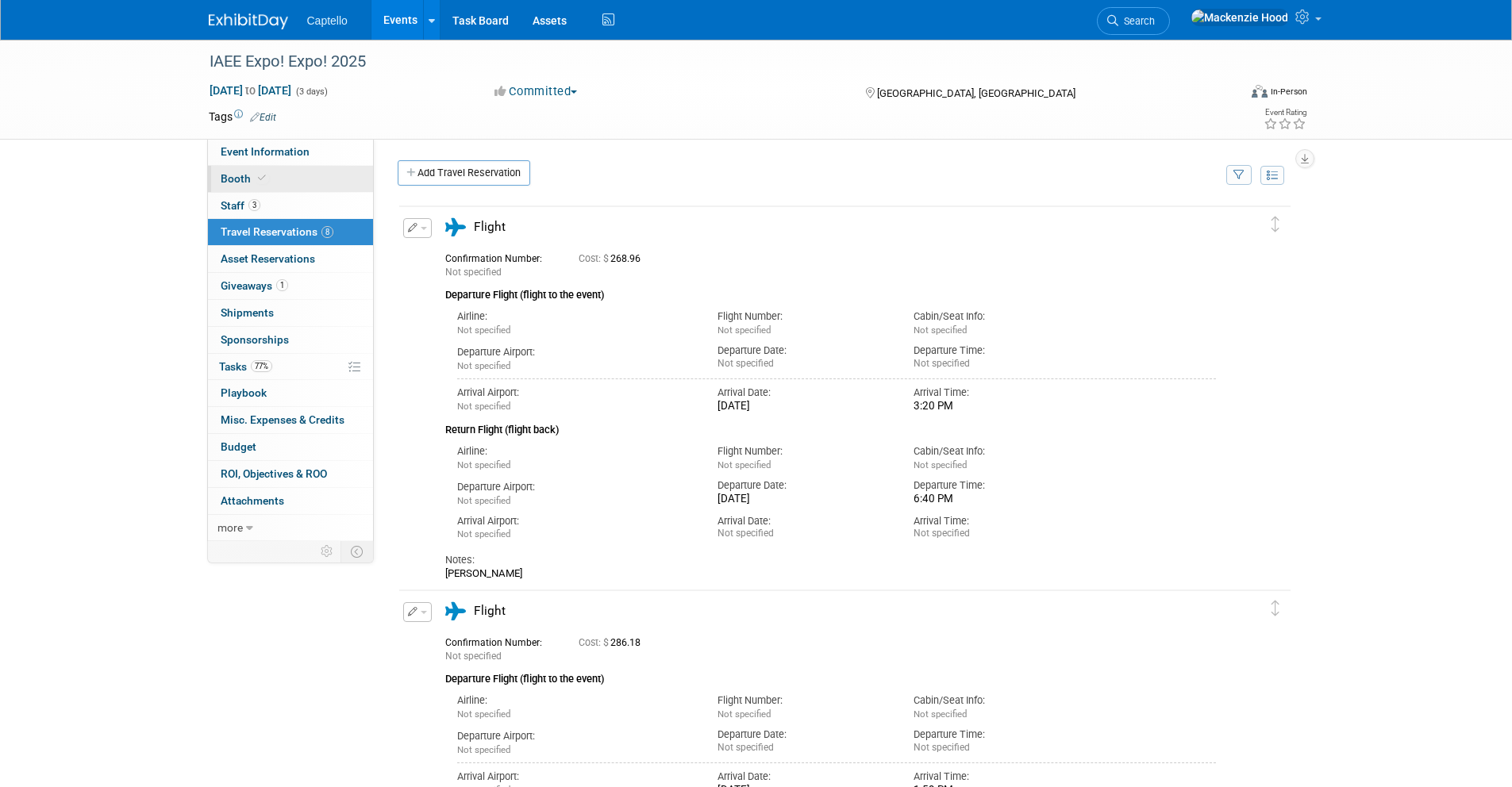
click at [335, 176] on link "Booth" at bounding box center [290, 178] width 165 height 26
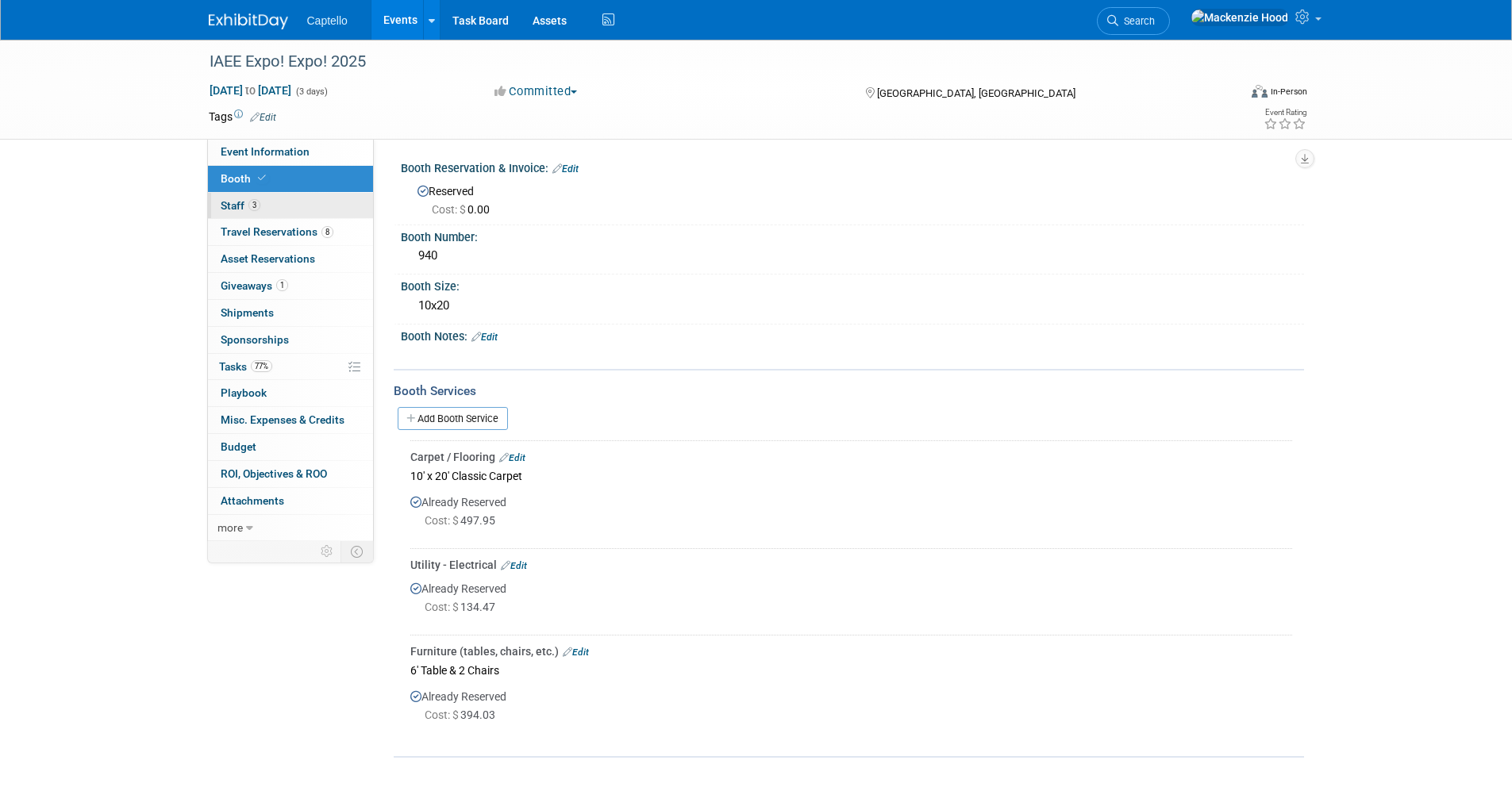
click at [329, 194] on link "3 Staff 3" at bounding box center [290, 206] width 165 height 26
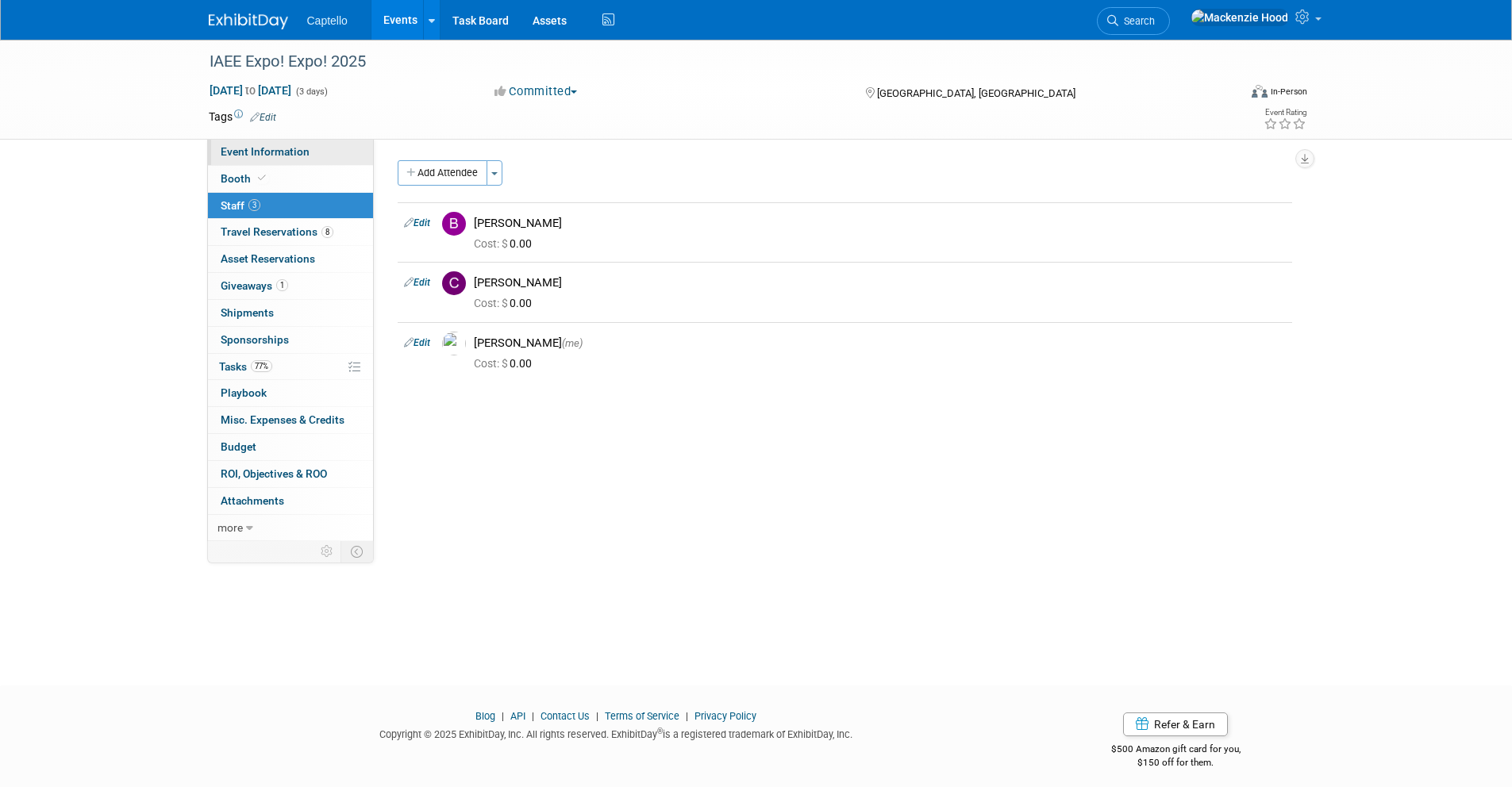
click at [328, 146] on link "Event Information" at bounding box center [290, 151] width 165 height 26
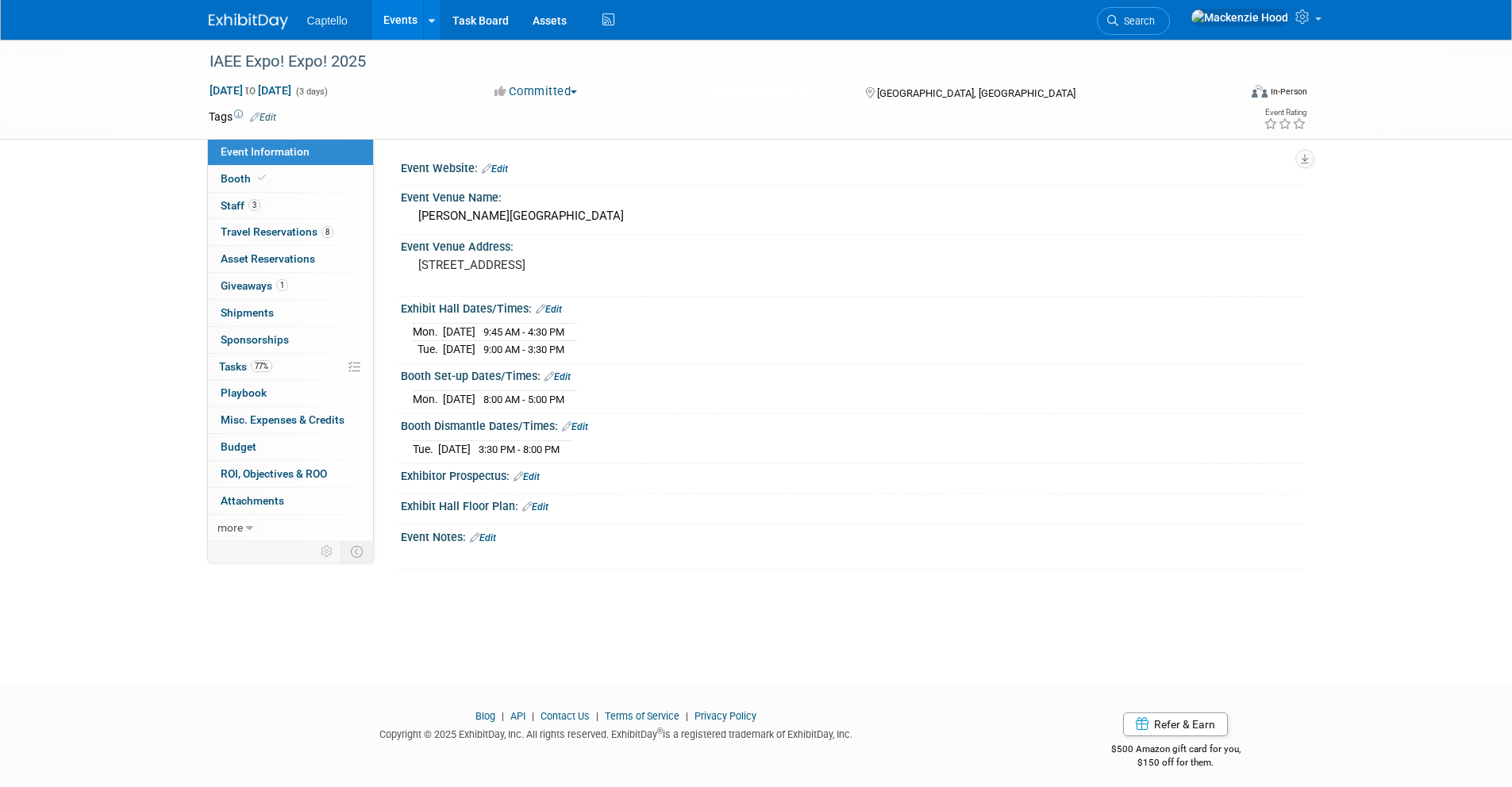
click at [239, 20] on img at bounding box center [249, 21] width 79 height 16
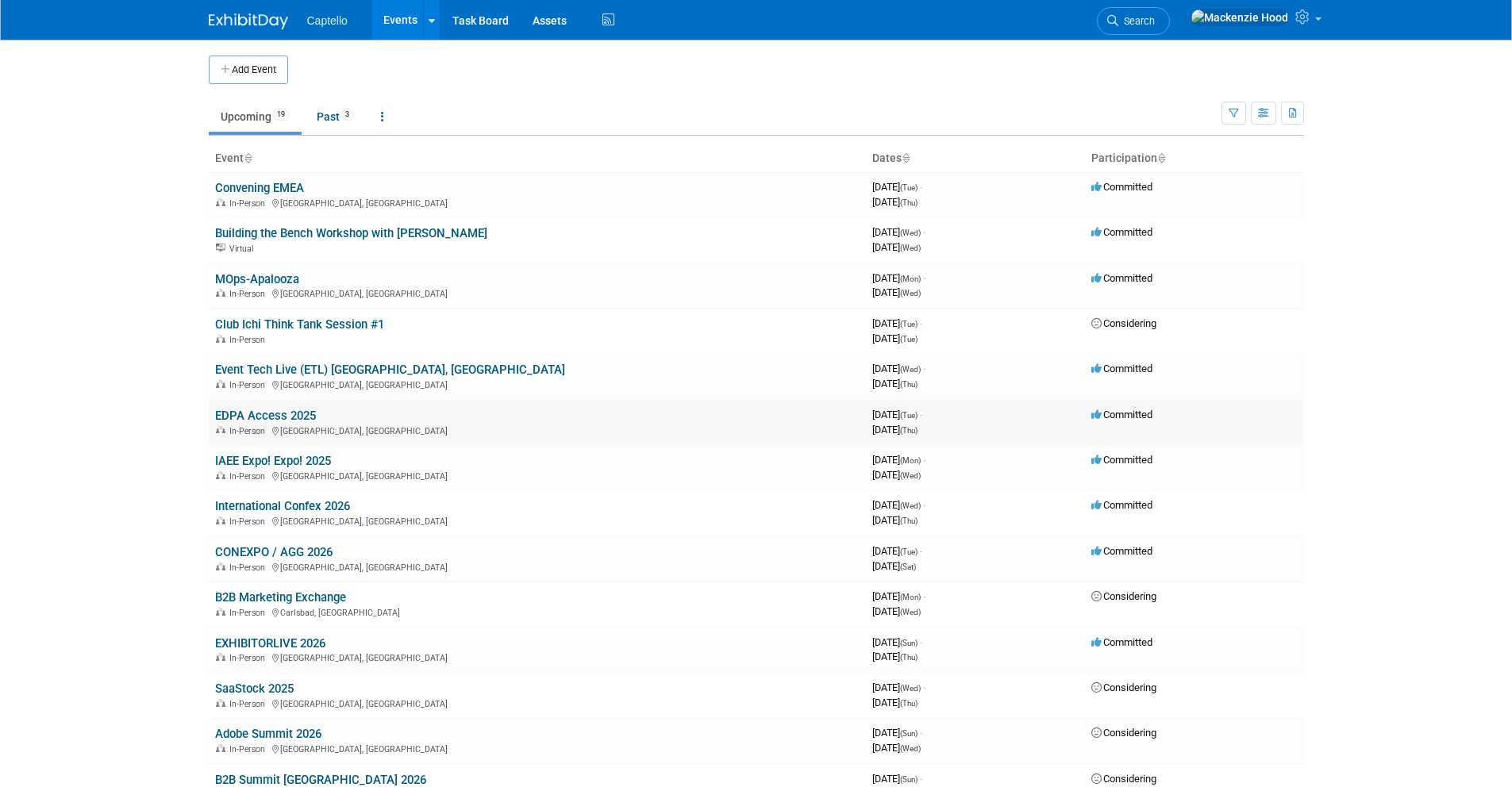
click at [300, 413] on link "EDPA Access 2025" at bounding box center [265, 415] width 101 height 14
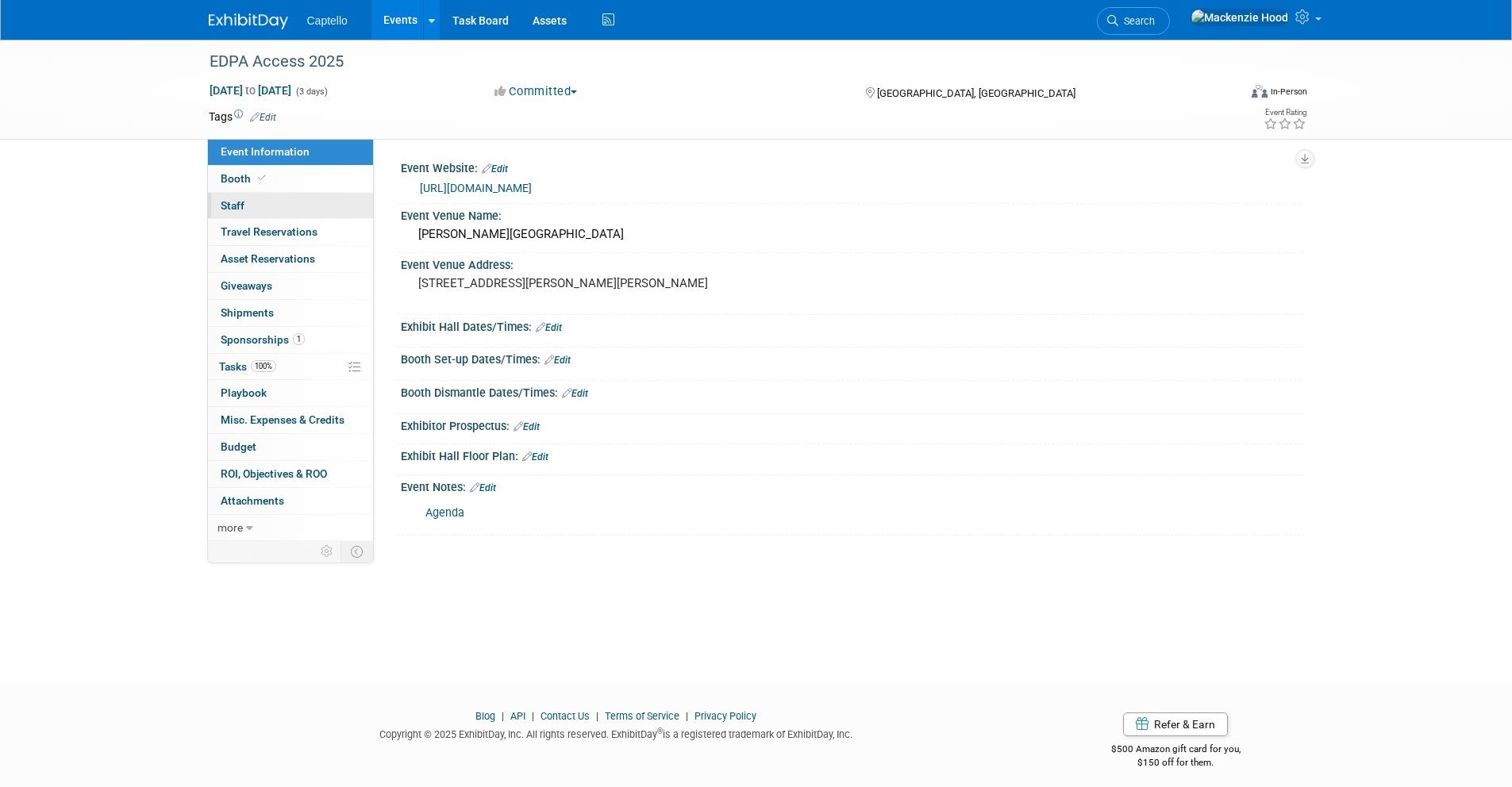
click at [272, 207] on link "0 Staff 0" at bounding box center [290, 206] width 165 height 26
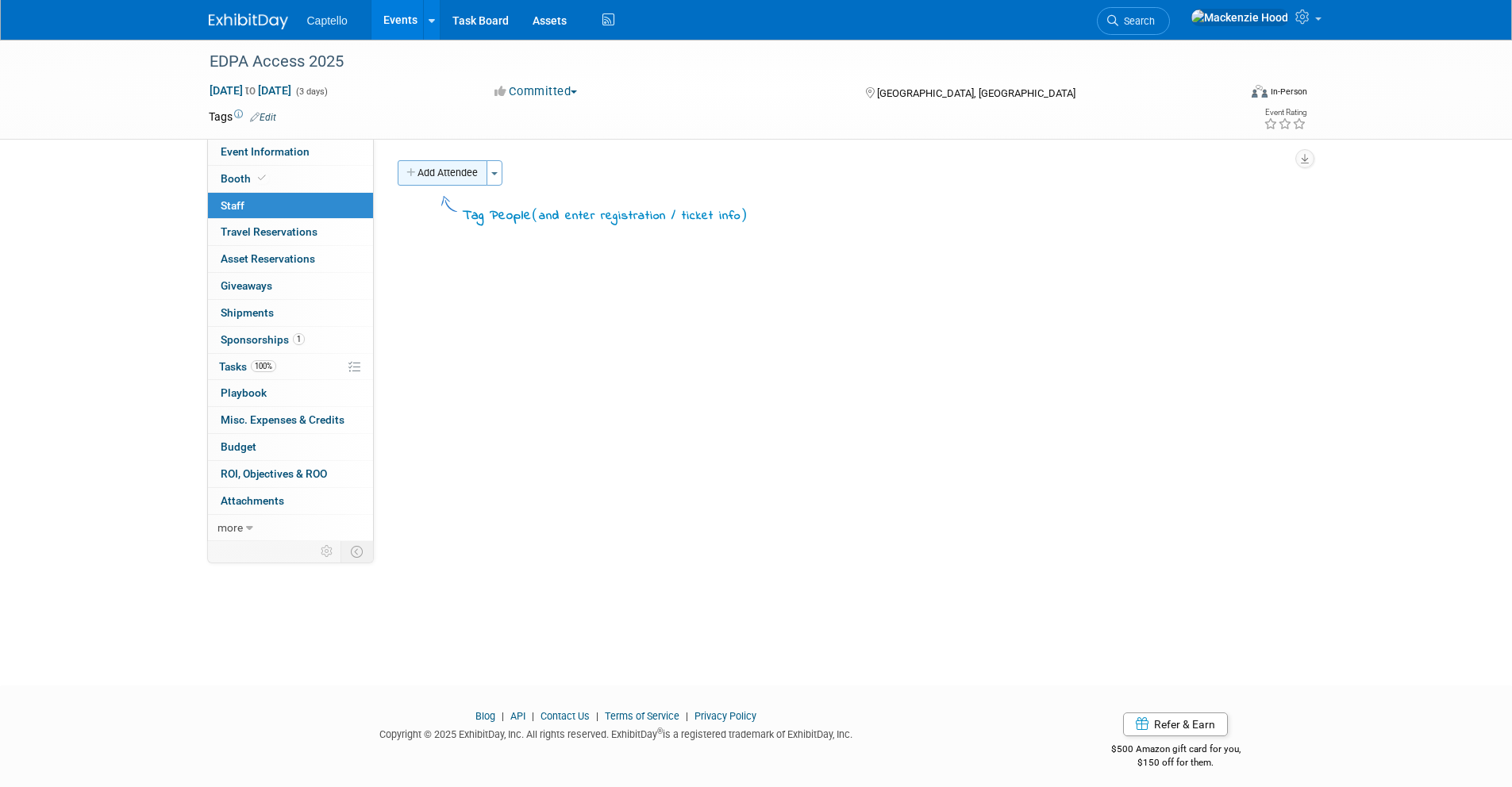
click at [401, 169] on button "Add Attendee" at bounding box center [442, 172] width 90 height 25
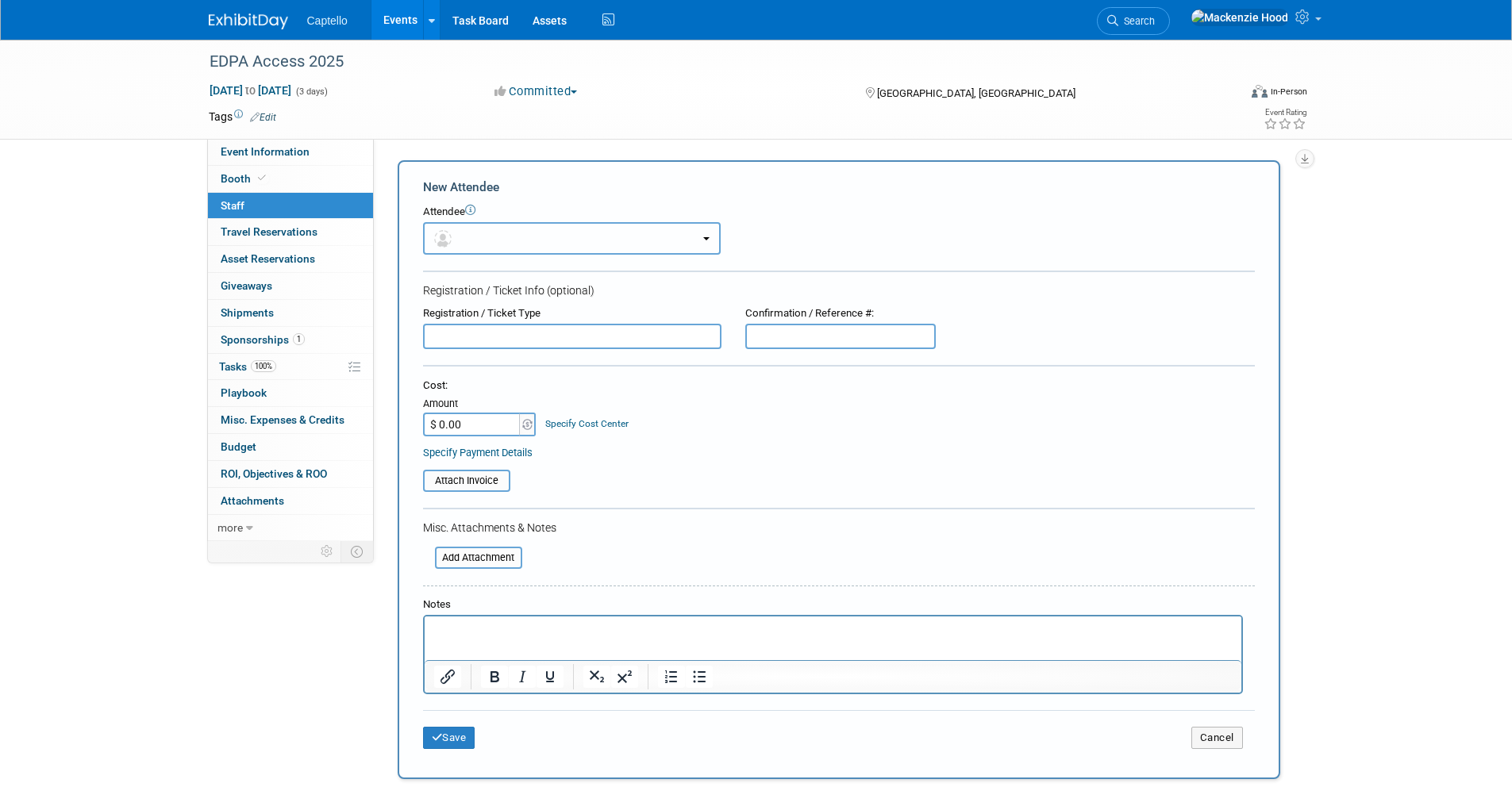
click at [483, 254] on button "button" at bounding box center [572, 237] width 298 height 32
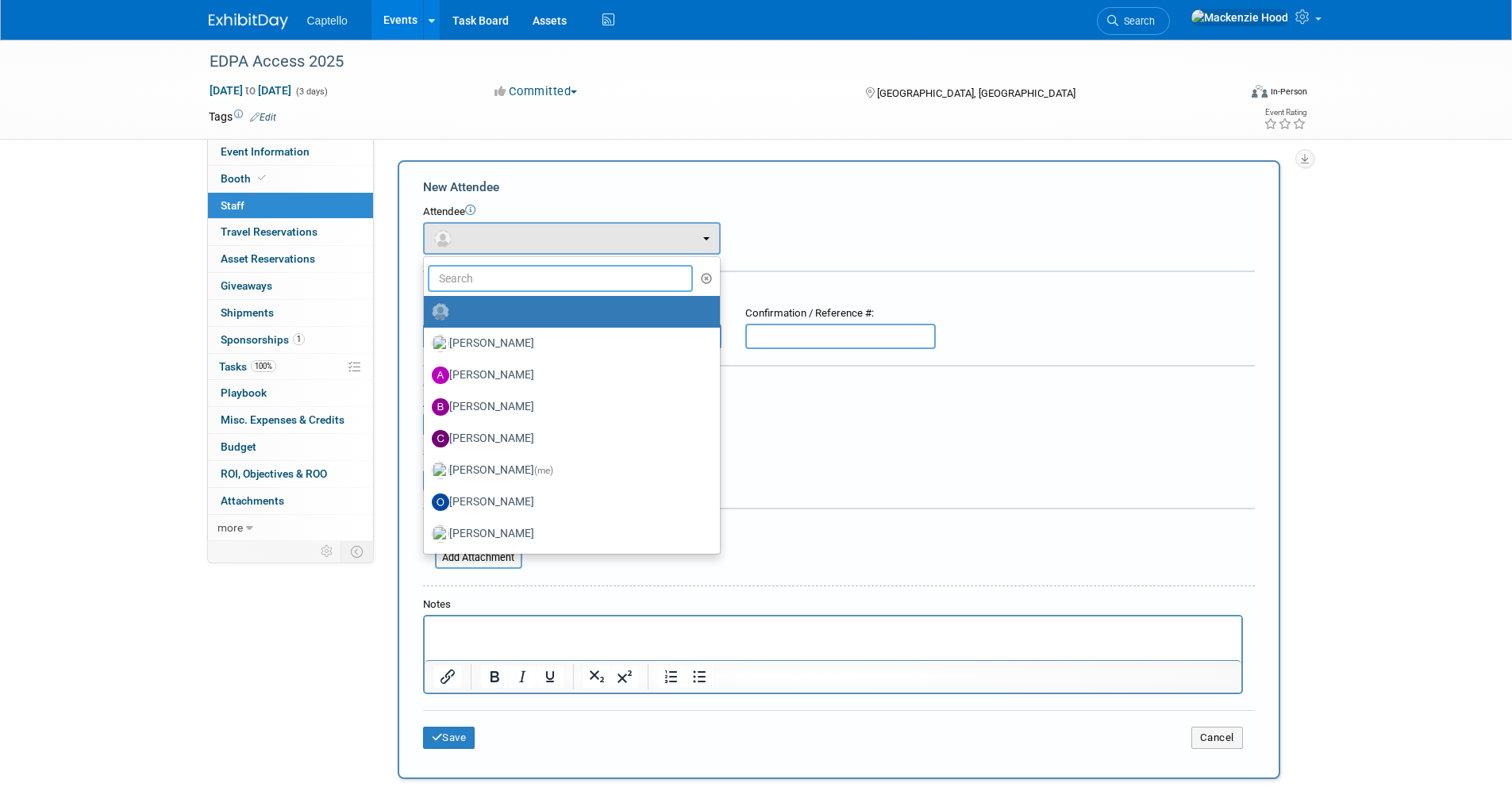
click at [486, 277] on input "text" at bounding box center [561, 278] width 266 height 27
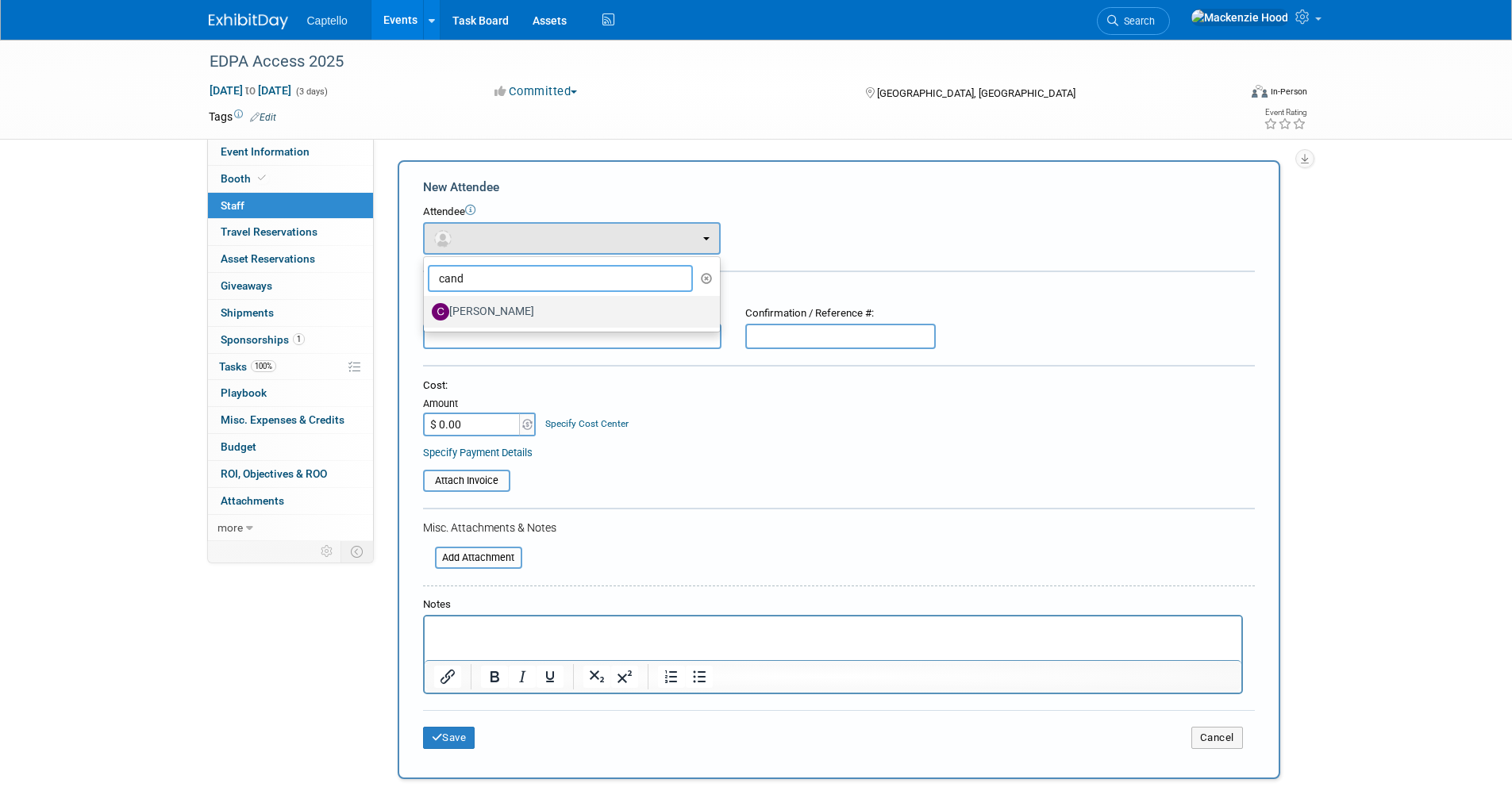
type input "cand"
click at [531, 313] on label "Candice Bakke" at bounding box center [567, 311] width 273 height 25
click at [426, 313] on input "Candice Bakke" at bounding box center [421, 309] width 10 height 10
select select "24dc3f7b-cd6d-41f1-9510-2f88acba2107"
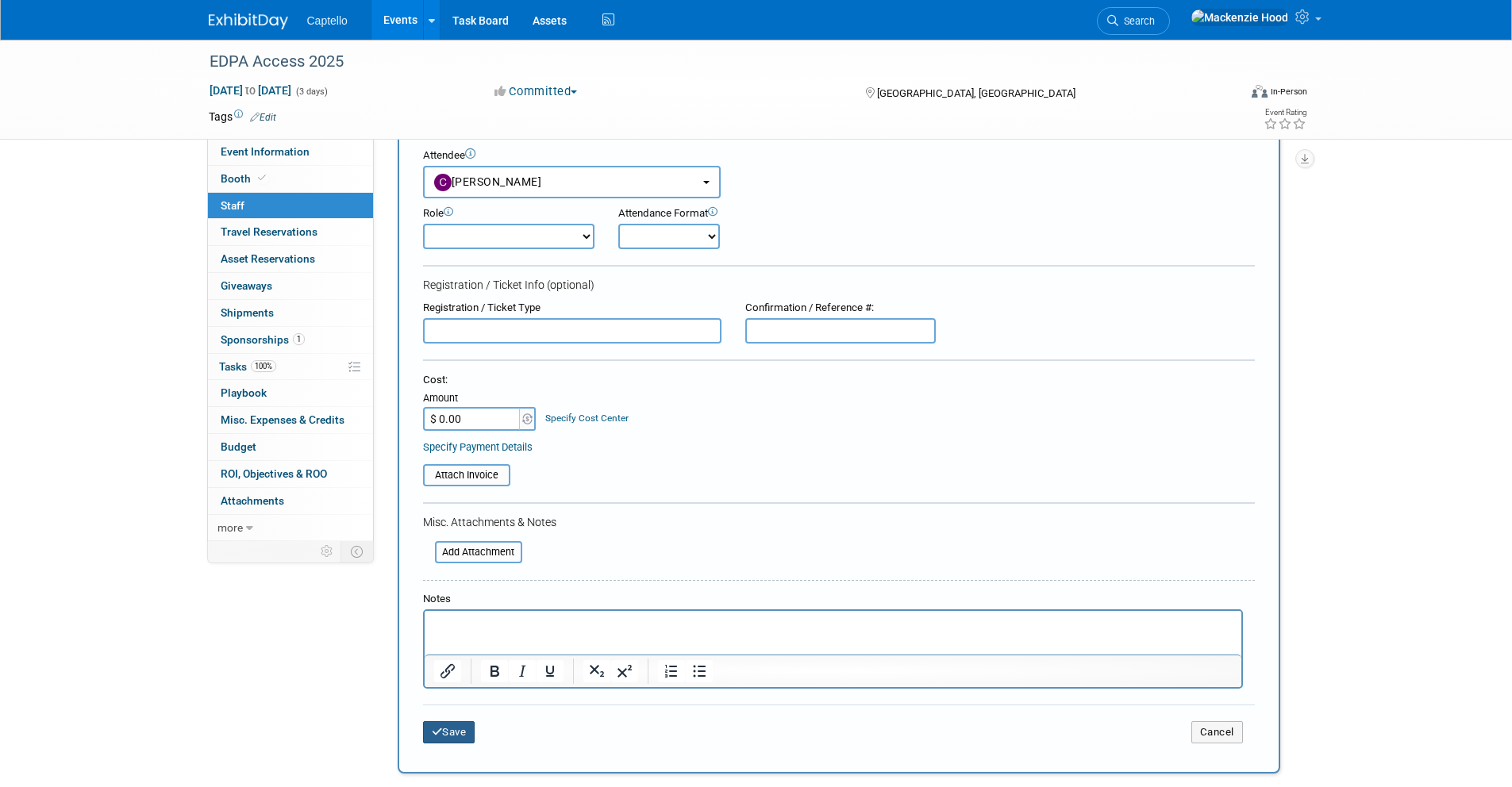
click at [460, 726] on button "Save" at bounding box center [449, 733] width 53 height 22
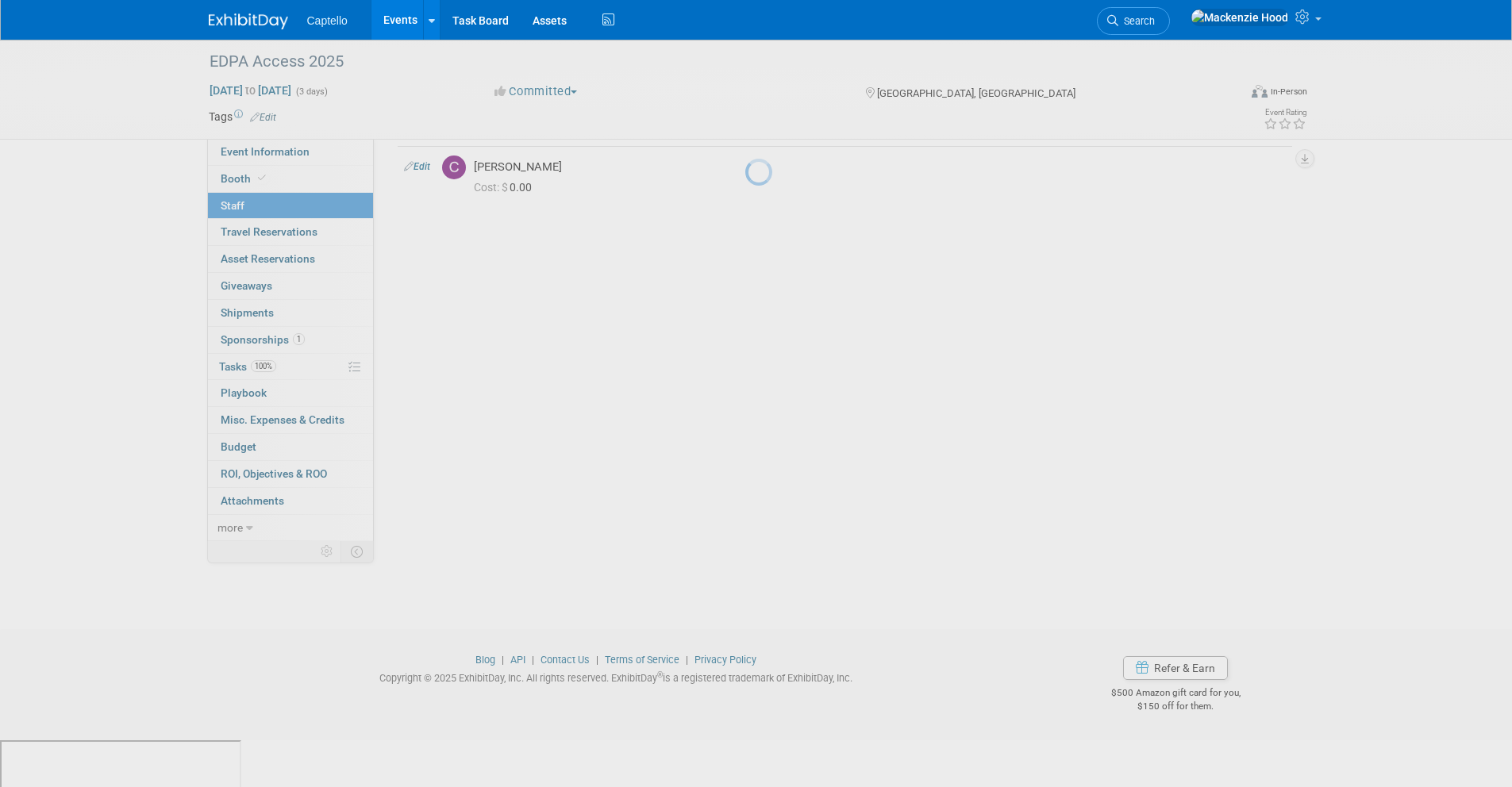
scroll to position [9, 0]
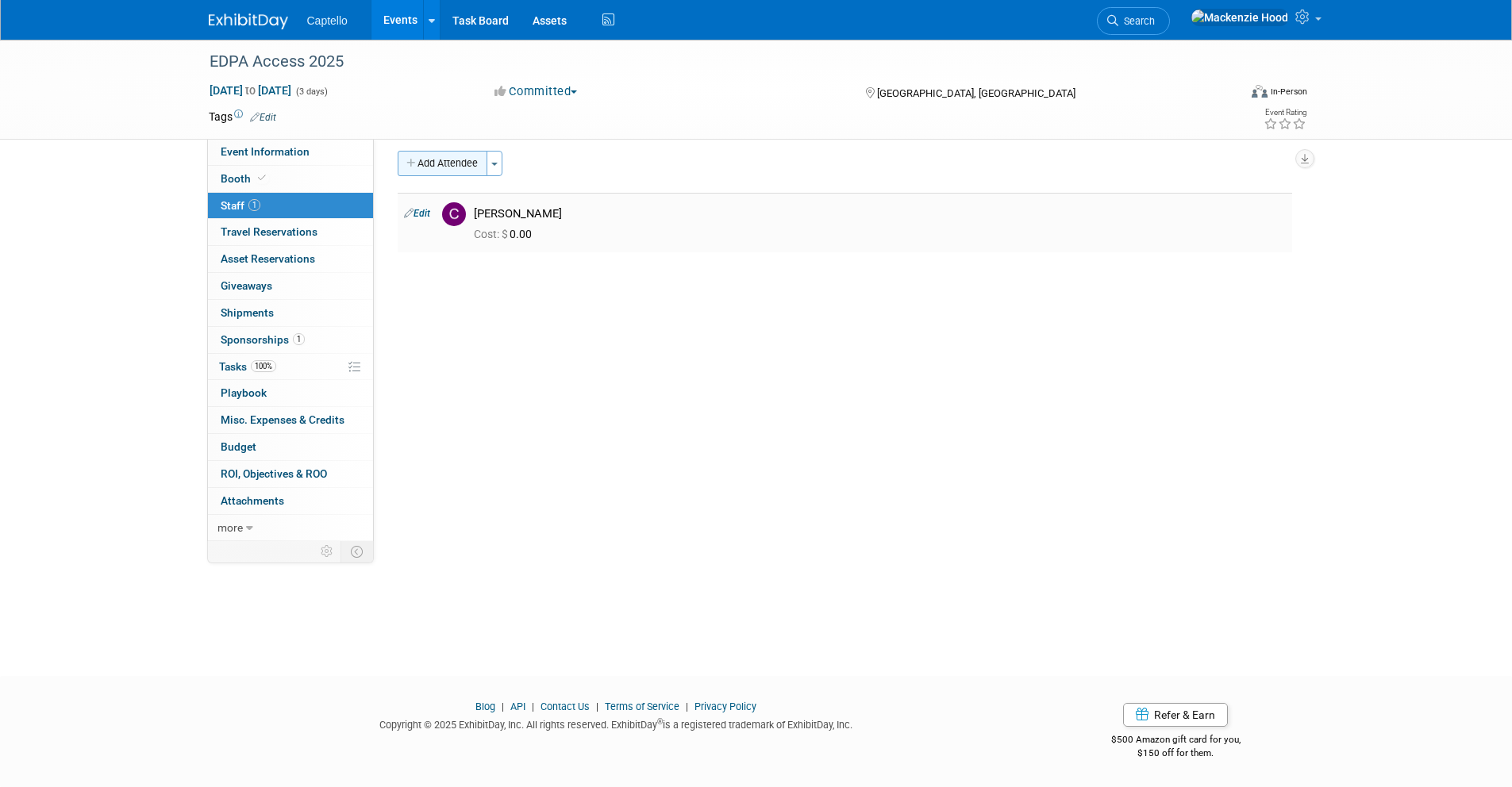
click at [452, 160] on button "Add Attendee" at bounding box center [442, 163] width 90 height 25
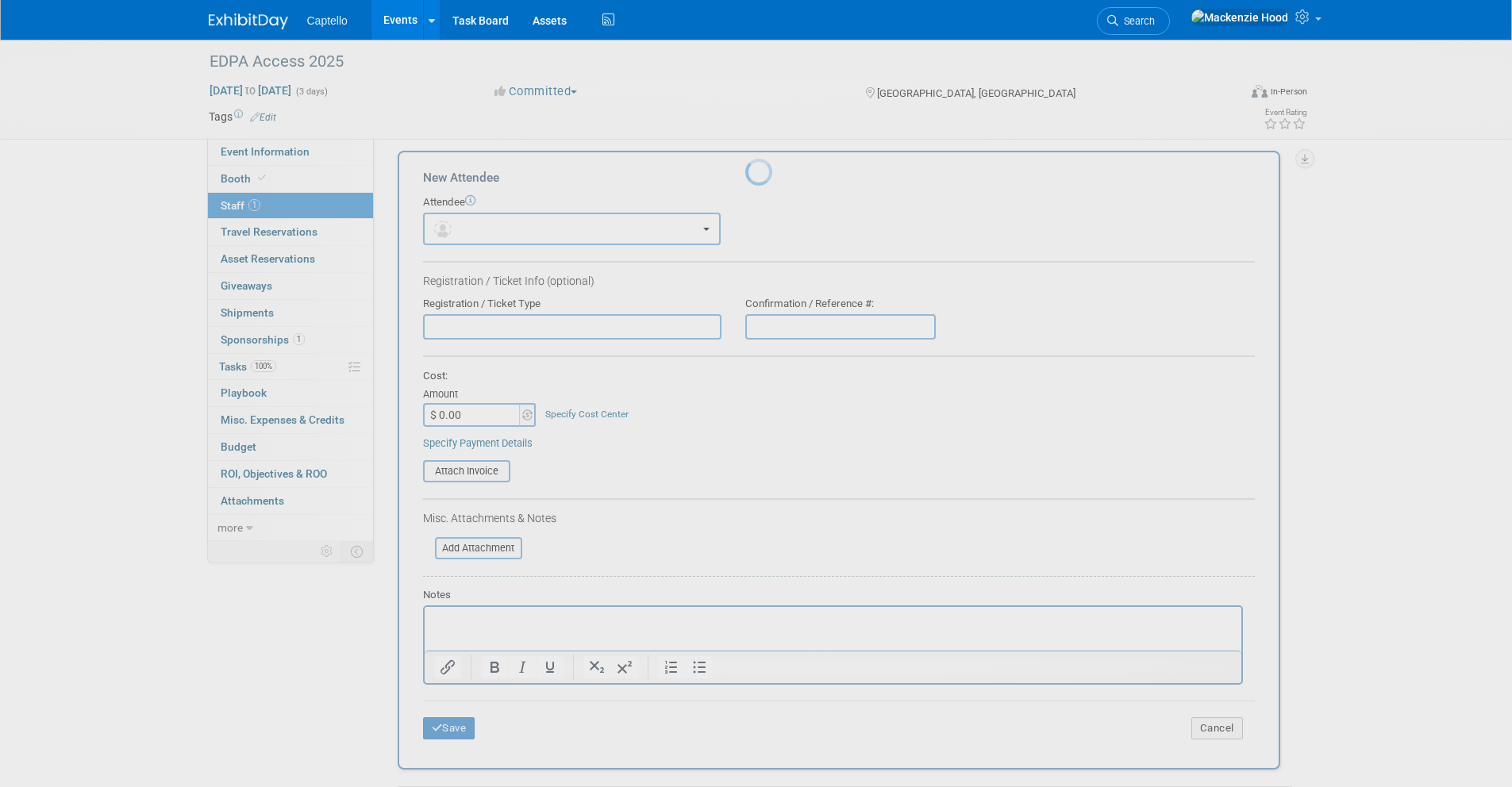
scroll to position [0, 0]
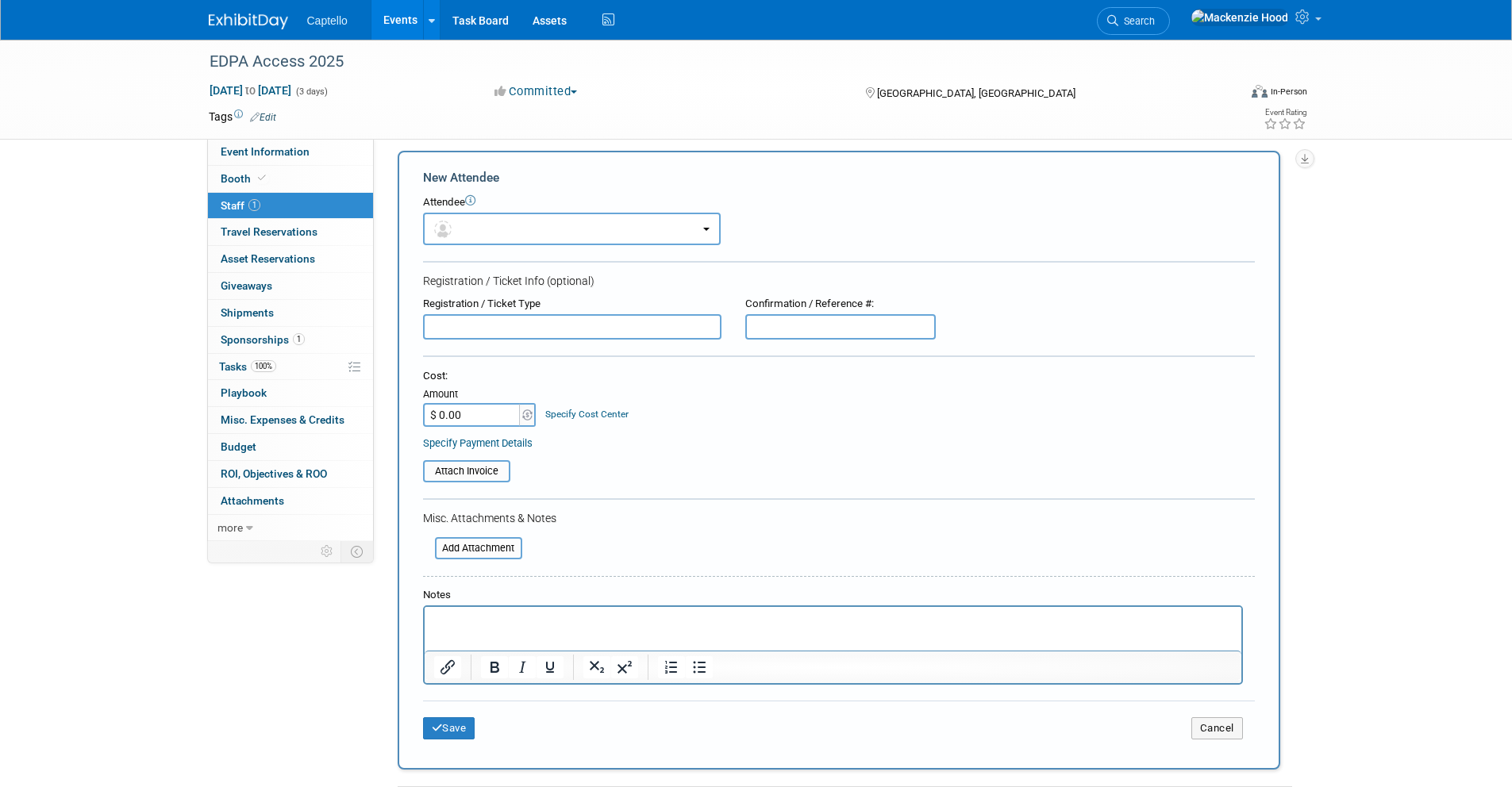
click at [530, 628] on p "Rich Text Area. Press ALT-0 for help." at bounding box center [833, 621] width 799 height 16
click at [457, 725] on button "Save" at bounding box center [449, 728] width 53 height 22
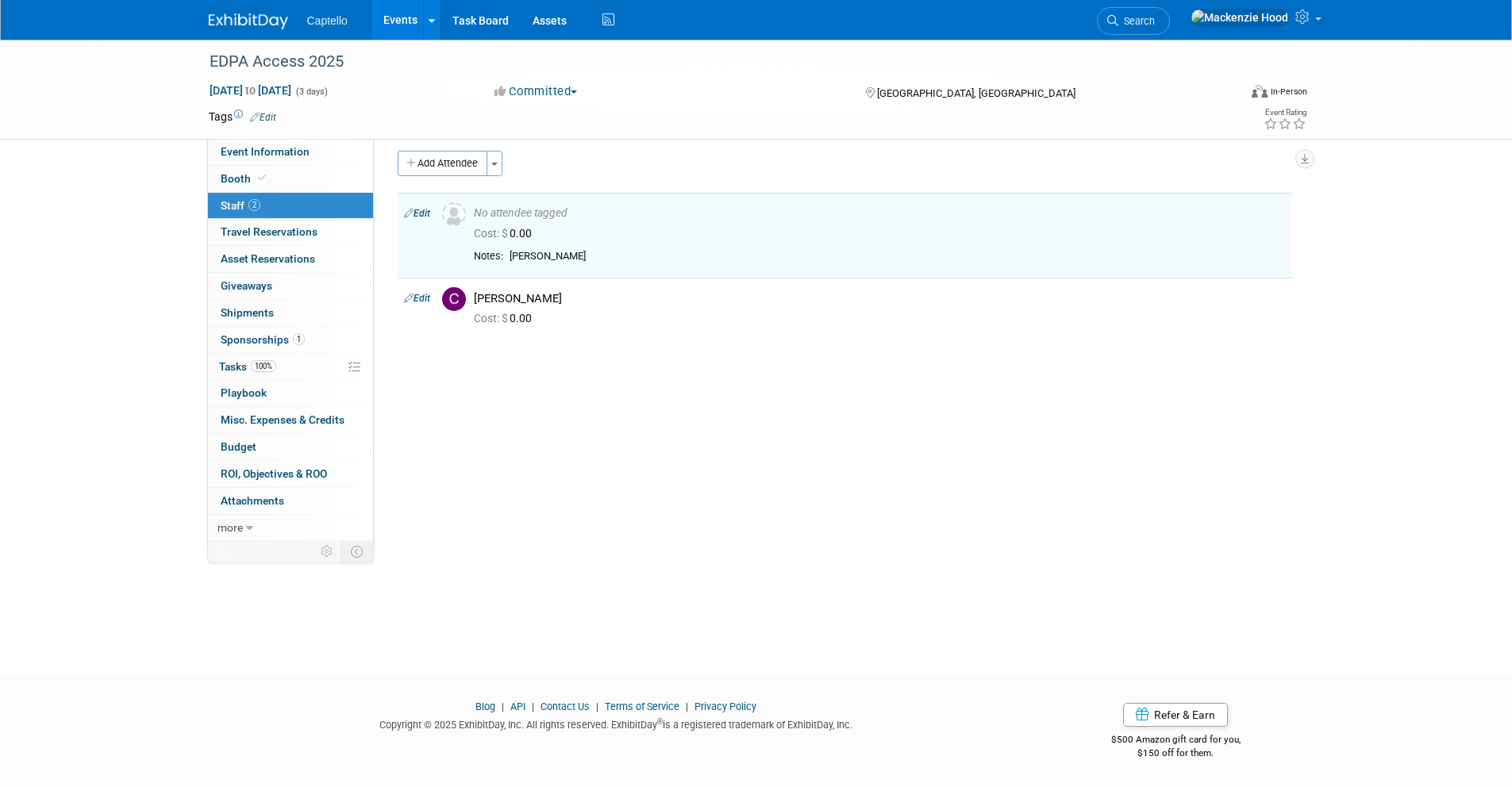
click at [232, 10] on link at bounding box center [258, 14] width 98 height 13
